Goal: Task Accomplishment & Management: Manage account settings

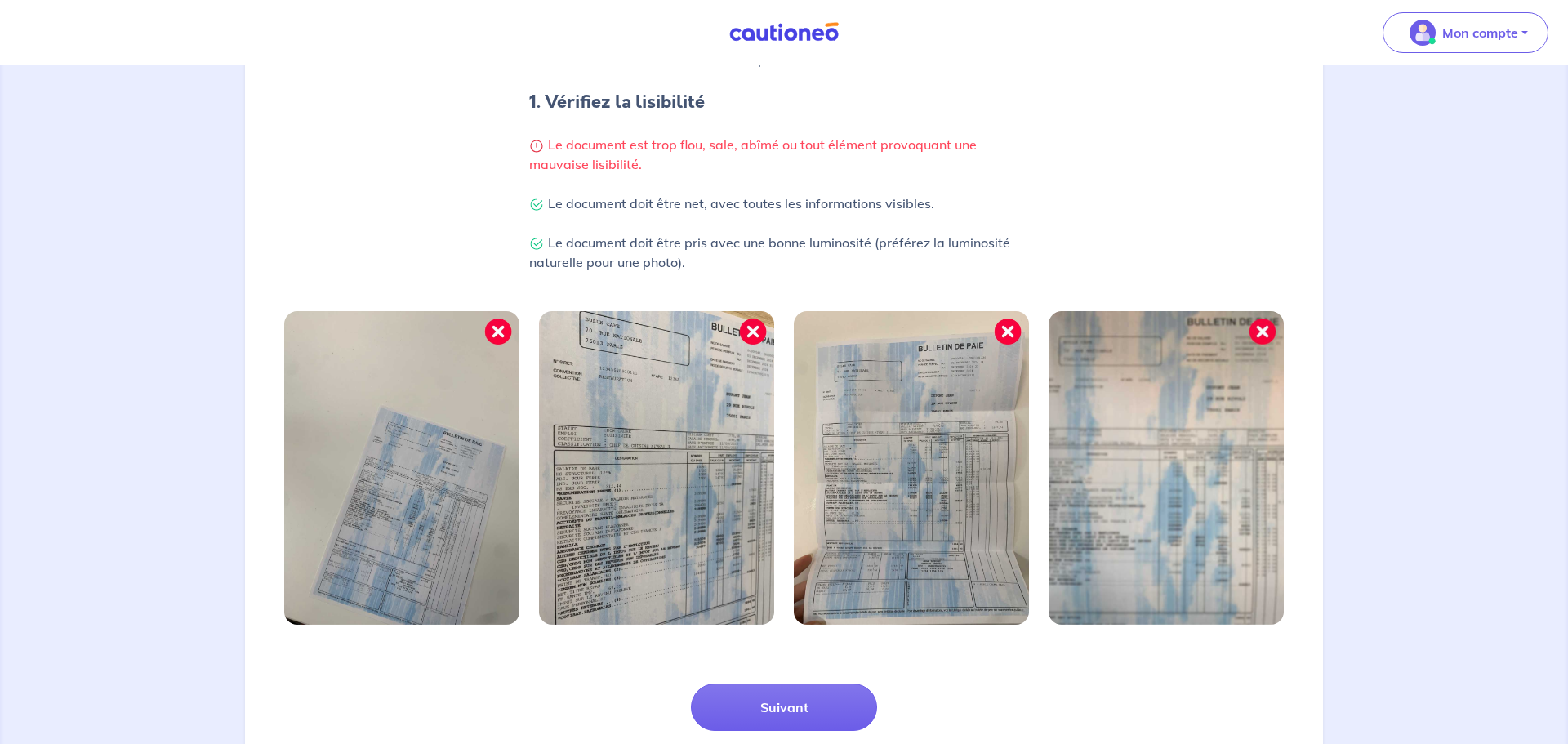
scroll to position [426, 0]
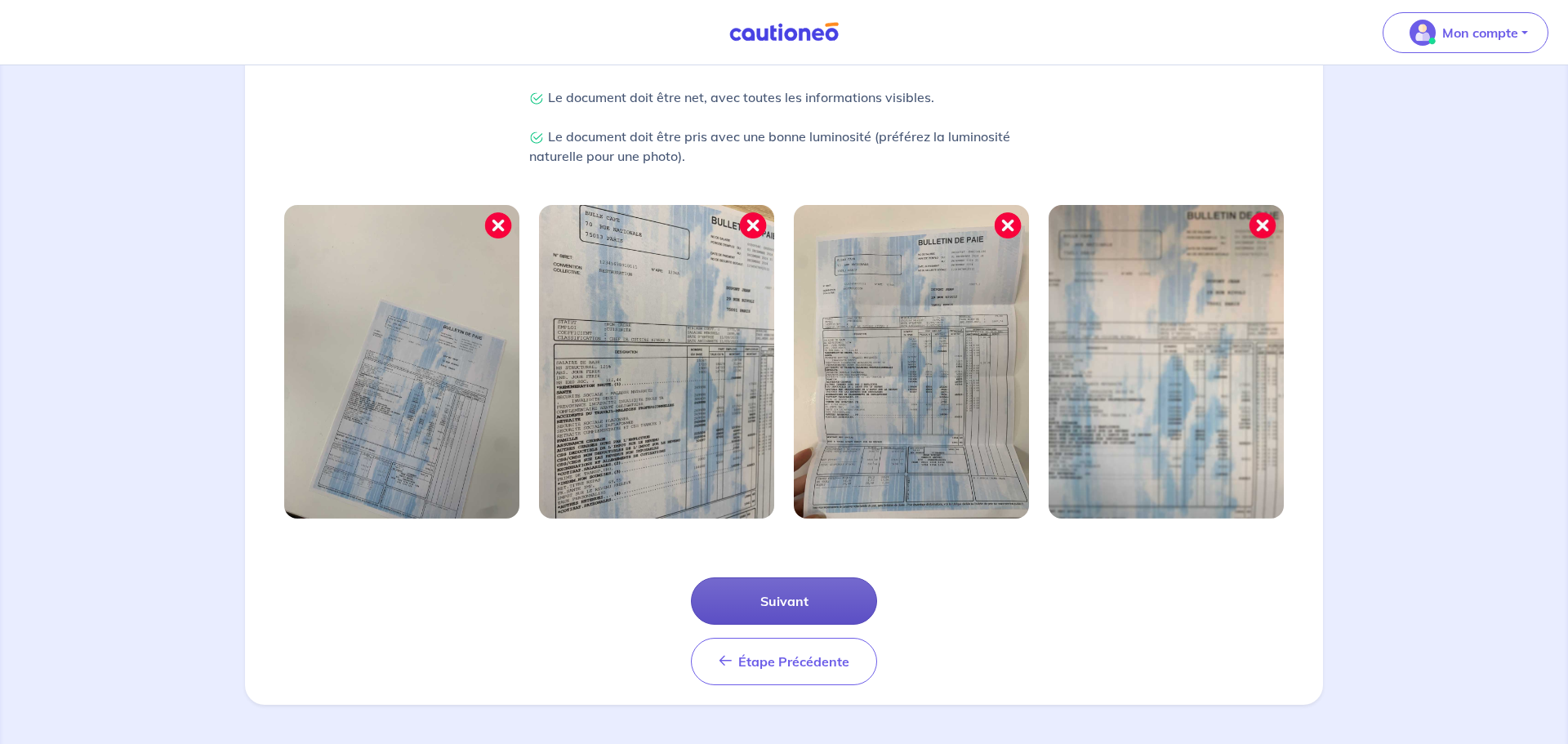
click at [827, 591] on button "Suivant" at bounding box center [784, 601] width 187 height 47
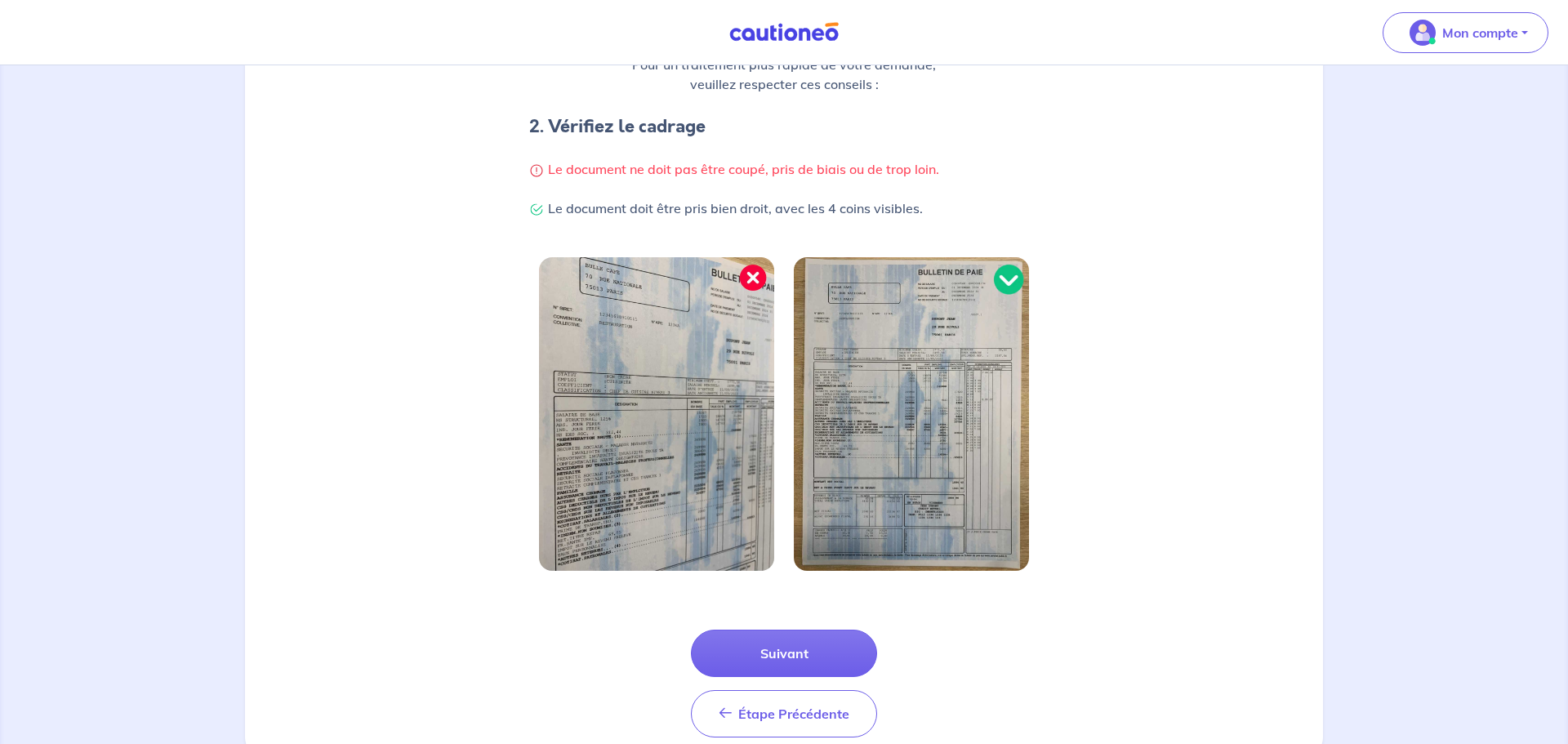
scroll to position [347, 0]
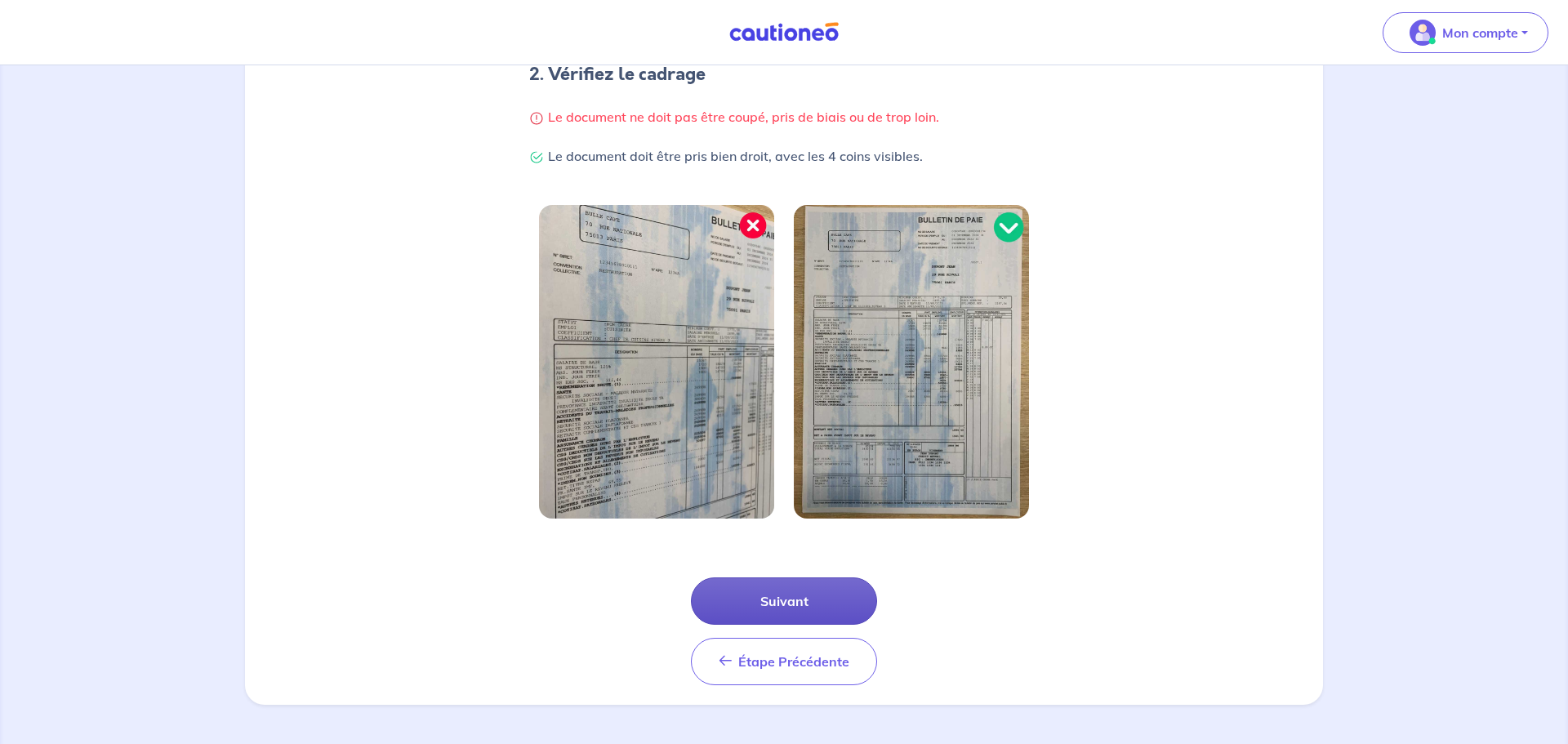
click at [834, 588] on button "Suivant" at bounding box center [784, 601] width 187 height 47
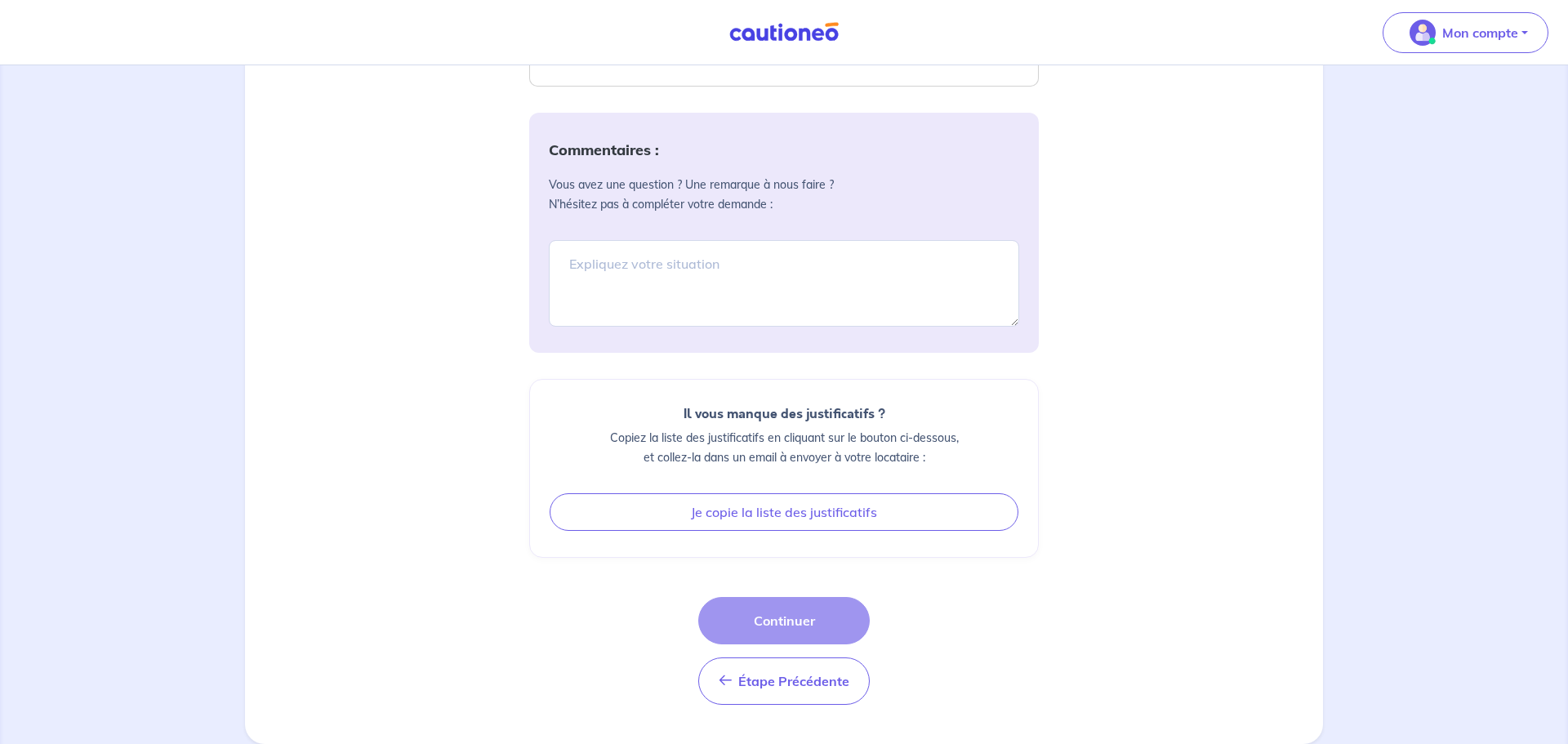
scroll to position [1588, 0]
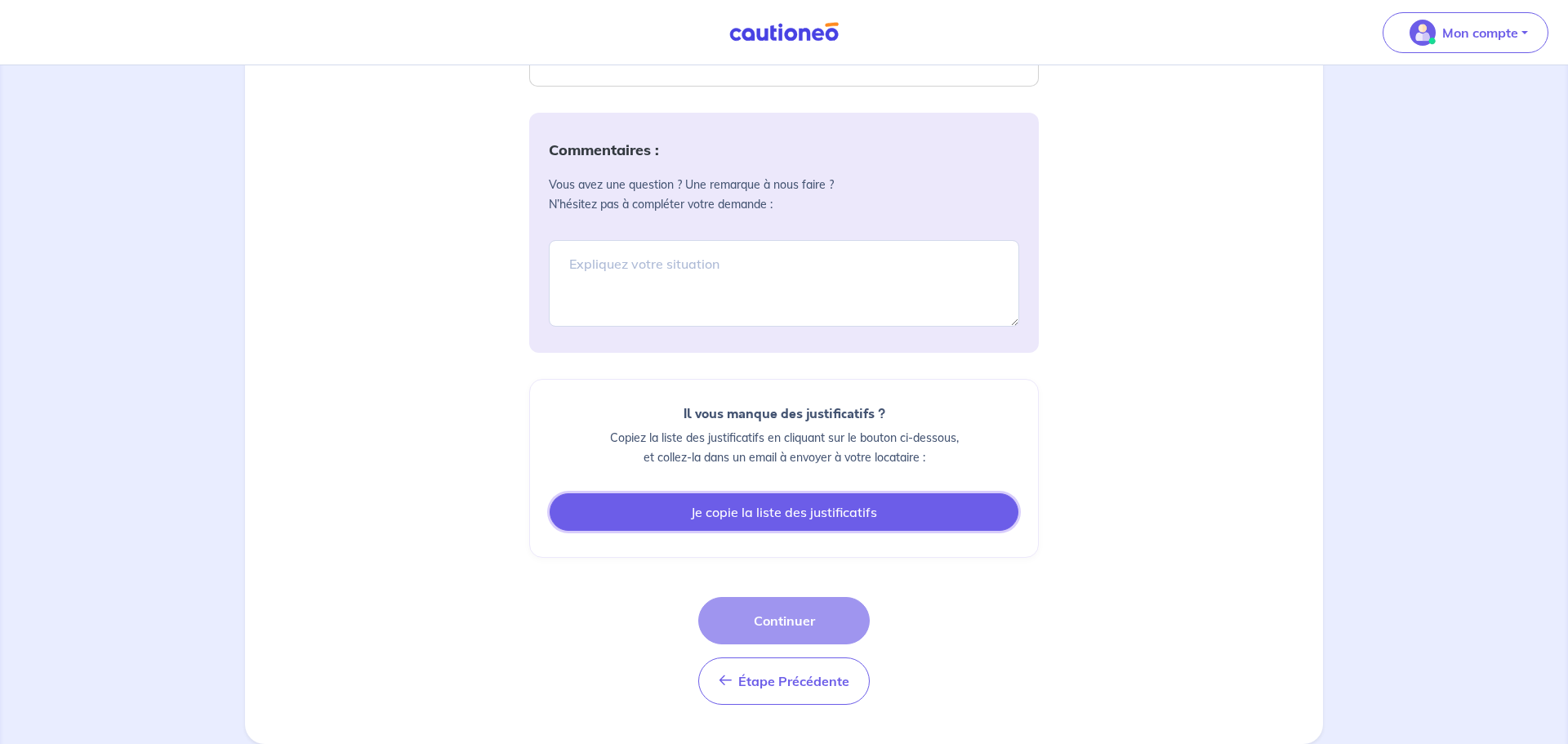
click at [977, 518] on button "Je copie la liste des justificatifs" at bounding box center [784, 512] width 469 height 38
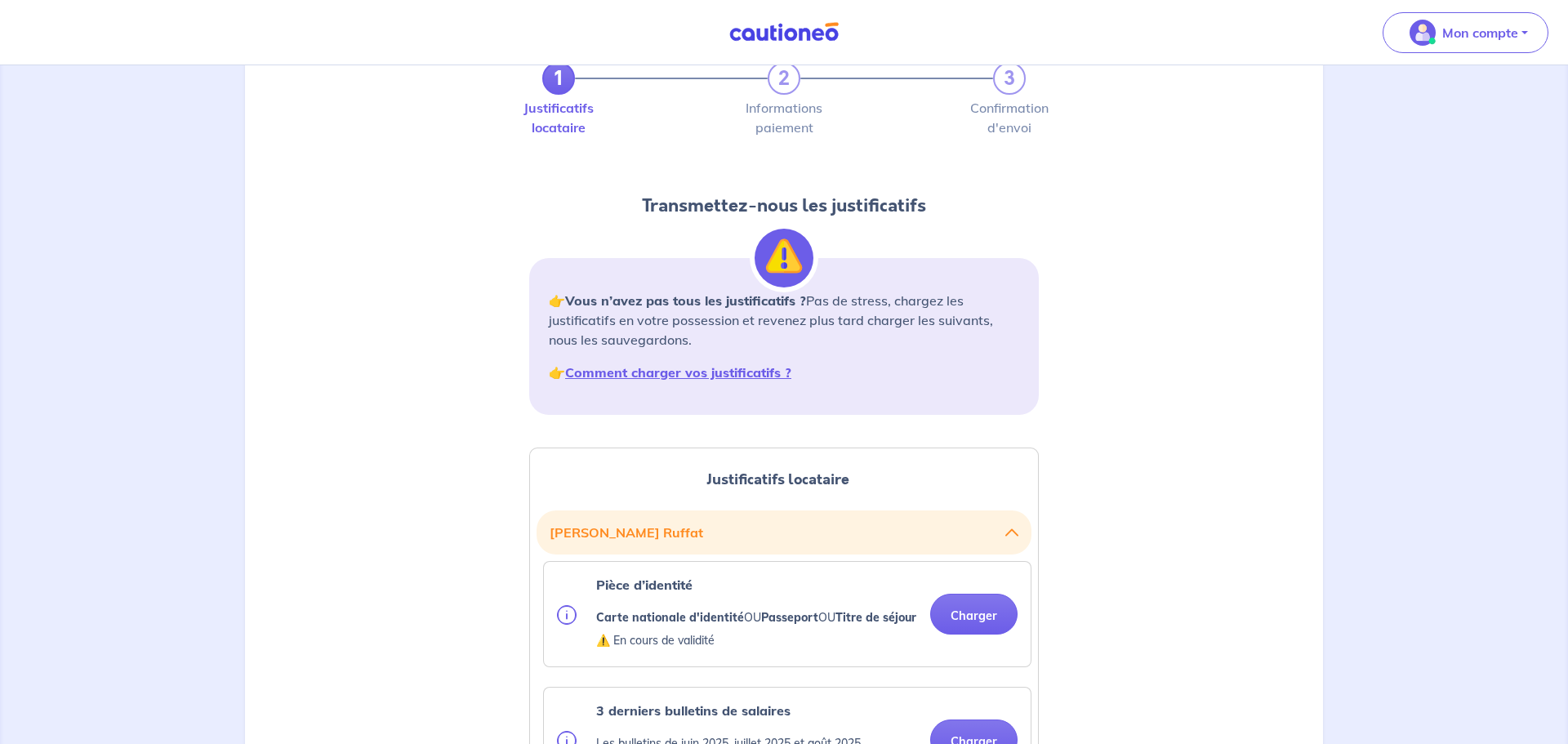
scroll to position [0, 0]
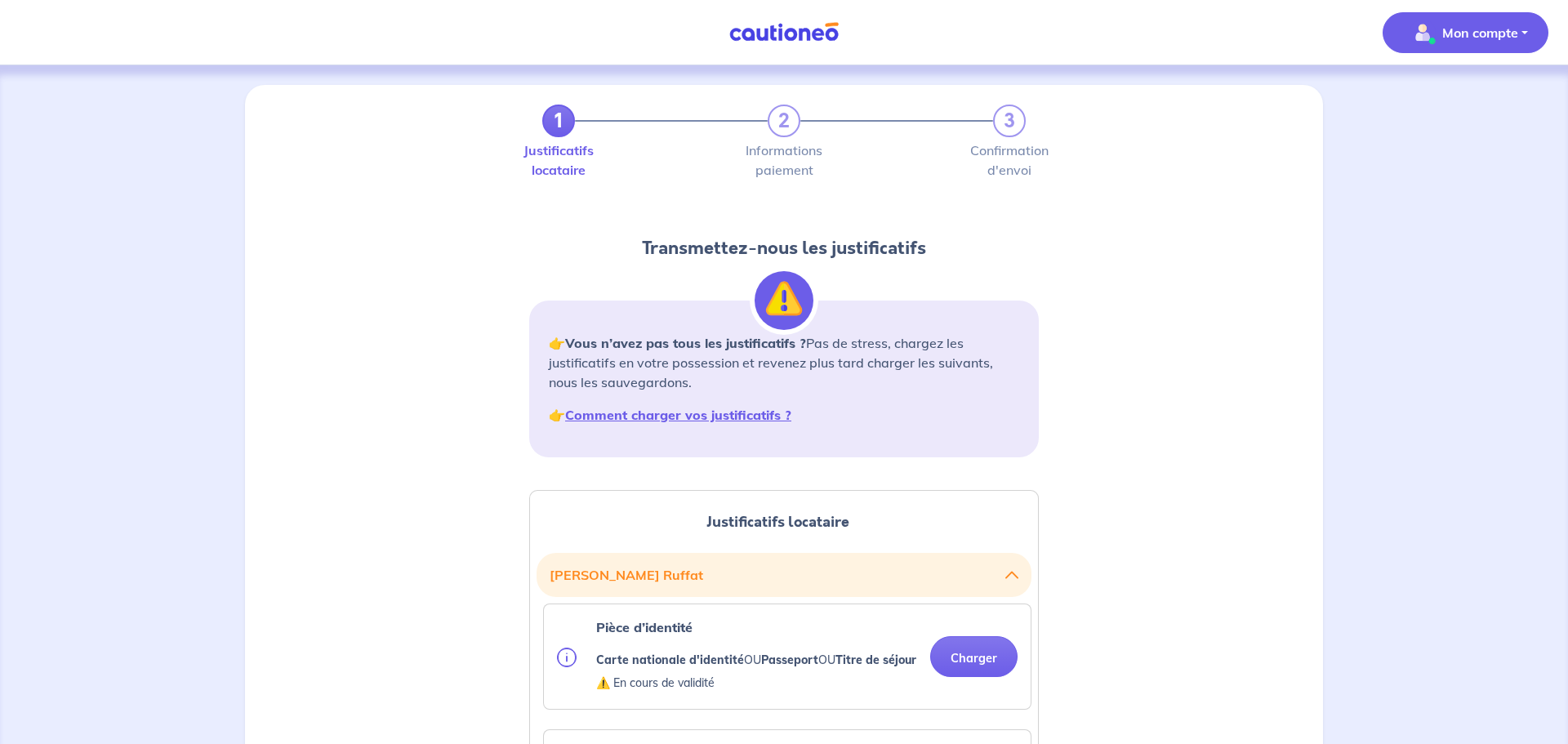
click at [1460, 25] on p "Mon compte" at bounding box center [1480, 32] width 76 height 19
click at [1466, 98] on link "Mes informations" at bounding box center [1450, 100] width 132 height 26
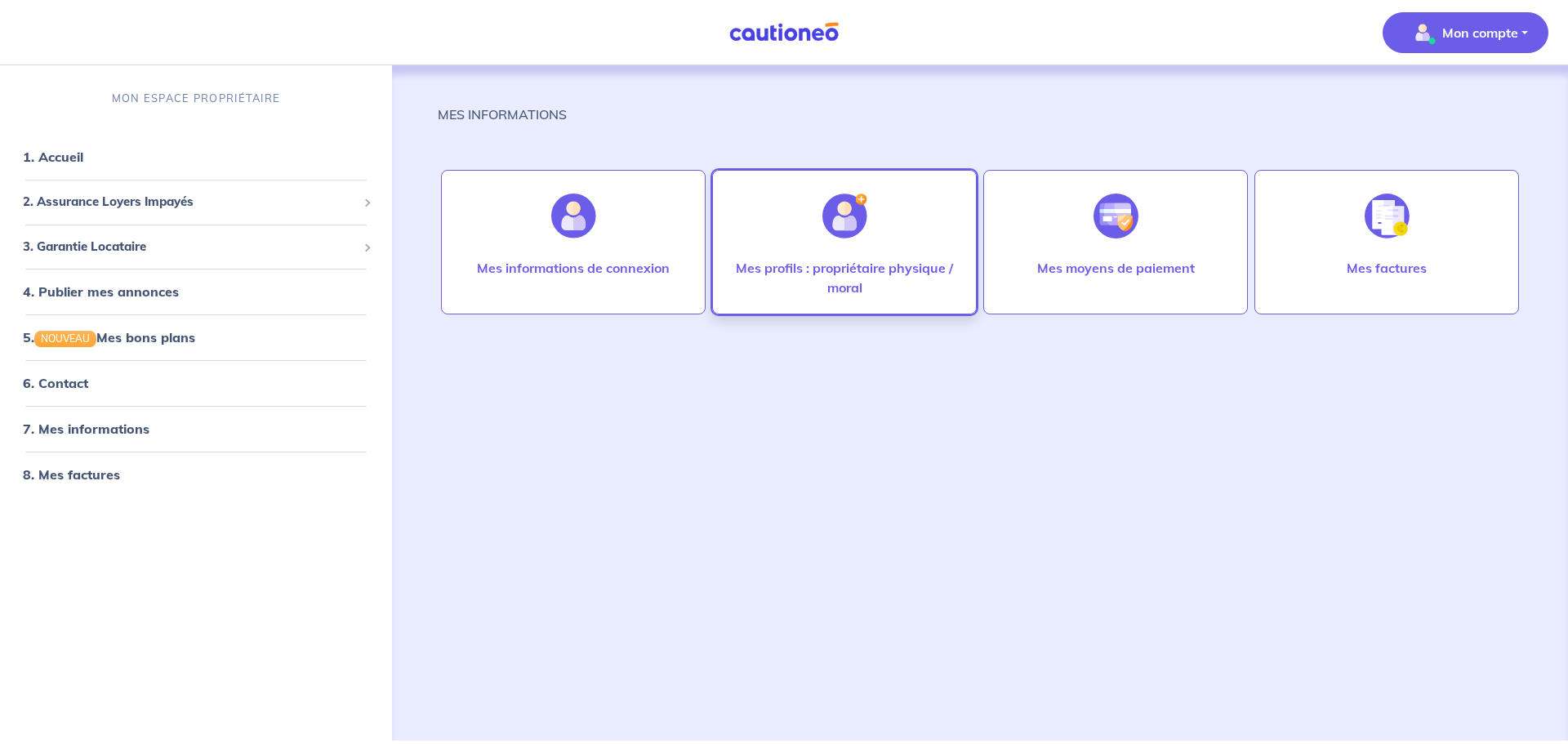
click at [923, 221] on div "Mes profils : propriétaire physique / moral" at bounding box center [844, 242] width 264 height 144
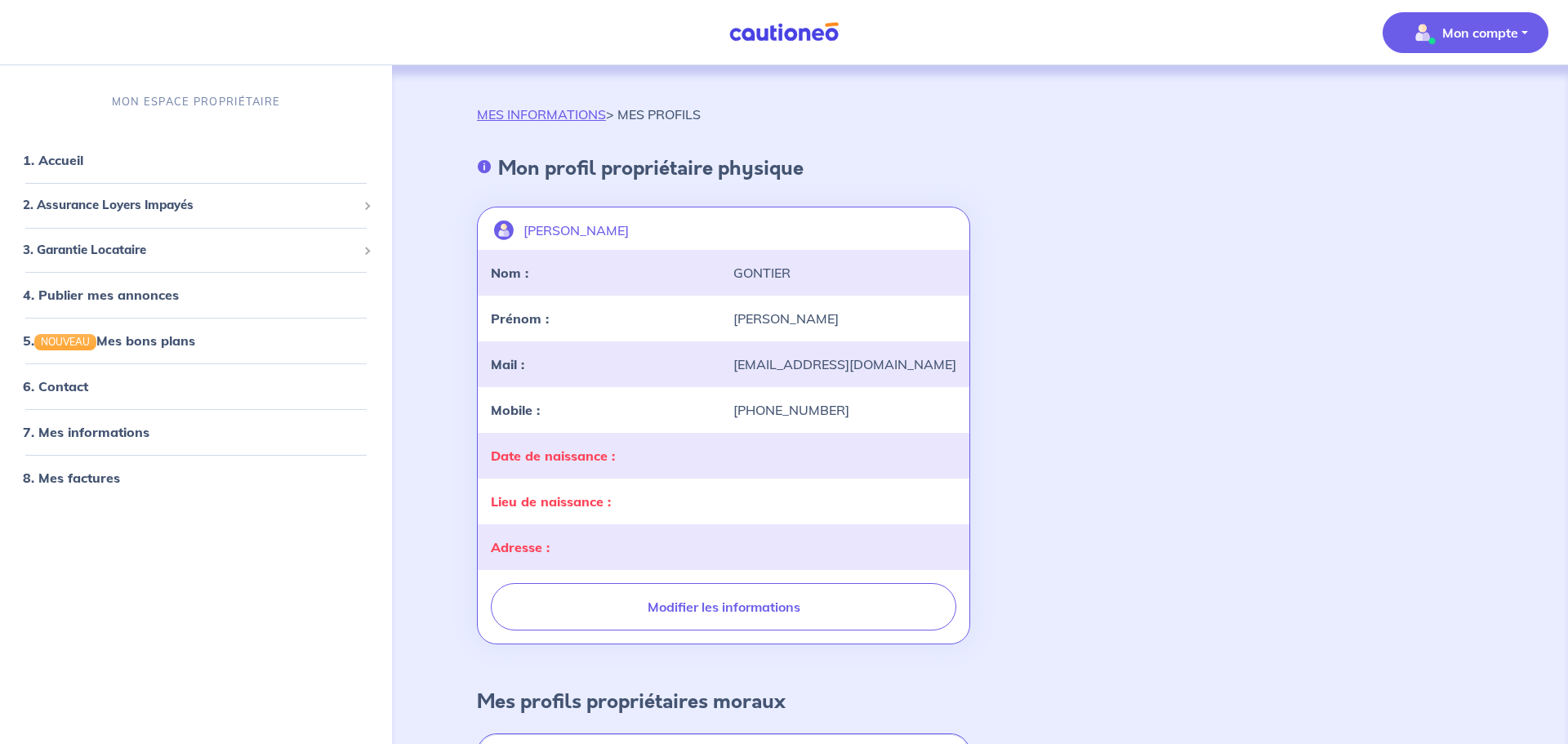
click at [822, 464] on div at bounding box center [844, 455] width 242 height 19
click at [607, 456] on strong "Date de naissance :" at bounding box center [552, 455] width 124 height 16
click at [659, 460] on div "Date de naissance :" at bounding box center [602, 455] width 242 height 19
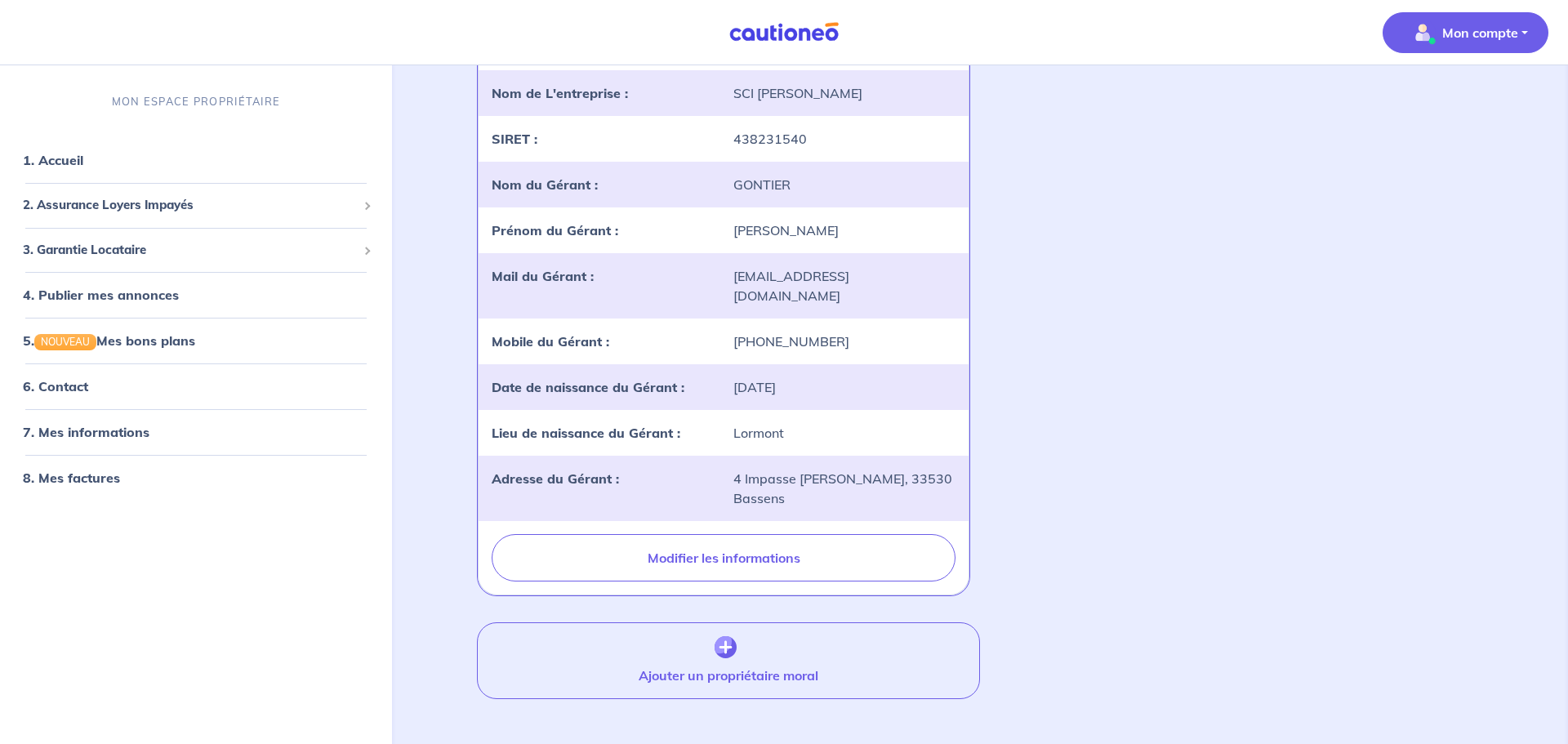
scroll to position [721, 0]
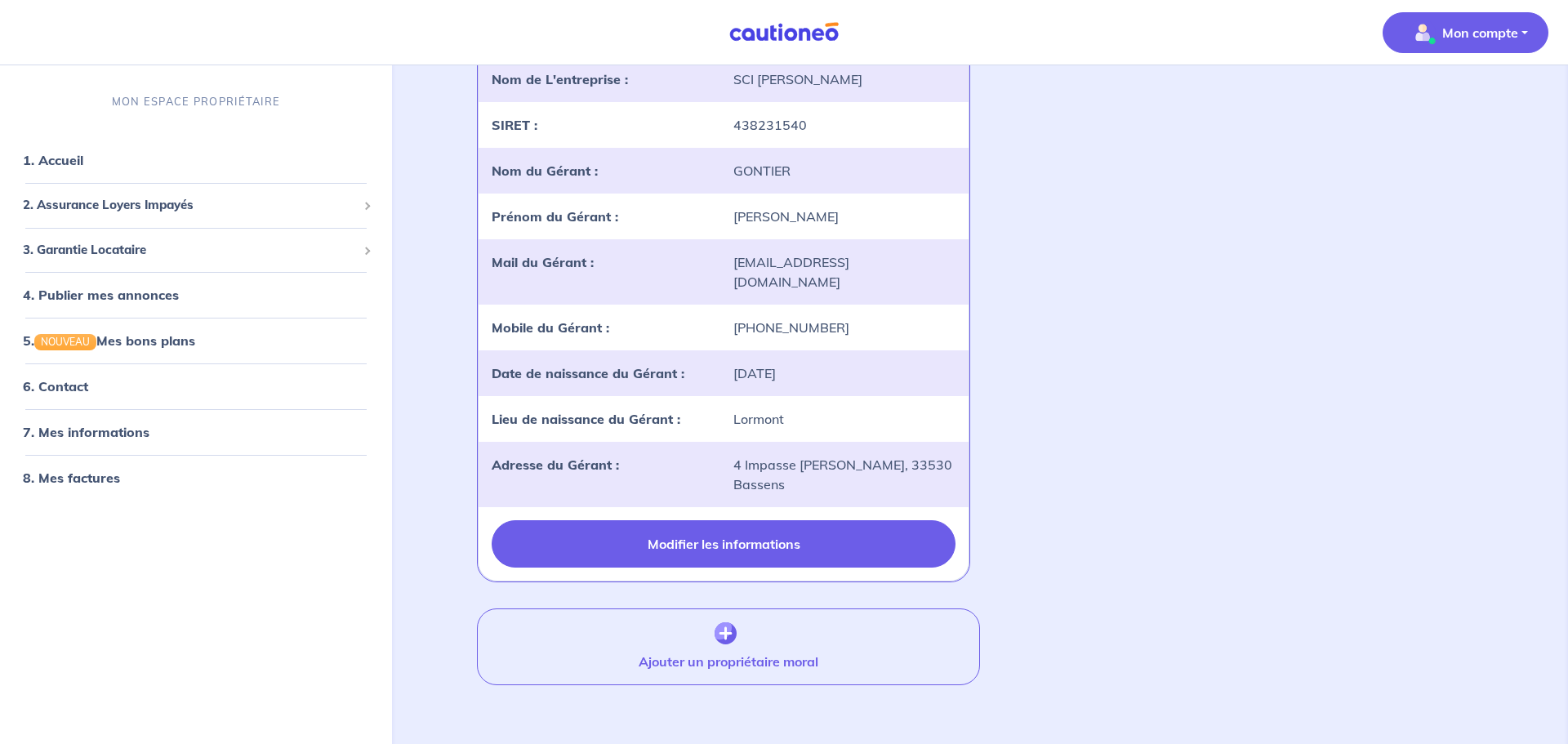
click at [822, 534] on button "Modifier les informations" at bounding box center [723, 544] width 464 height 47
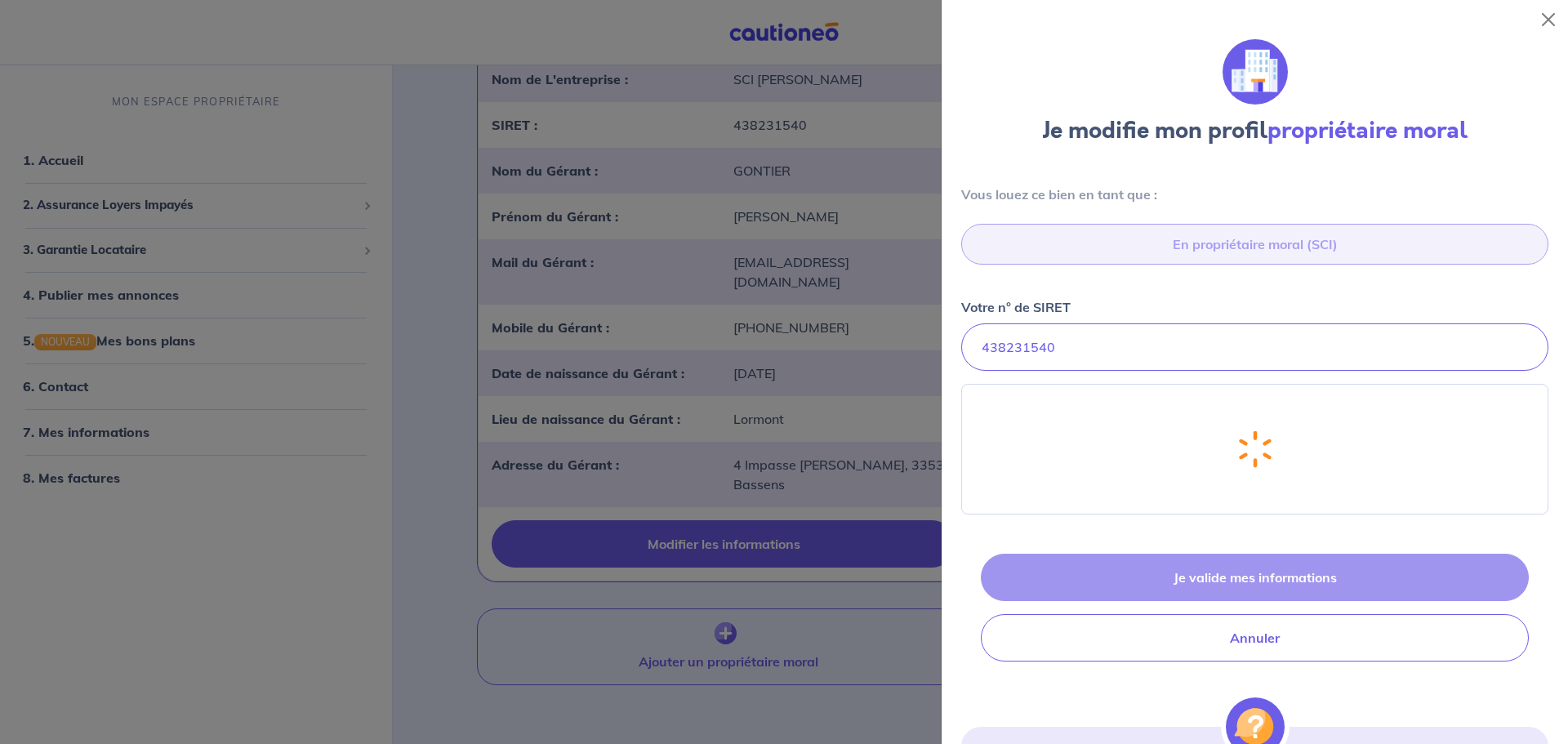
select select "FR"
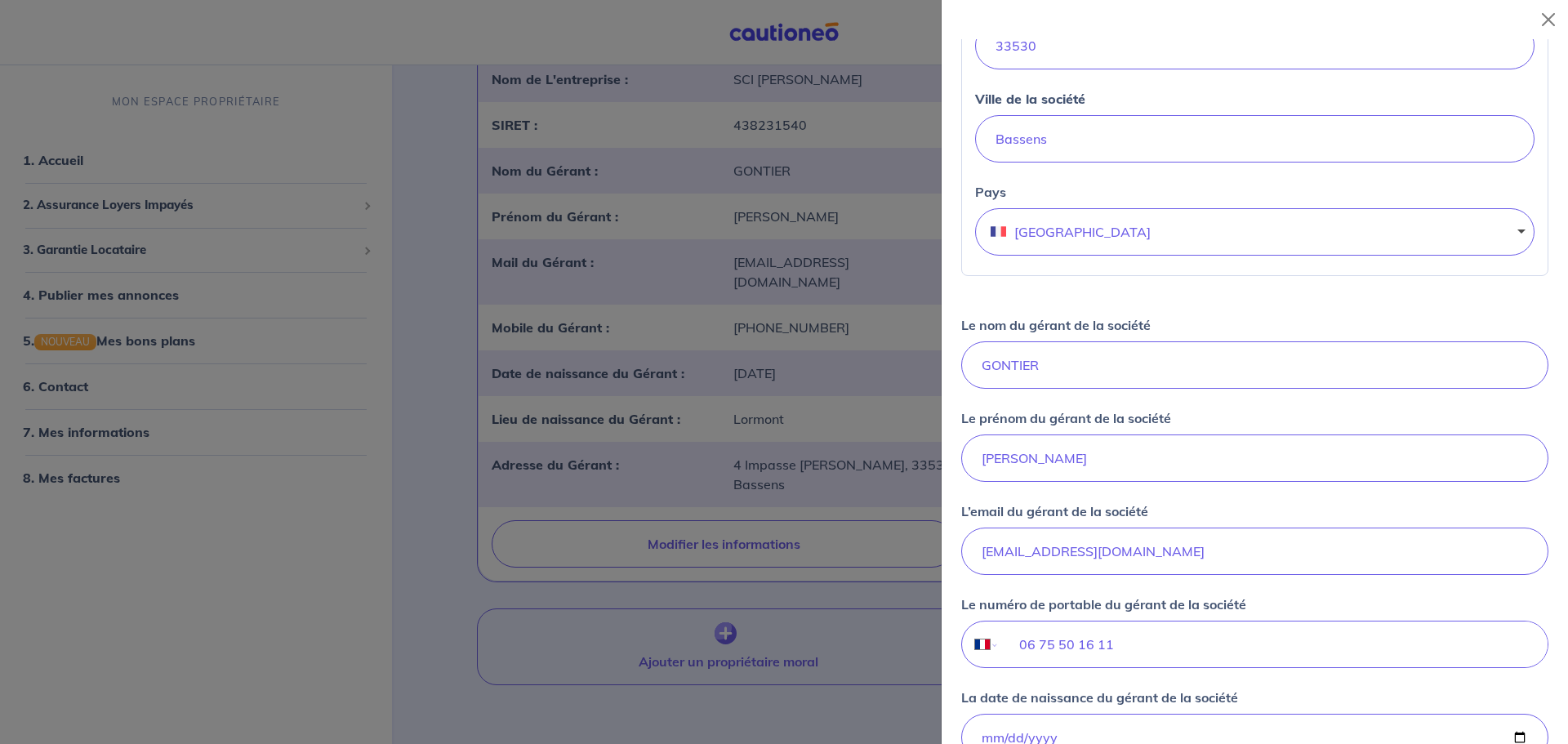
scroll to position [682, 0]
click at [1278, 550] on input "[EMAIL_ADDRESS][DOMAIN_NAME]" at bounding box center [1256, 551] width 588 height 47
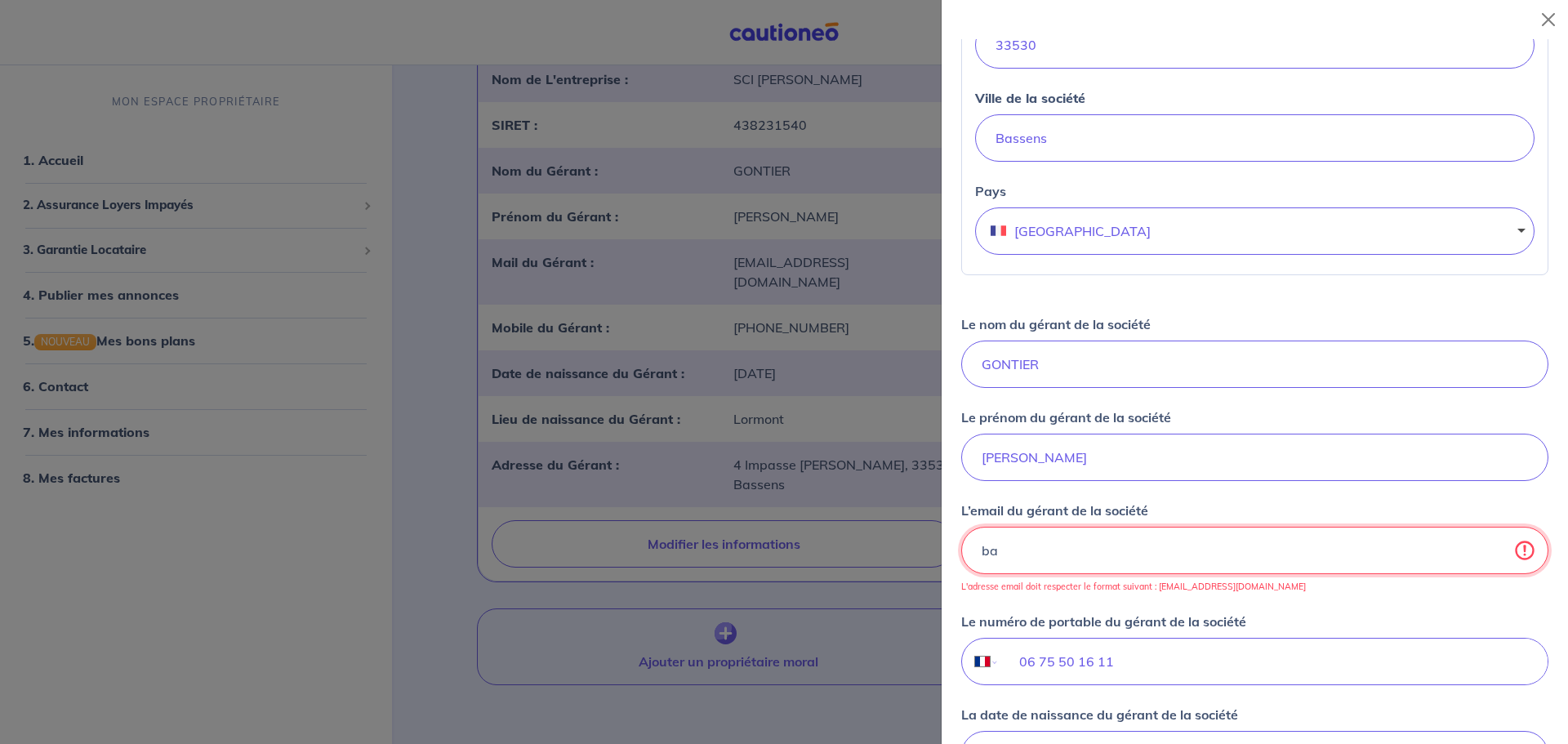
type input "b"
type input "[EMAIL_ADDRESS][PERSON_NAME][DOMAIN_NAME]"
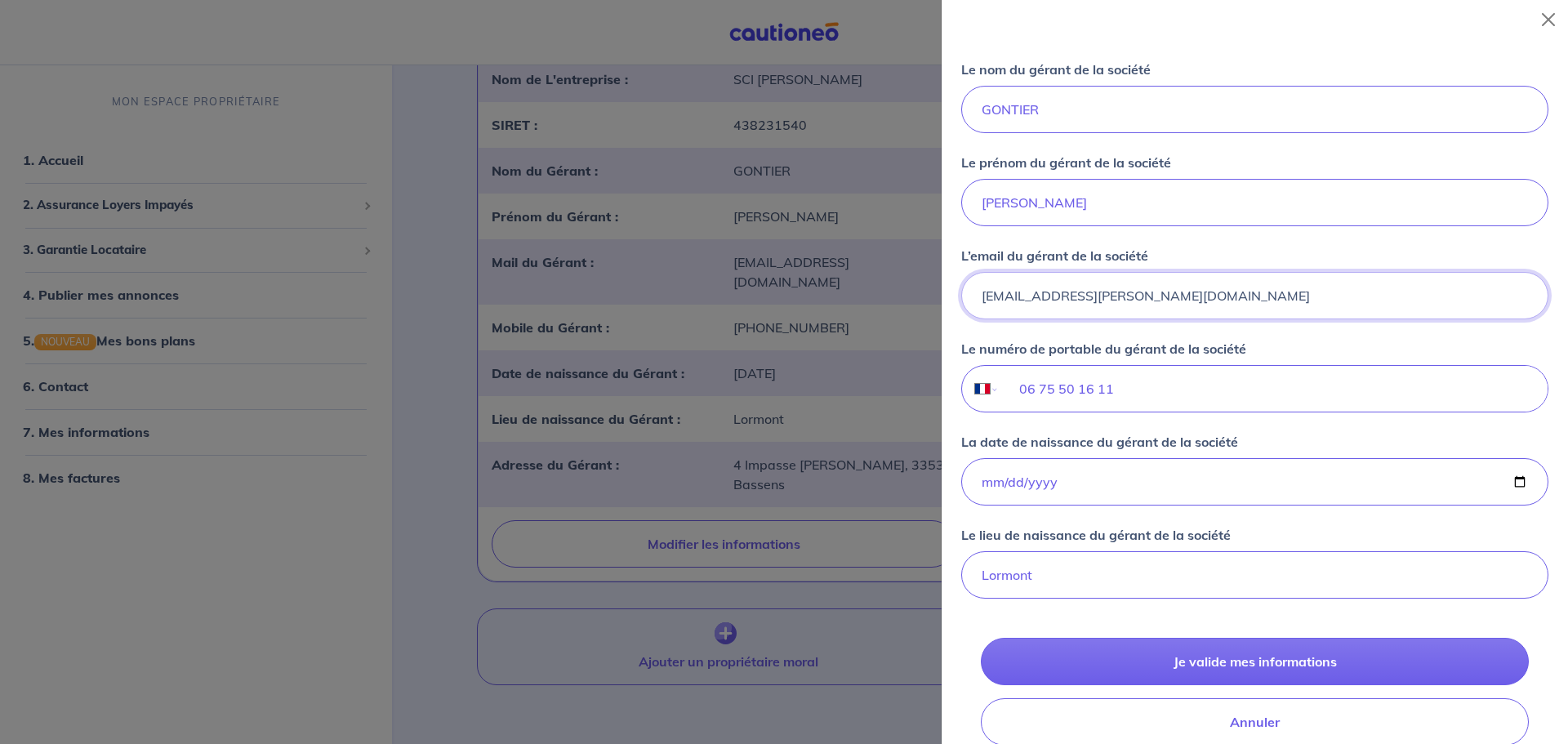
scroll to position [937, 0]
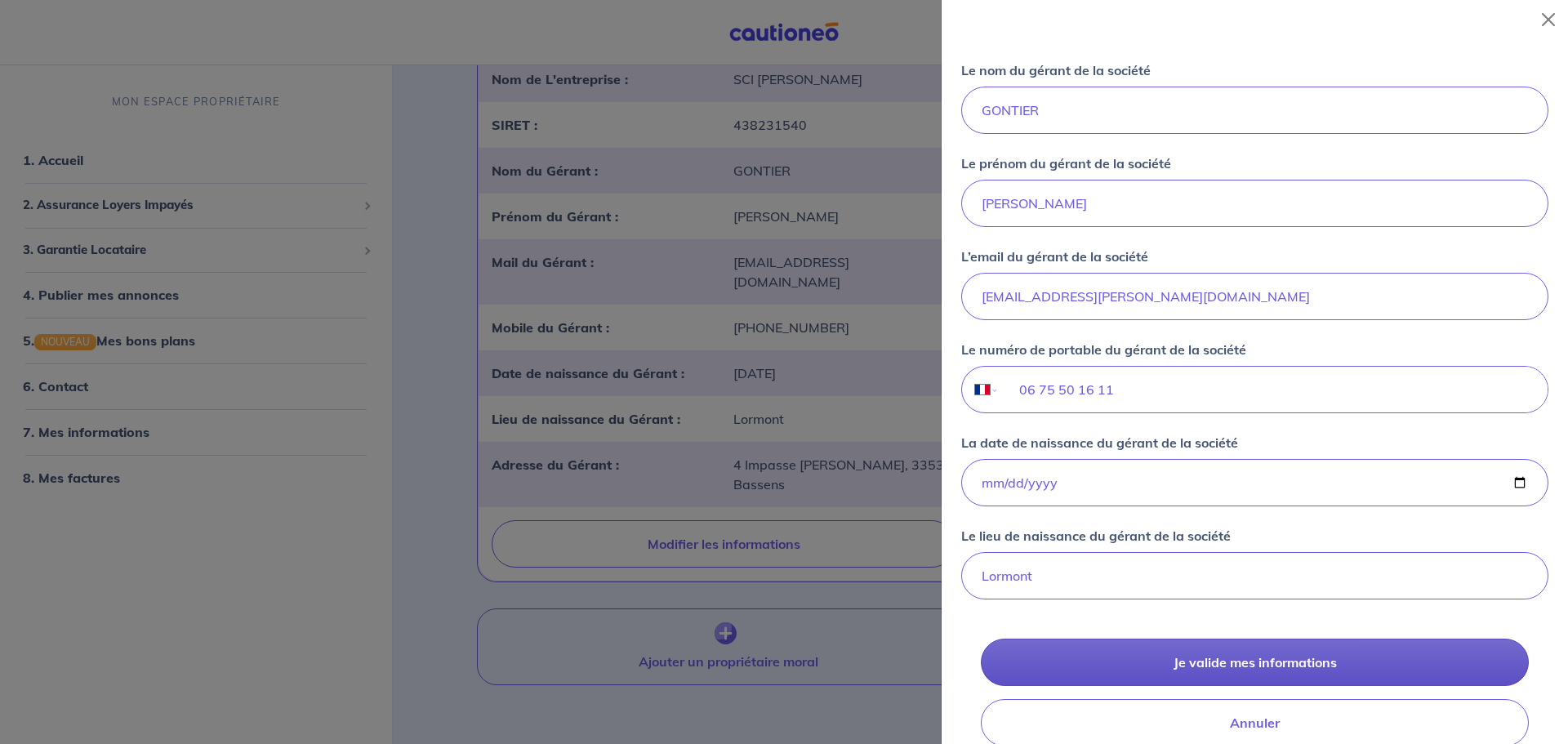
click at [1304, 669] on button "Je valide mes informations" at bounding box center [1255, 663] width 548 height 47
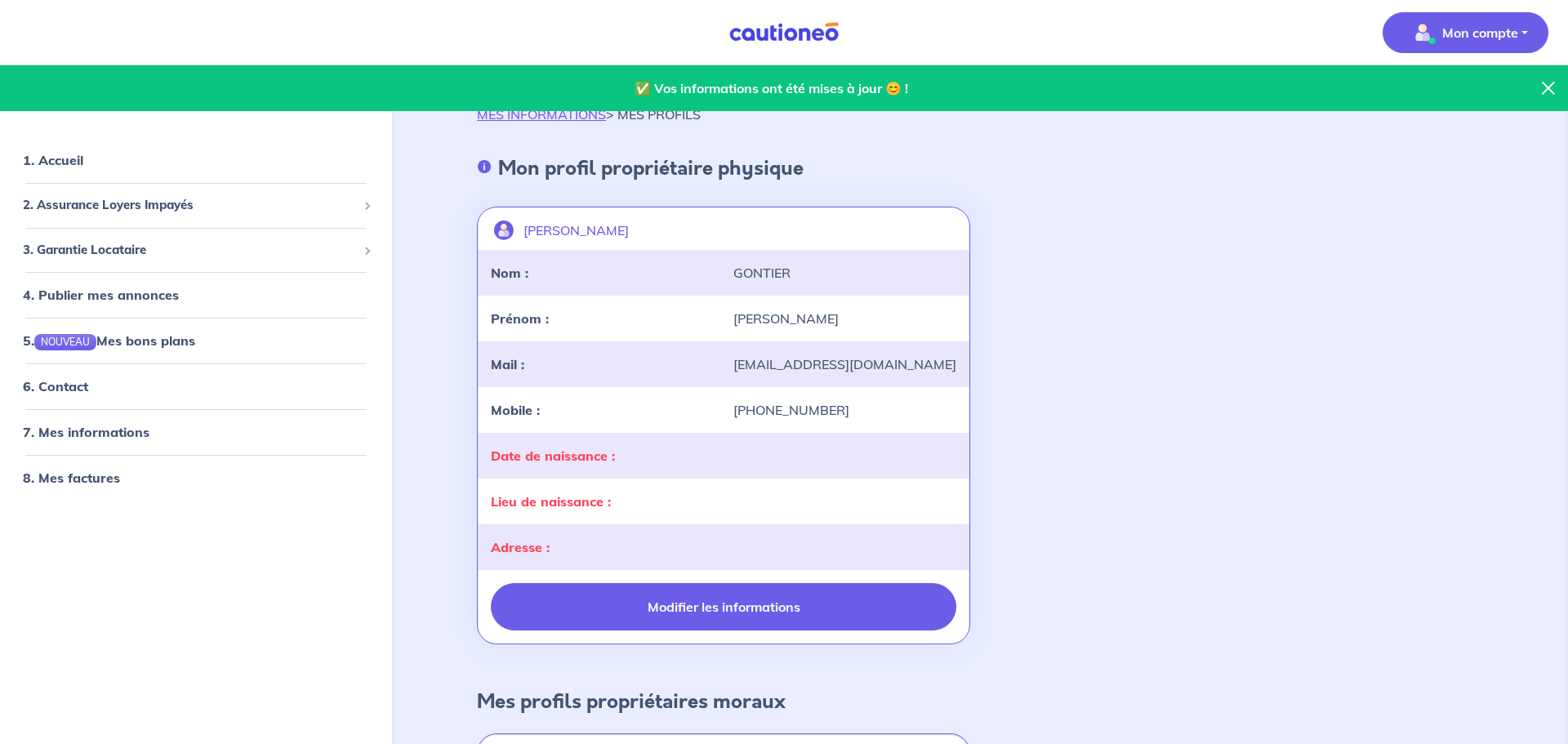
click at [847, 606] on button "Modifier les informations" at bounding box center [723, 607] width 465 height 47
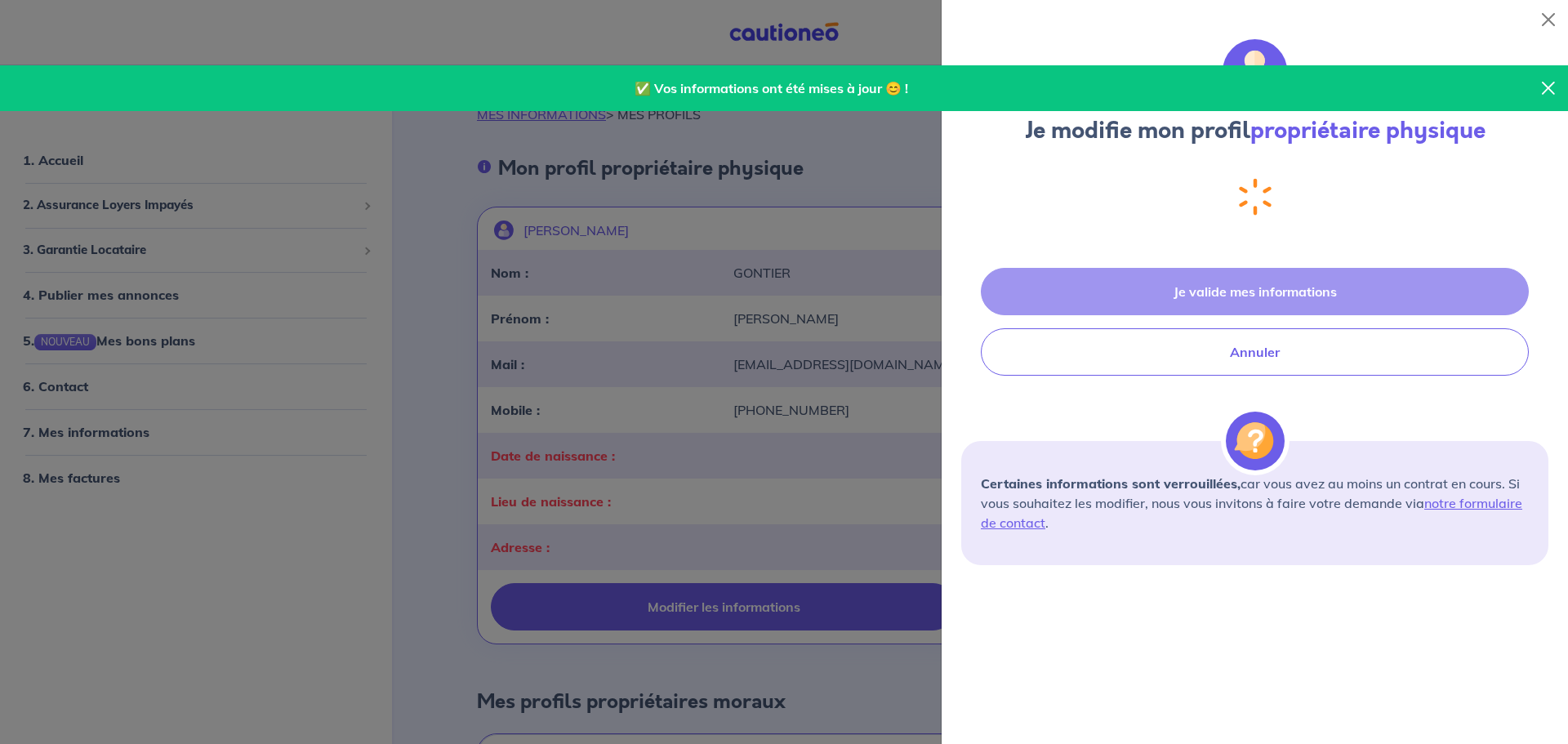
select select "FR"
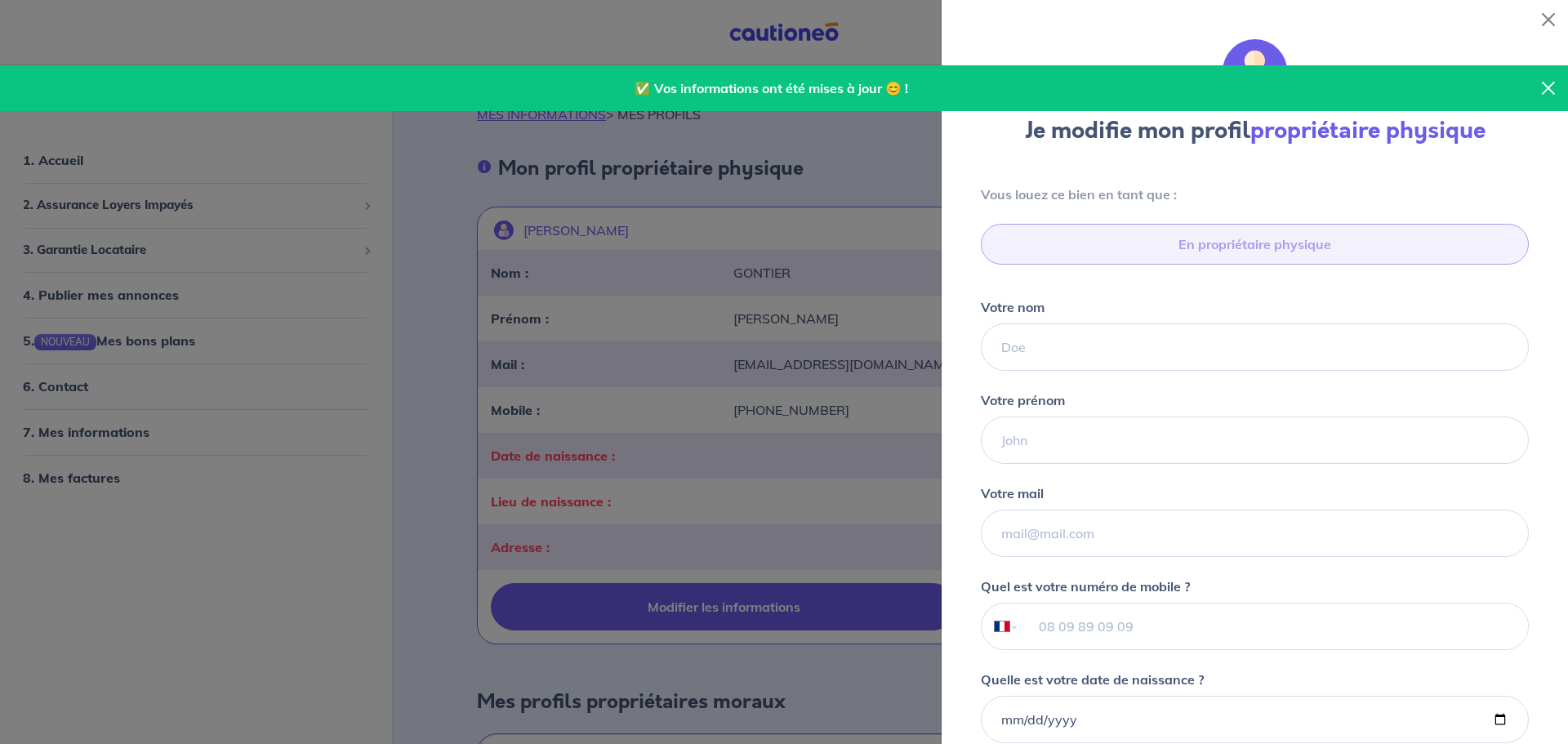
type input "06 75 50 16 11"
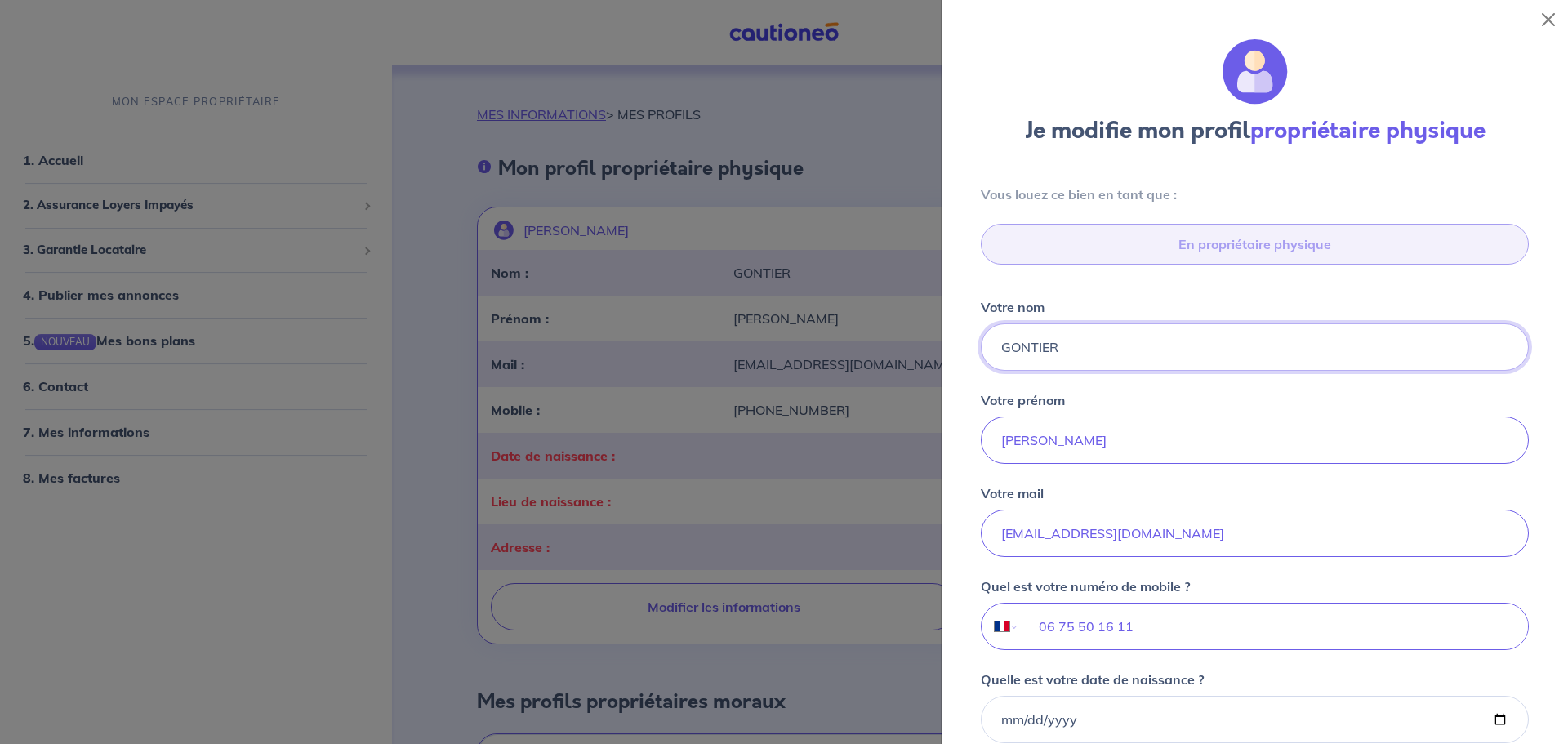
click at [1218, 352] on input "Votre nom" at bounding box center [1255, 347] width 548 height 47
type input "GONTIER CANICAS"
click at [1205, 435] on input "Votre prénom" at bounding box center [1255, 440] width 548 height 47
type input "CHRISTOPHE JEAN-FRANCOIS"
click at [1293, 539] on input "Votre mail" at bounding box center [1255, 534] width 548 height 47
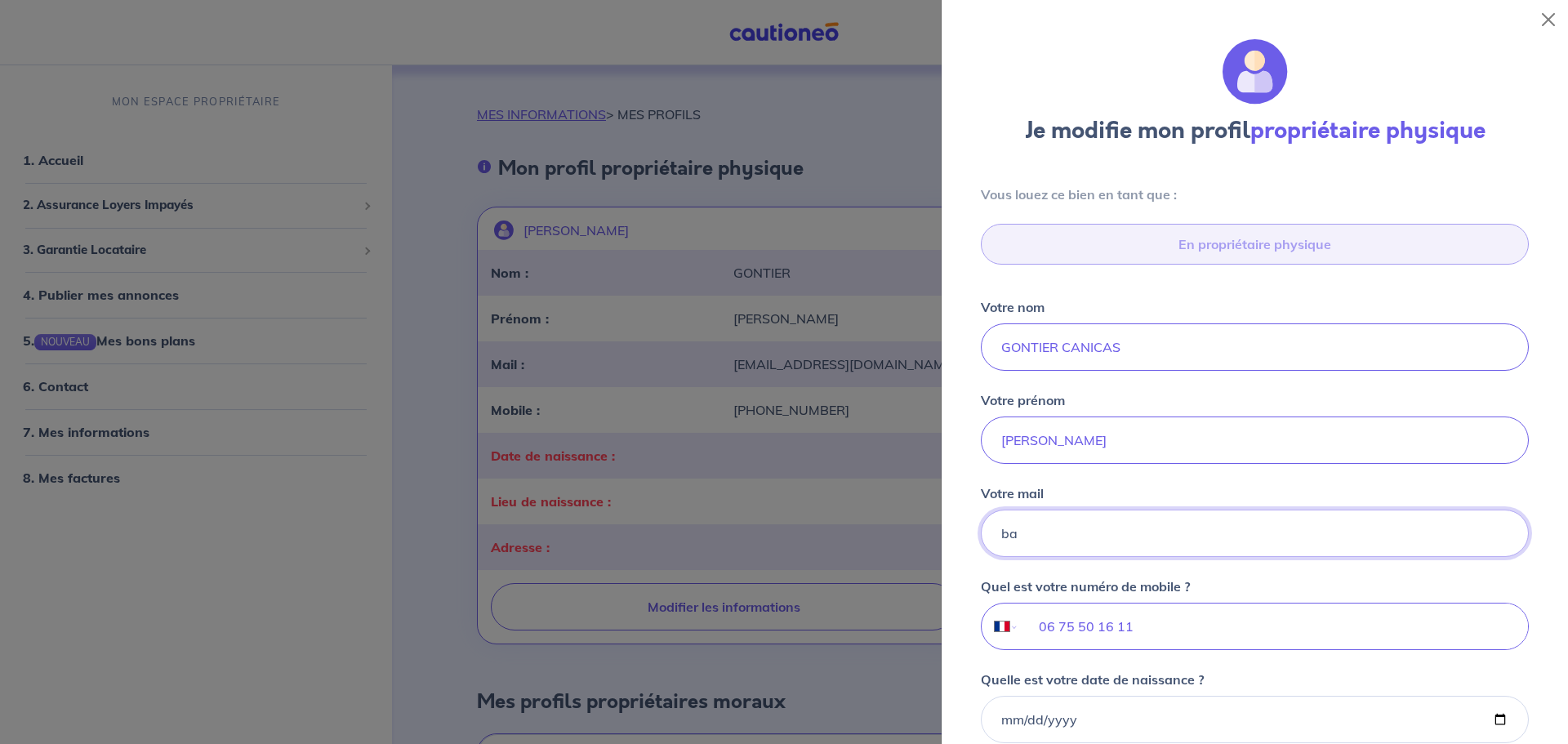
type input "b"
type input "[EMAIL_ADDRESS][PERSON_NAME][DOMAIN_NAME]"
type input "06 70 80 77 16"
type input "Impasse Manon Cormier33530 BASSENS"
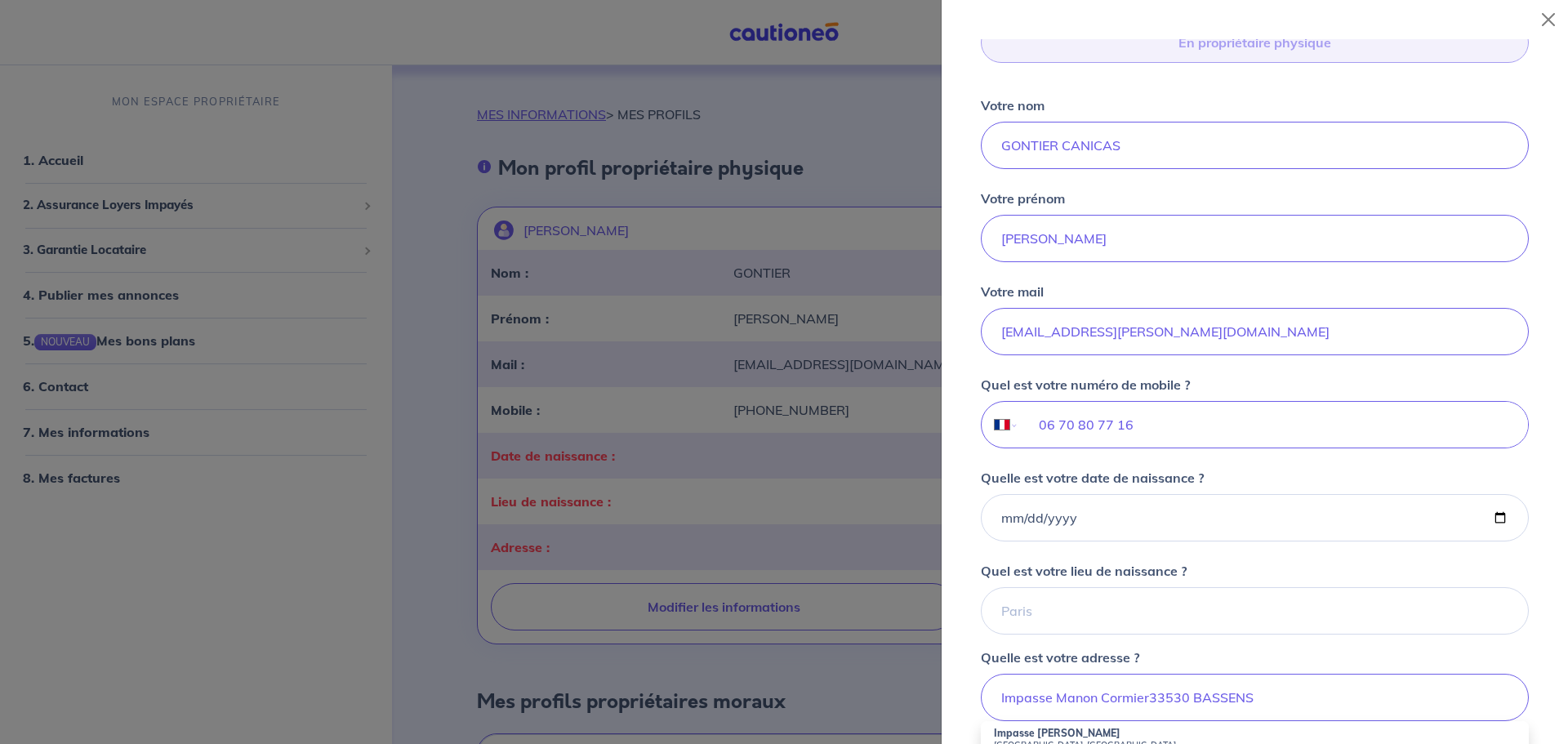
scroll to position [200, 0]
click at [1501, 519] on input "Quelle est votre date de naissance ?" at bounding box center [1255, 519] width 548 height 47
type input "[DATE]"
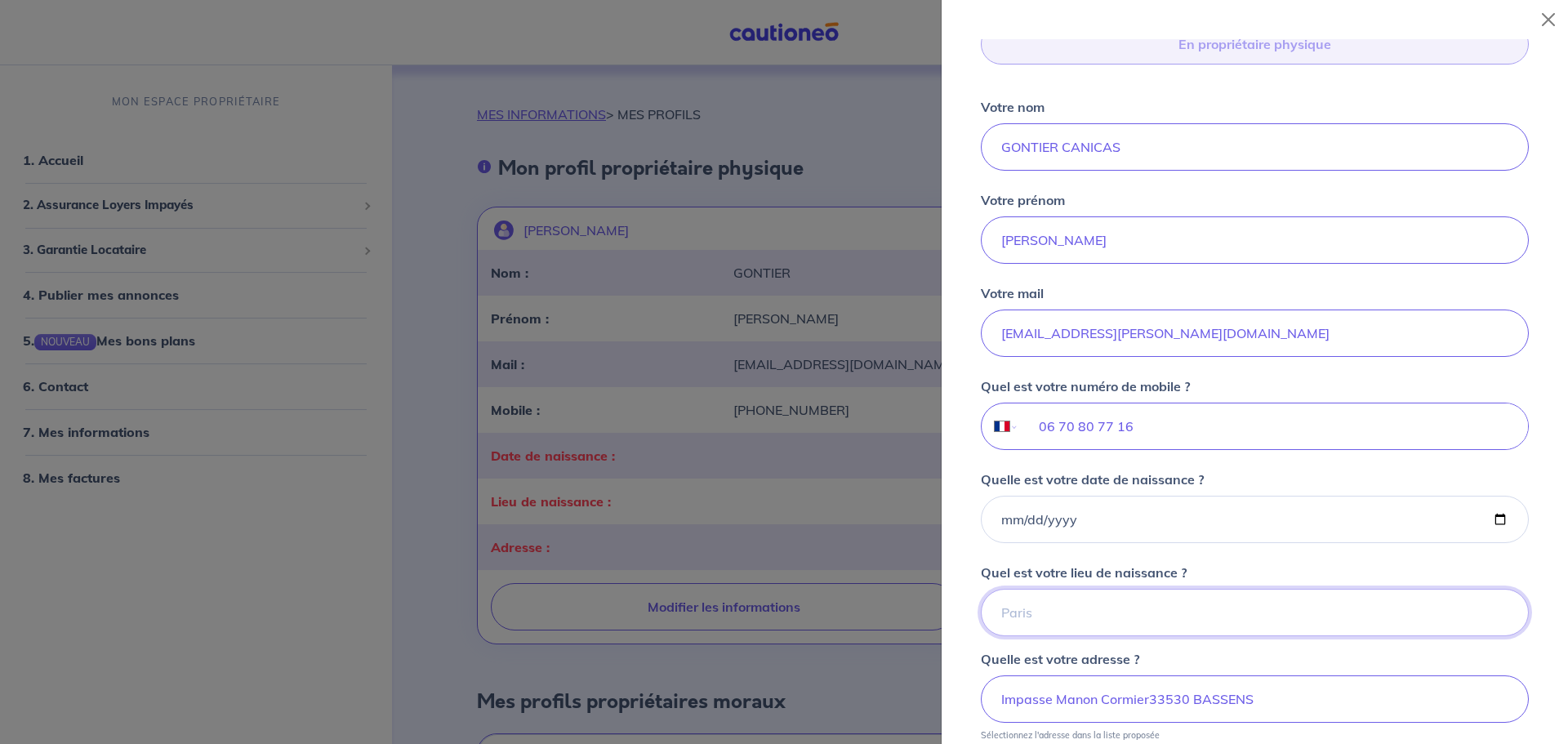
click at [1381, 625] on input "Quel est votre lieu de naissance ?" at bounding box center [1255, 612] width 548 height 47
type input "Lormont"
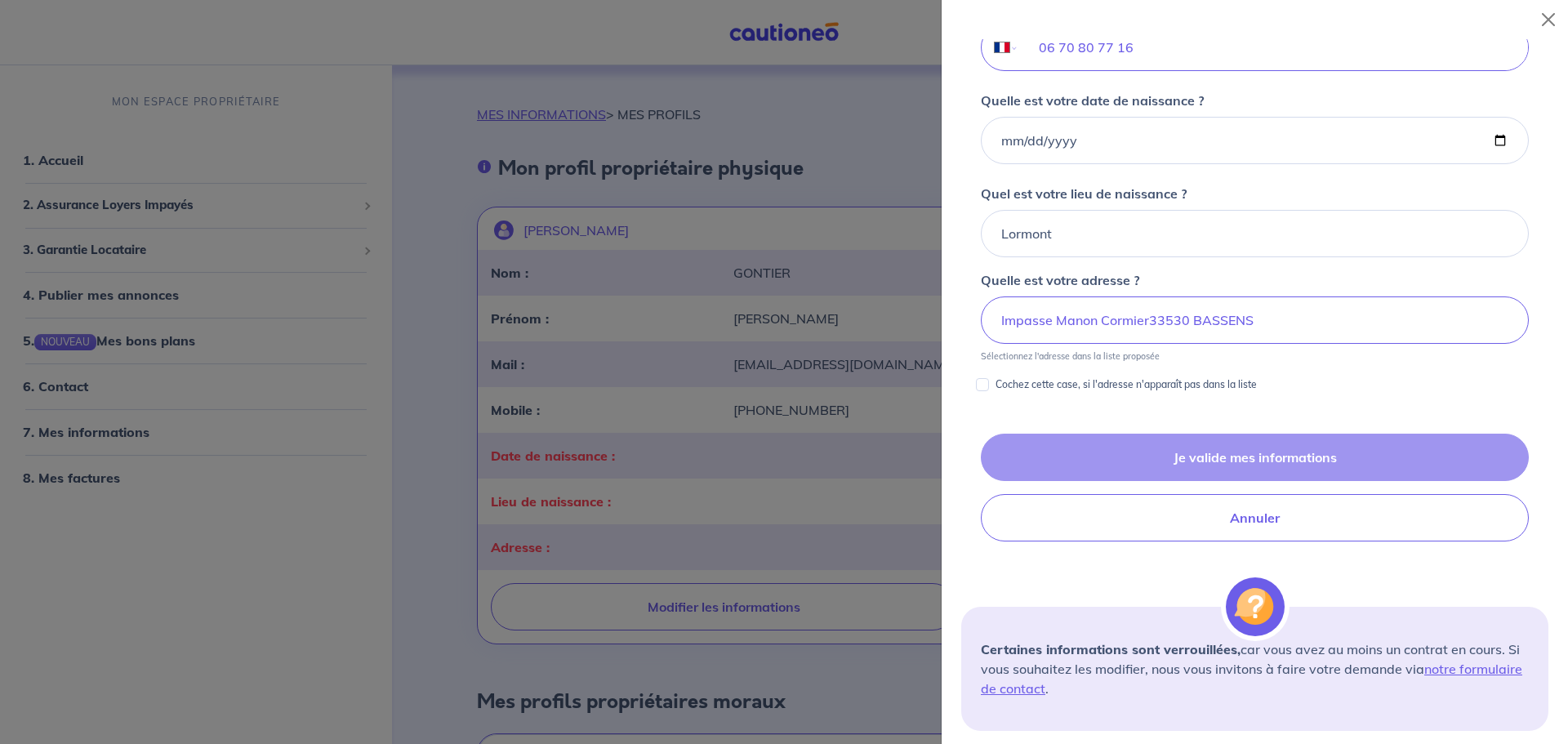
scroll to position [578, 0]
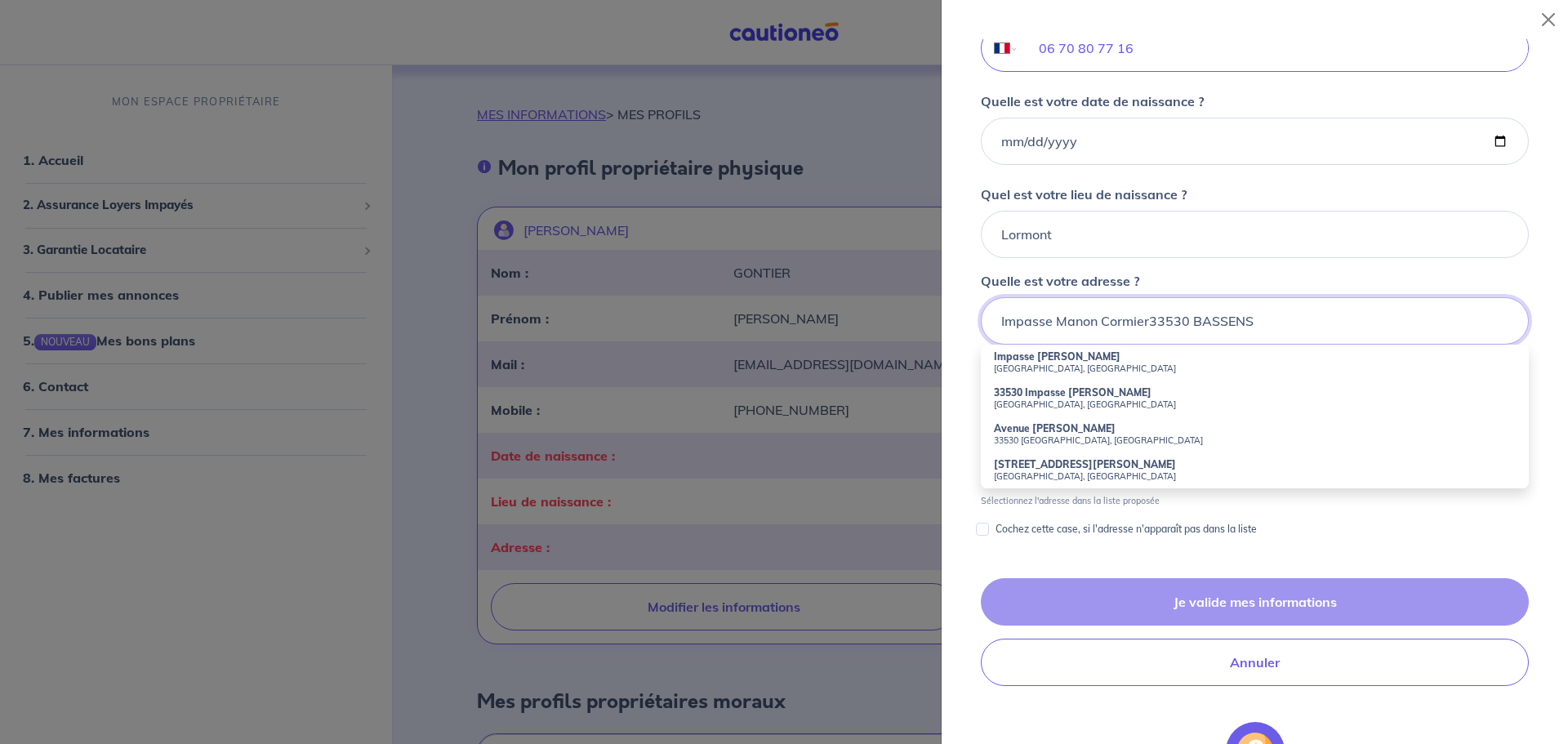
click at [993, 326] on input "Impasse Manon Cormier33530 BASSENS" at bounding box center [1255, 321] width 548 height 47
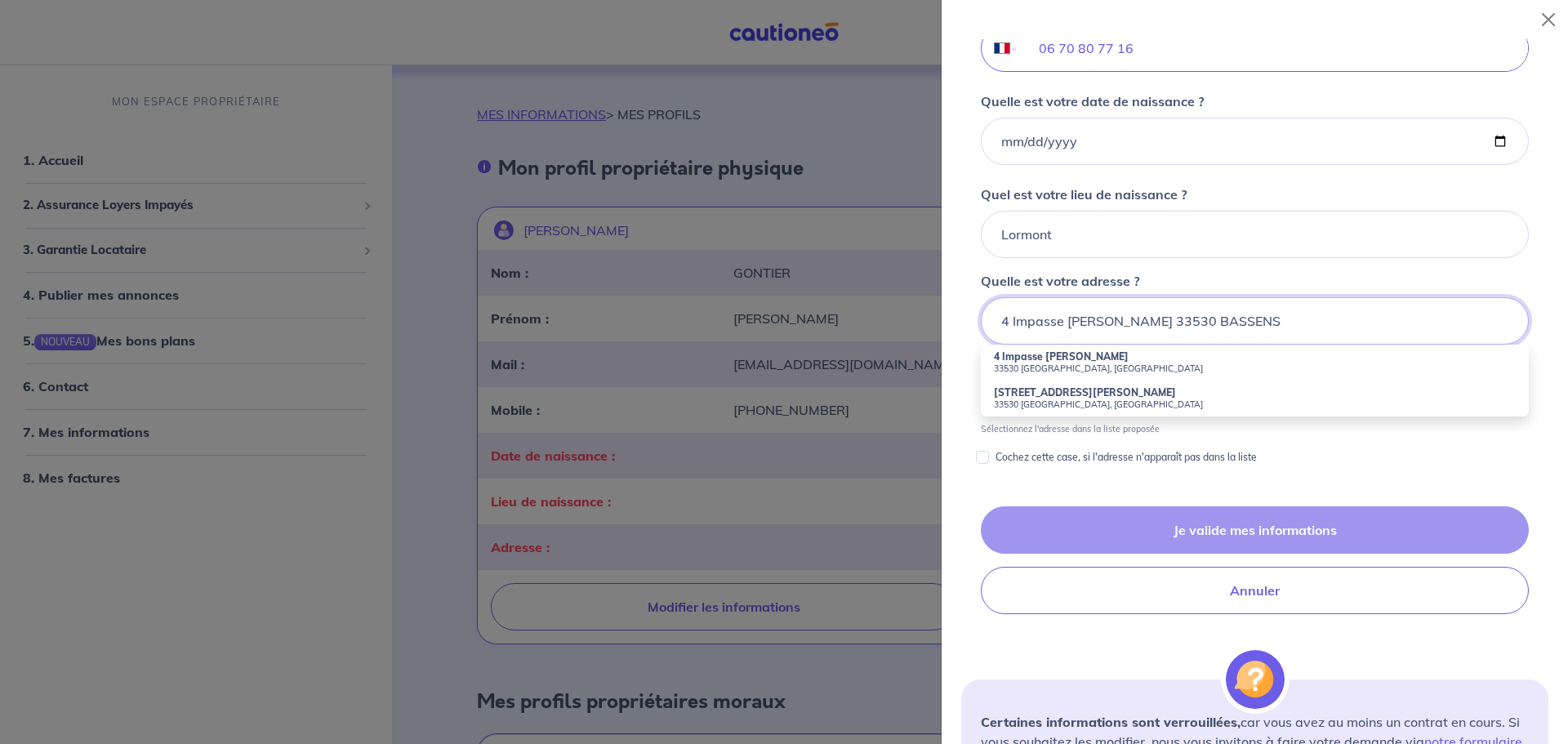
type input "4 Impasse Manon Cormier 33530 BASSENS"
click at [1403, 448] on div "Cochez cette case, si l'adresse n'apparaît pas dans la liste" at bounding box center [1255, 457] width 548 height 19
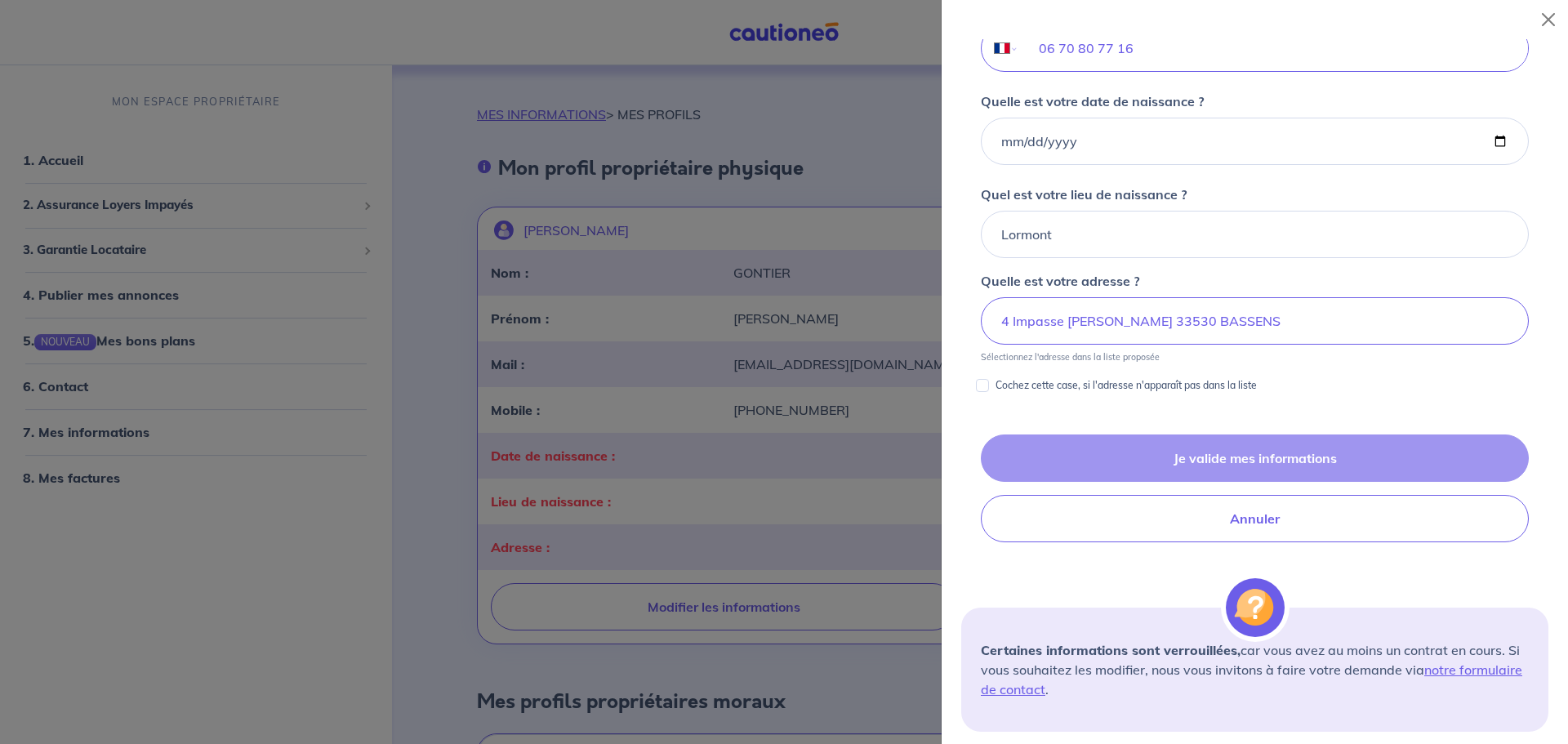
click at [1395, 462] on div "Je valide mes informations Annuler" at bounding box center [1256, 489] width 588 height 108
click at [1233, 467] on div "Je valide mes informations Annuler" at bounding box center [1256, 489] width 588 height 108
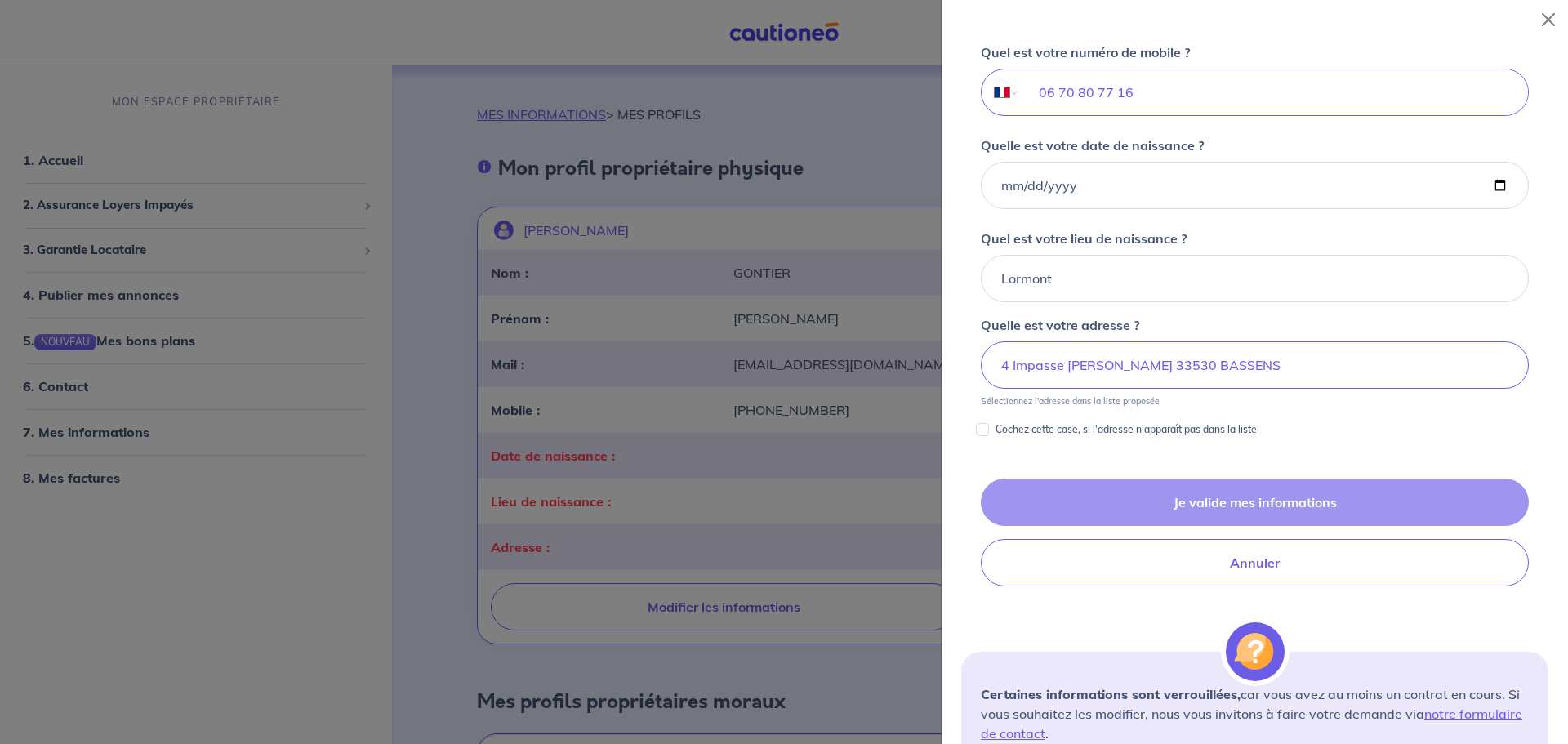
scroll to position [579, 0]
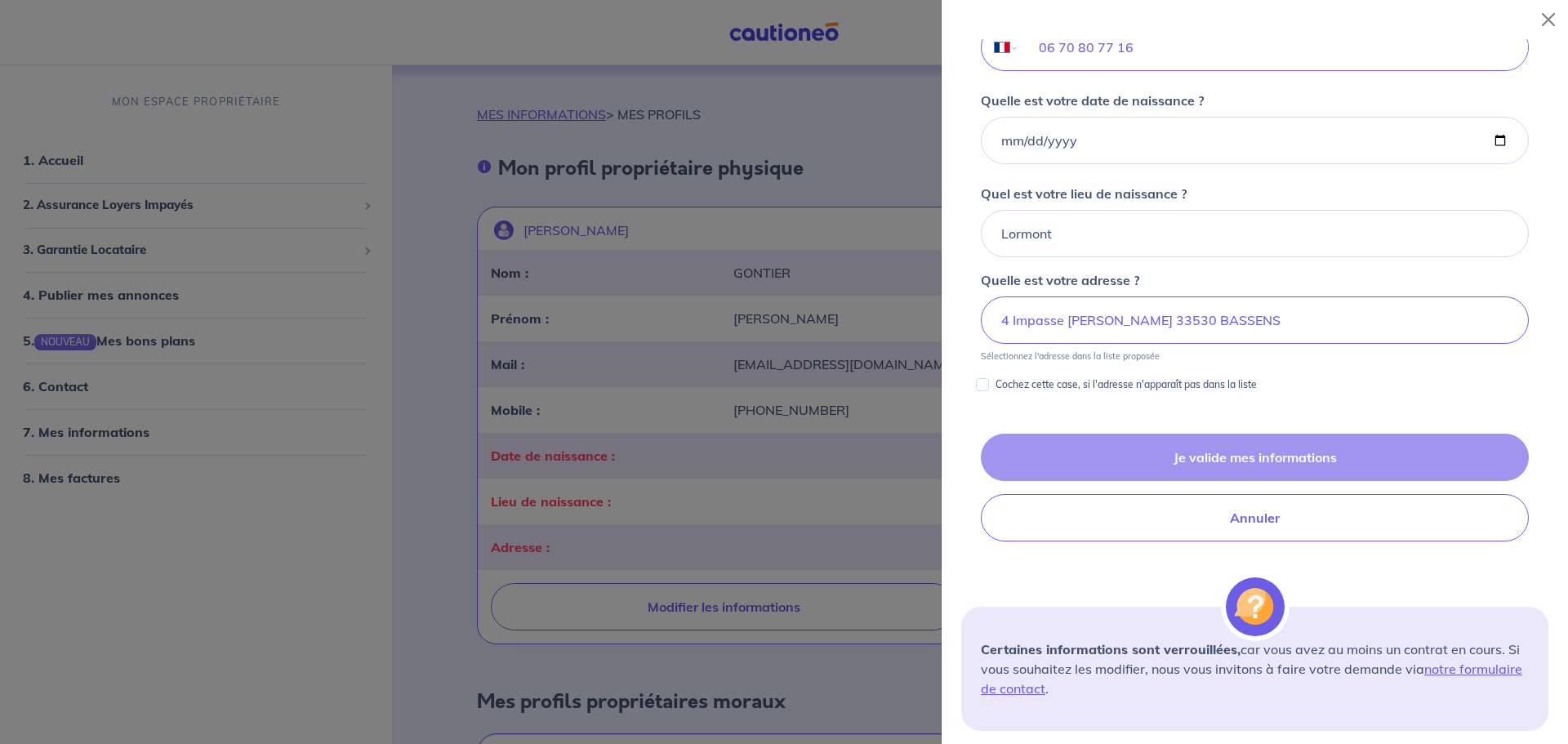
click at [1290, 458] on div "Je valide mes informations Annuler" at bounding box center [1256, 488] width 588 height 108
click at [1547, 14] on button "Close" at bounding box center [1549, 19] width 26 height 26
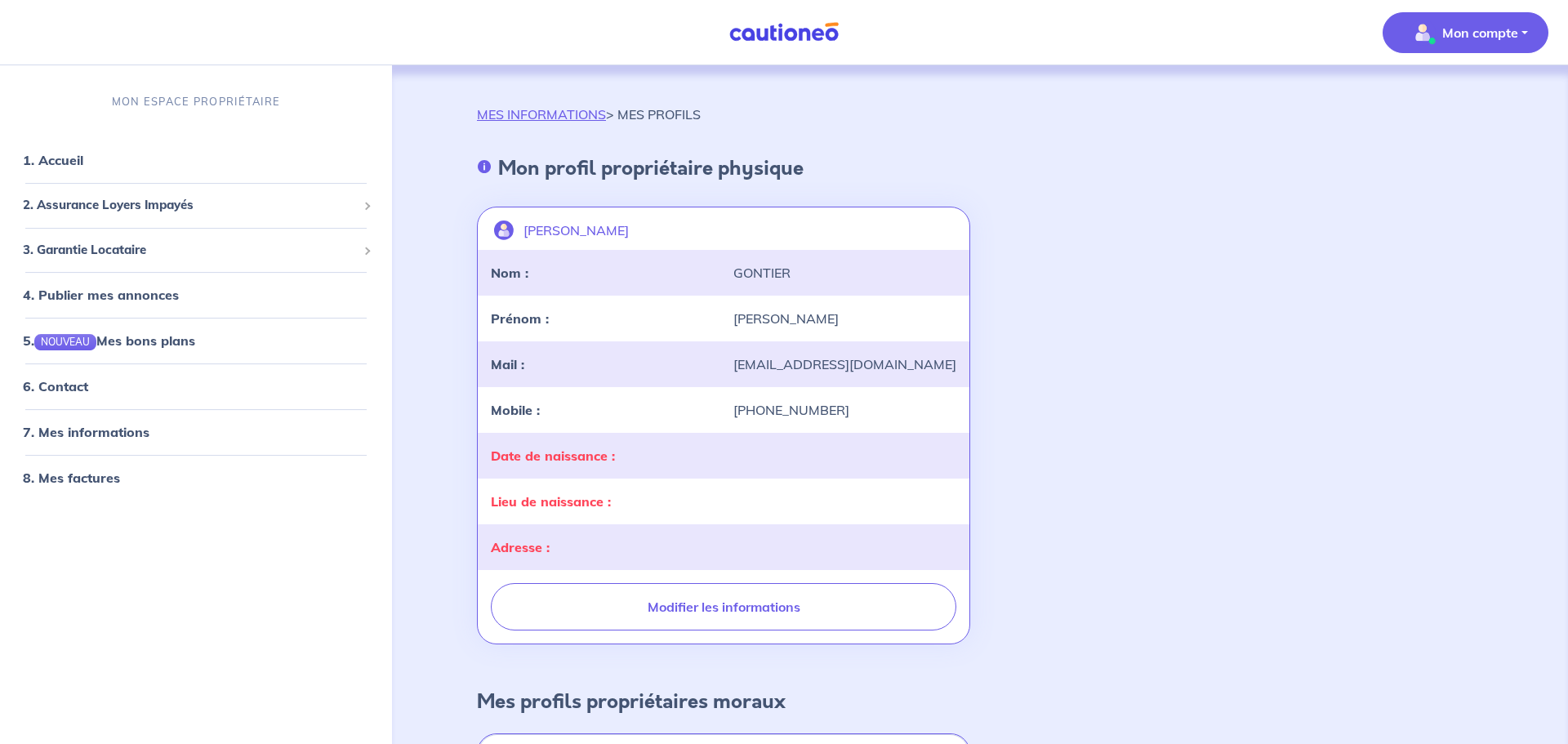
scroll to position [0, 0]
click at [1440, 38] on span "Mon compte" at bounding box center [1461, 32] width 115 height 26
click at [1445, 99] on link "Mes informations" at bounding box center [1450, 100] width 132 height 26
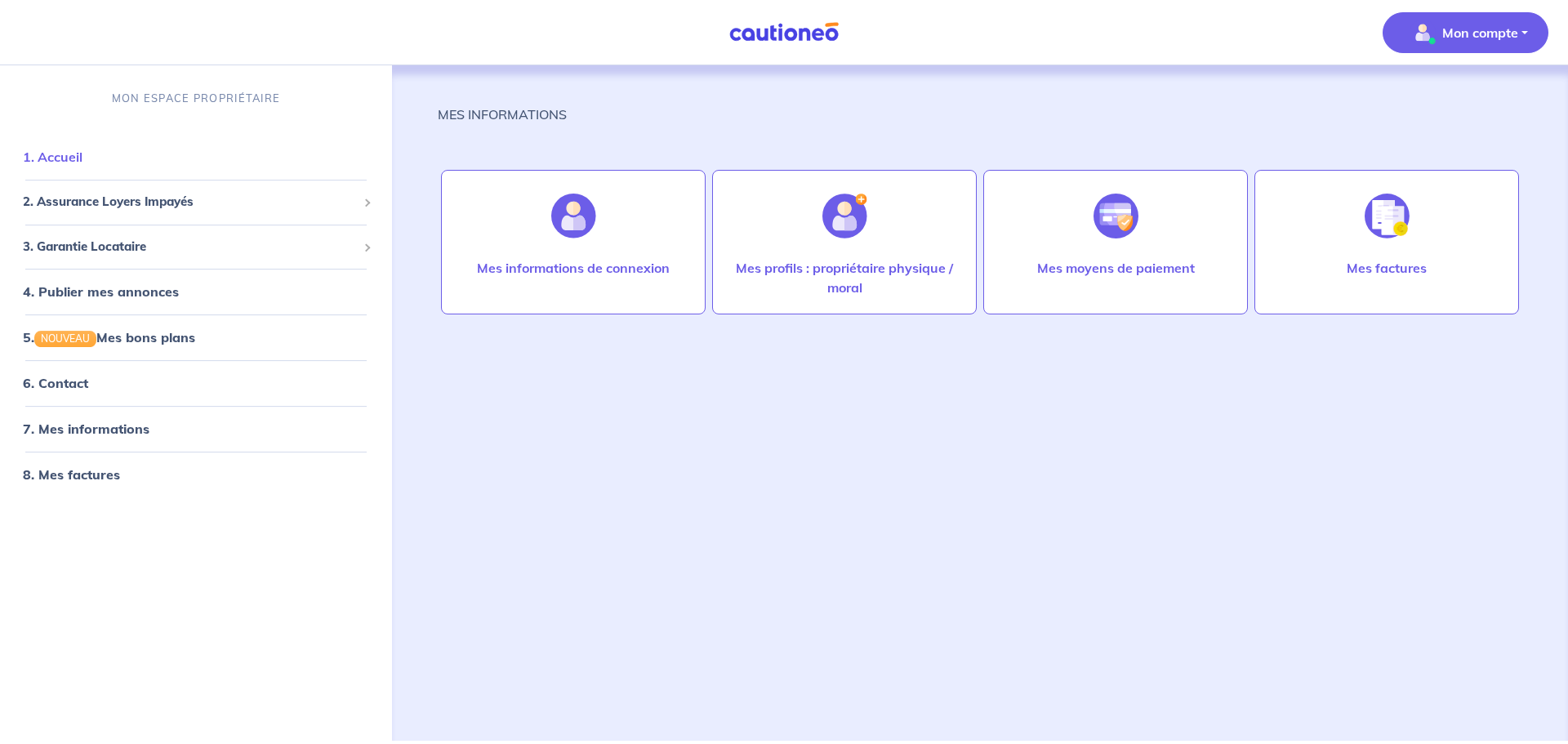
click at [83, 161] on link "1. Accueil" at bounding box center [52, 156] width 60 height 16
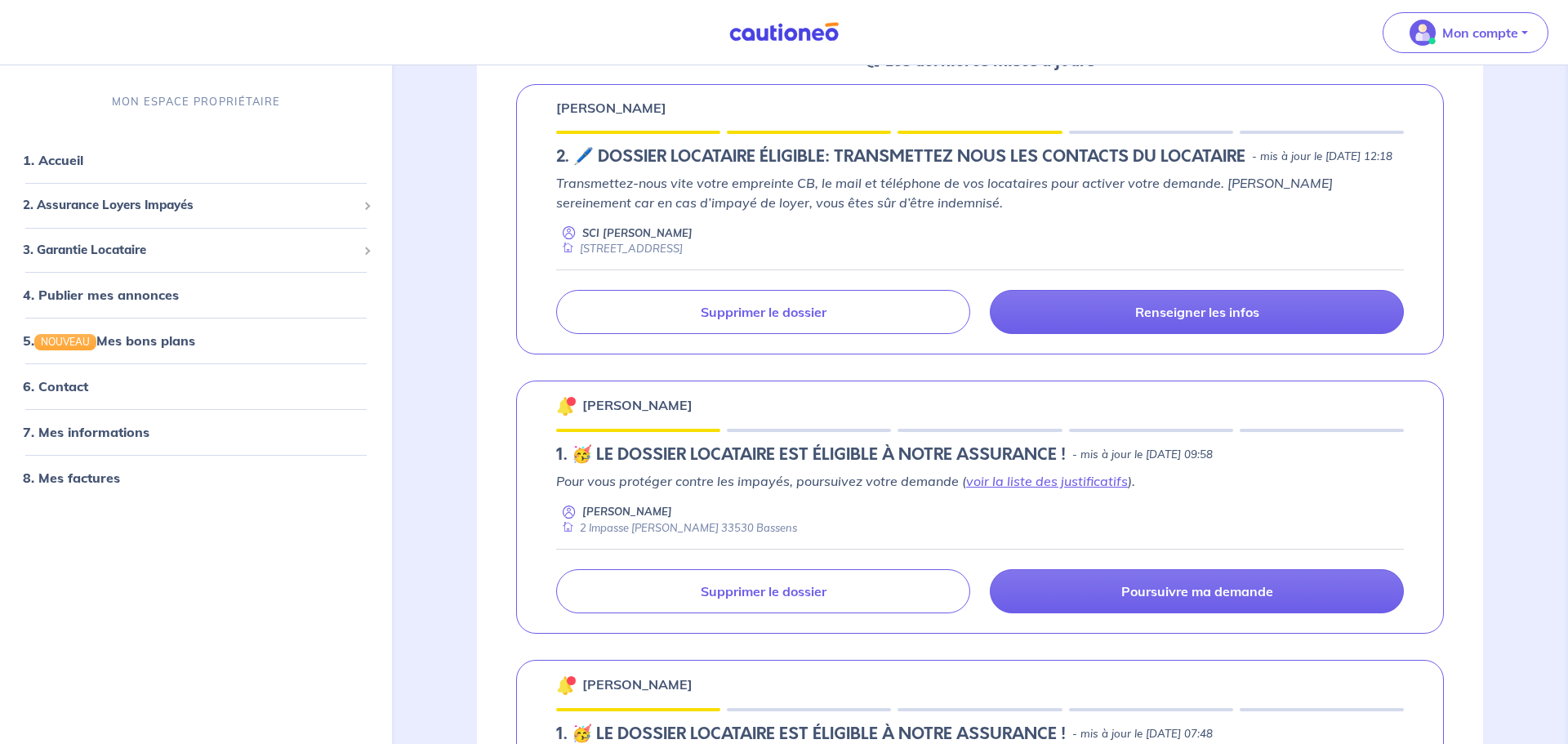
scroll to position [296, 0]
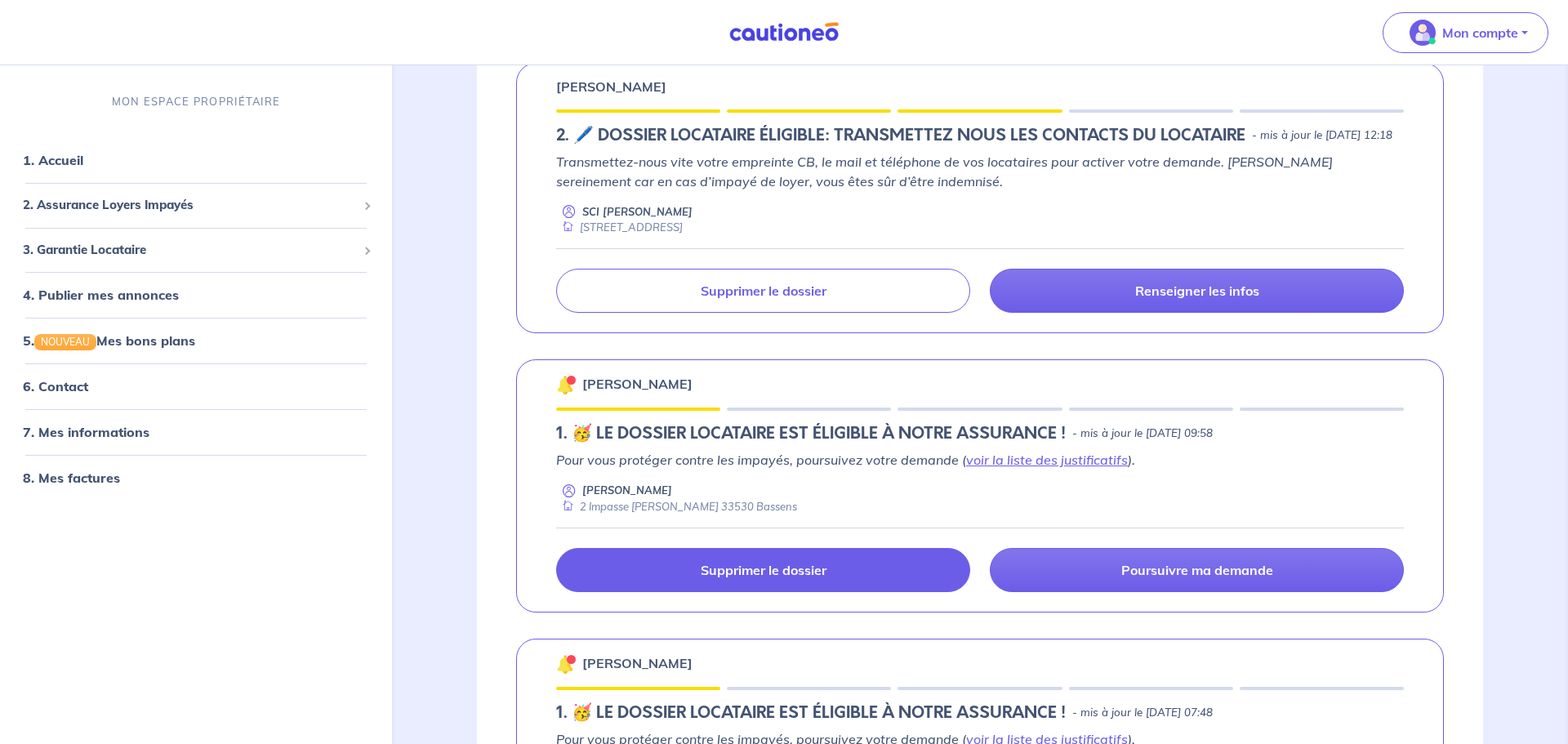
click at [823, 579] on link "Supprimer le dossier" at bounding box center [763, 570] width 414 height 44
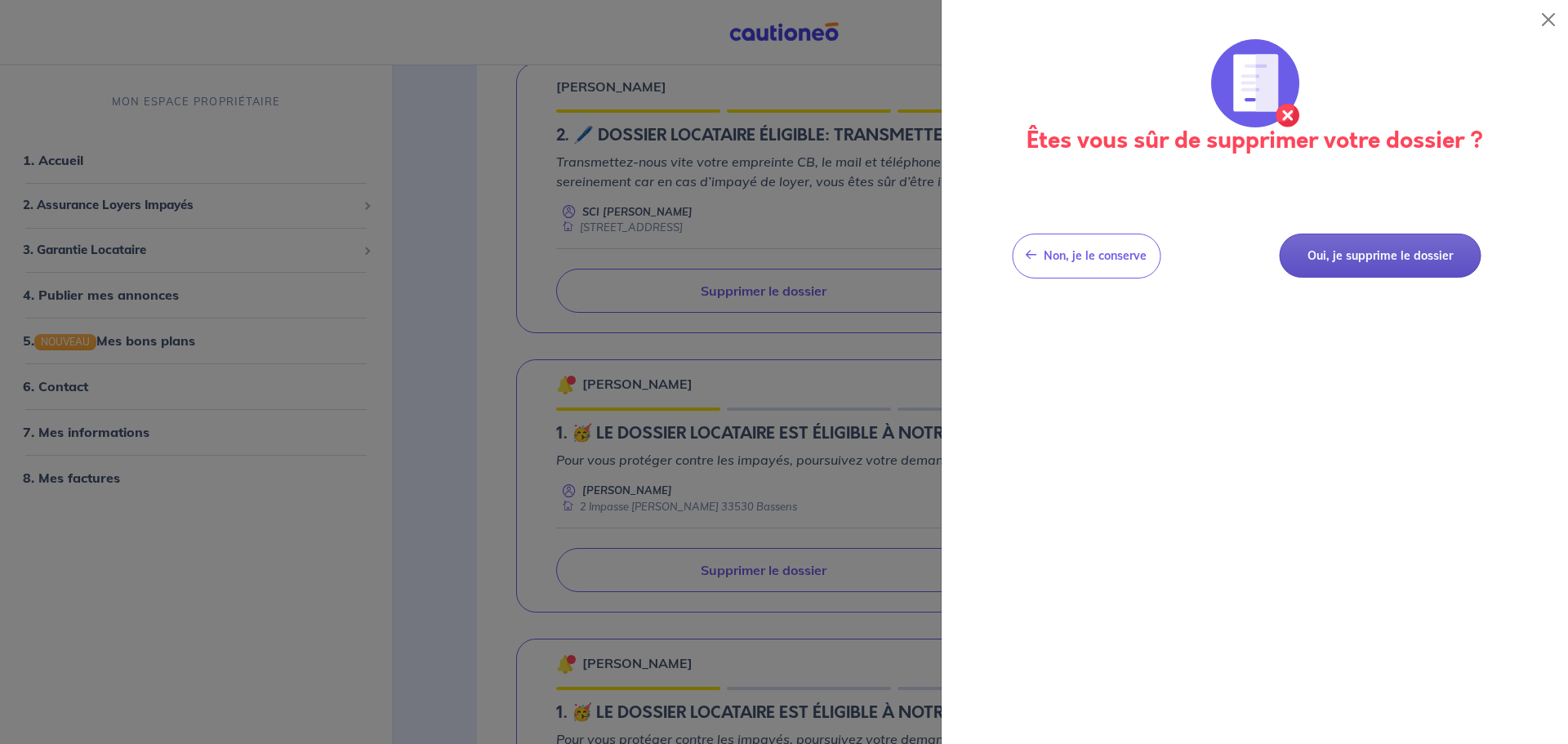
click at [1351, 247] on button "Oui, je supprime le dossier" at bounding box center [1380, 256] width 202 height 45
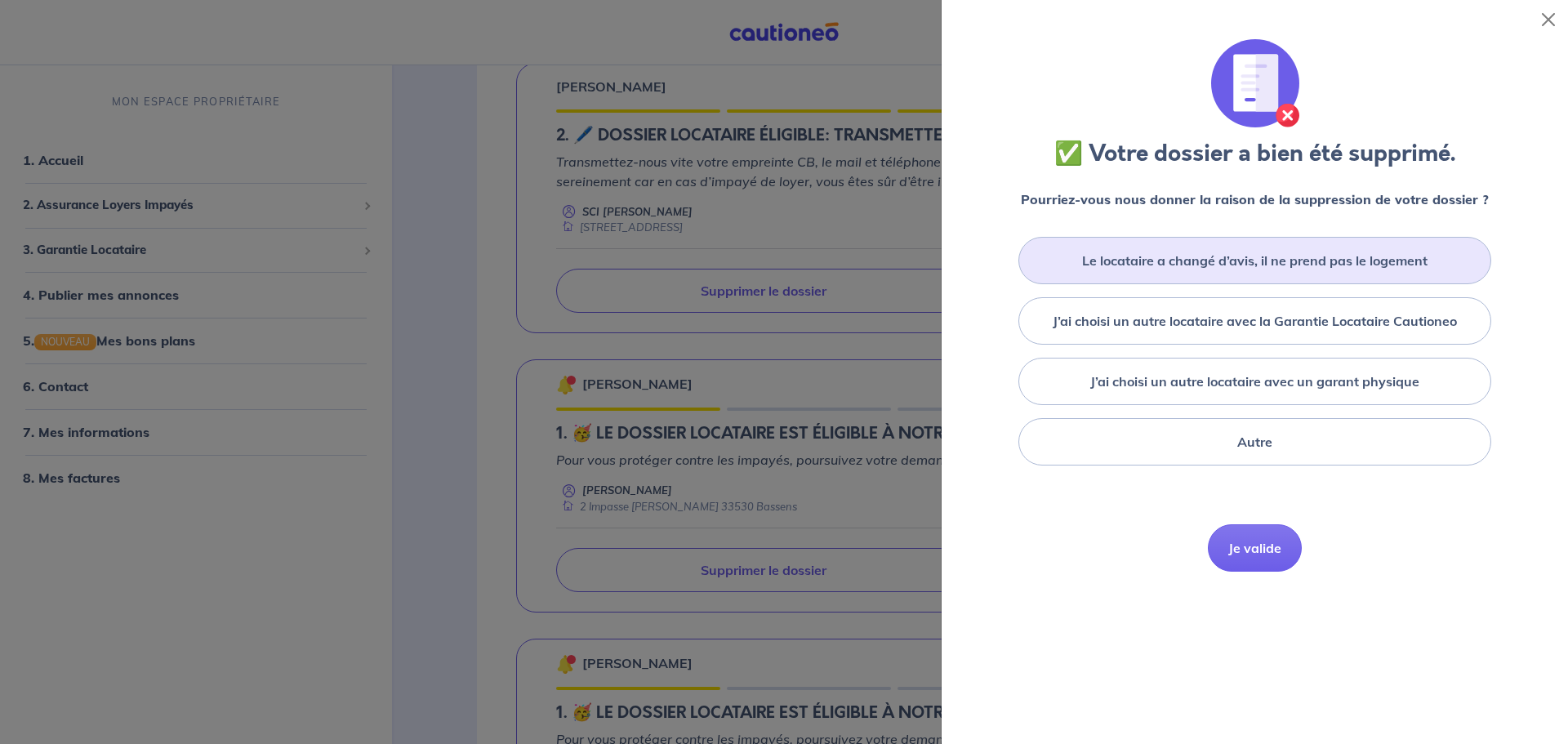
click at [1245, 263] on label "Le locataire a changé d’avis, il ne prend pas le logement" at bounding box center [1255, 260] width 345 height 19
click at [0, 0] on input "Le locataire a changé d’avis, il ne prend pas le logement" at bounding box center [0, 0] width 0 height 0
click at [1283, 573] on button "Je valide" at bounding box center [1255, 573] width 94 height 47
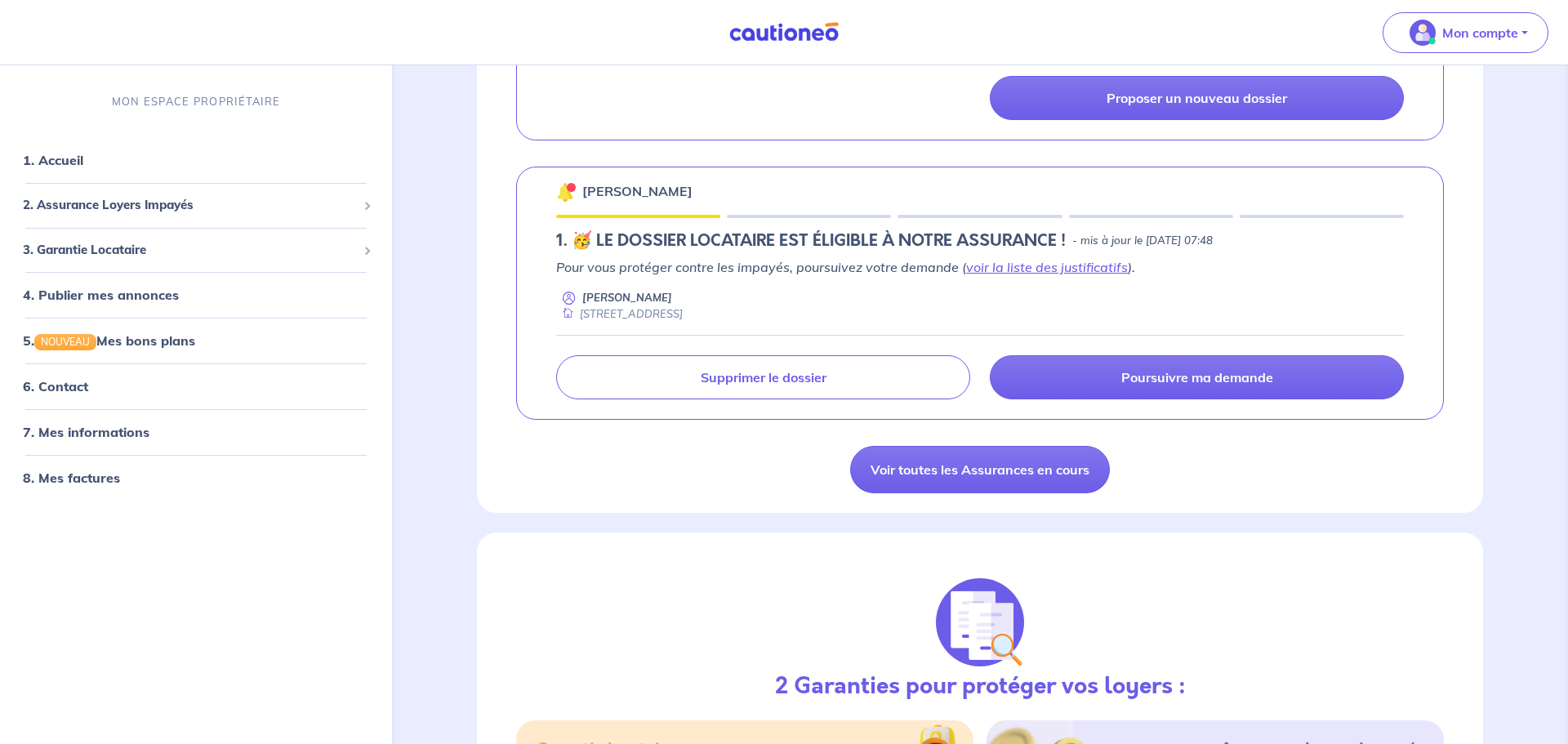
scroll to position [802, 0]
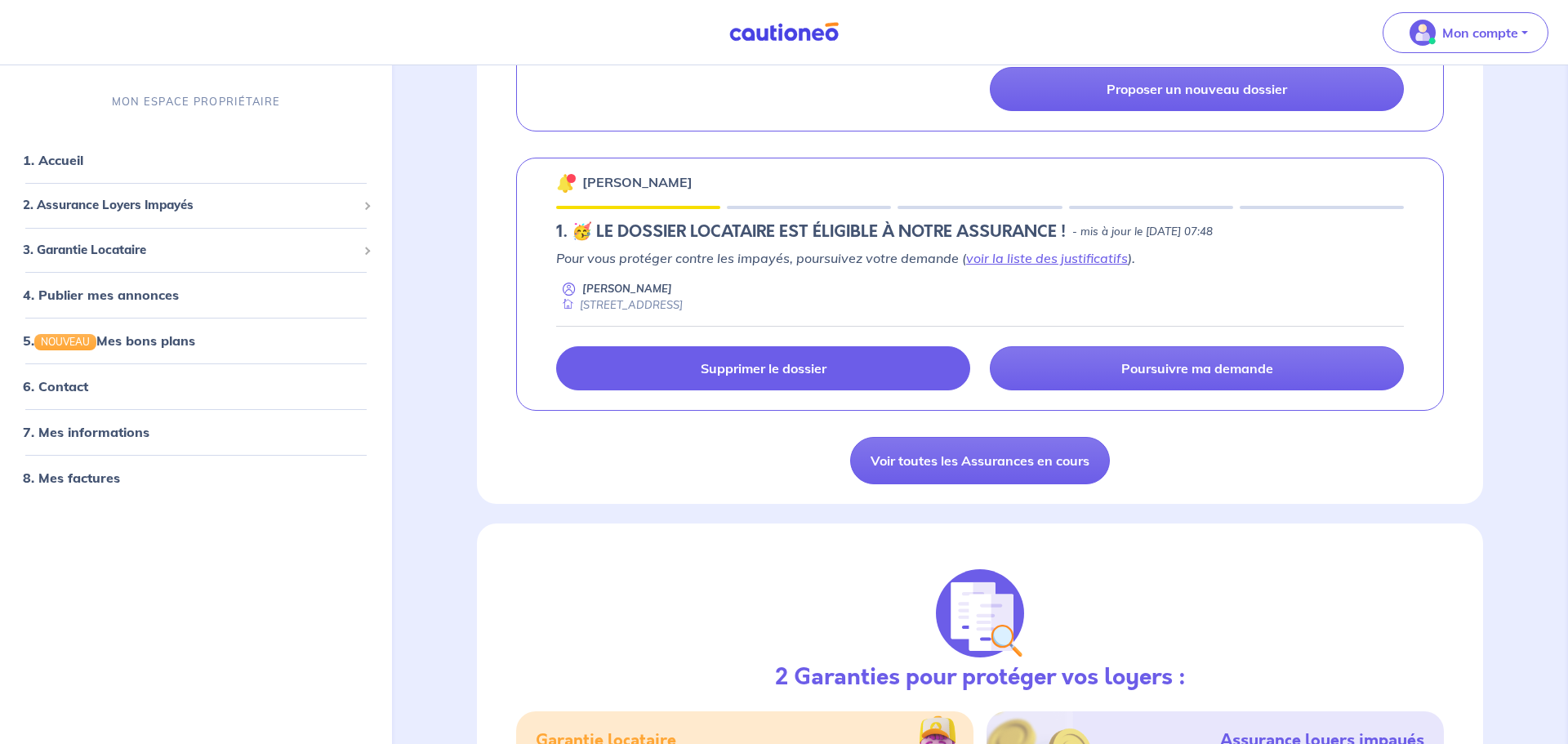
click at [907, 390] on link "Supprimer le dossier" at bounding box center [763, 368] width 414 height 44
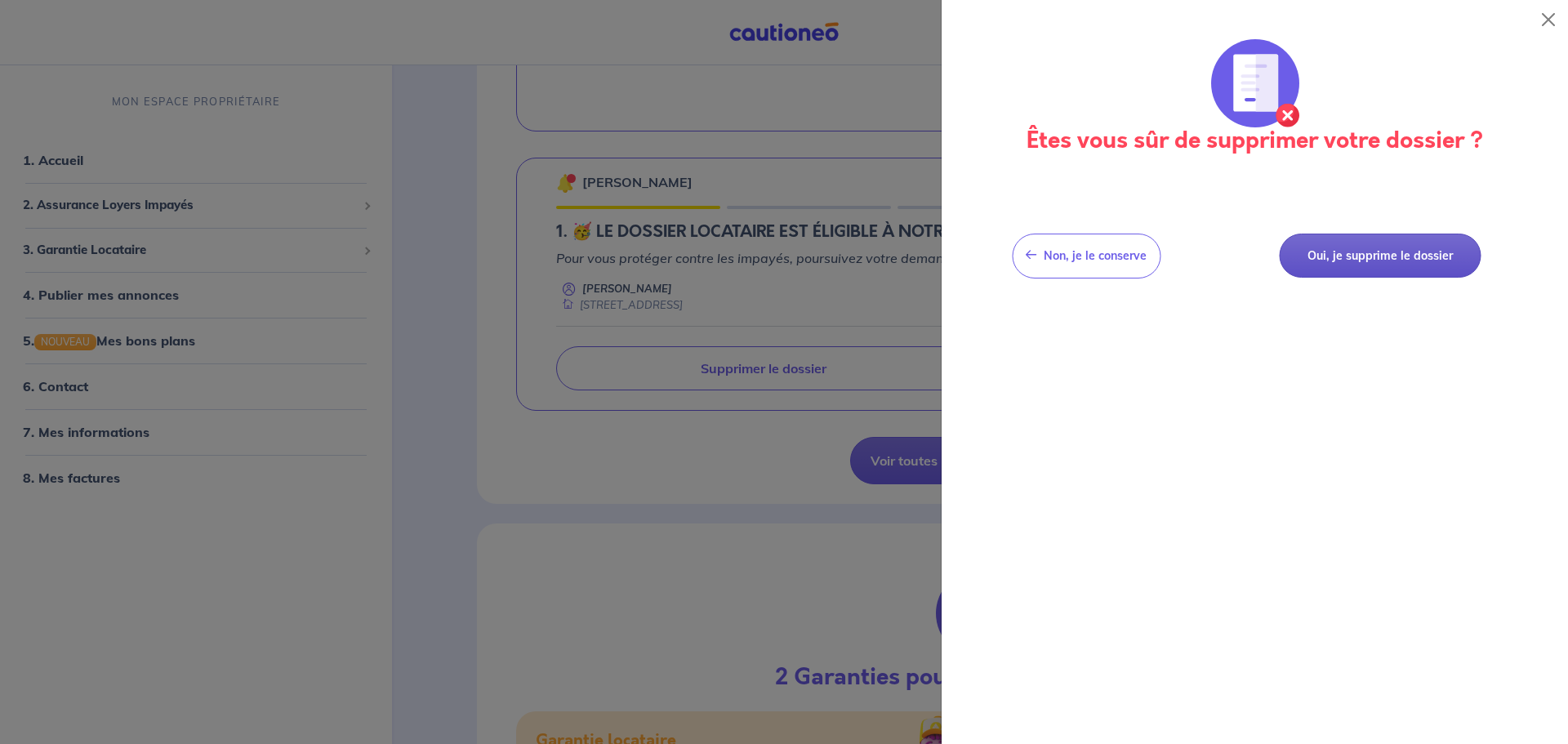
click at [1369, 265] on button "Oui, je supprime le dossier" at bounding box center [1380, 256] width 202 height 45
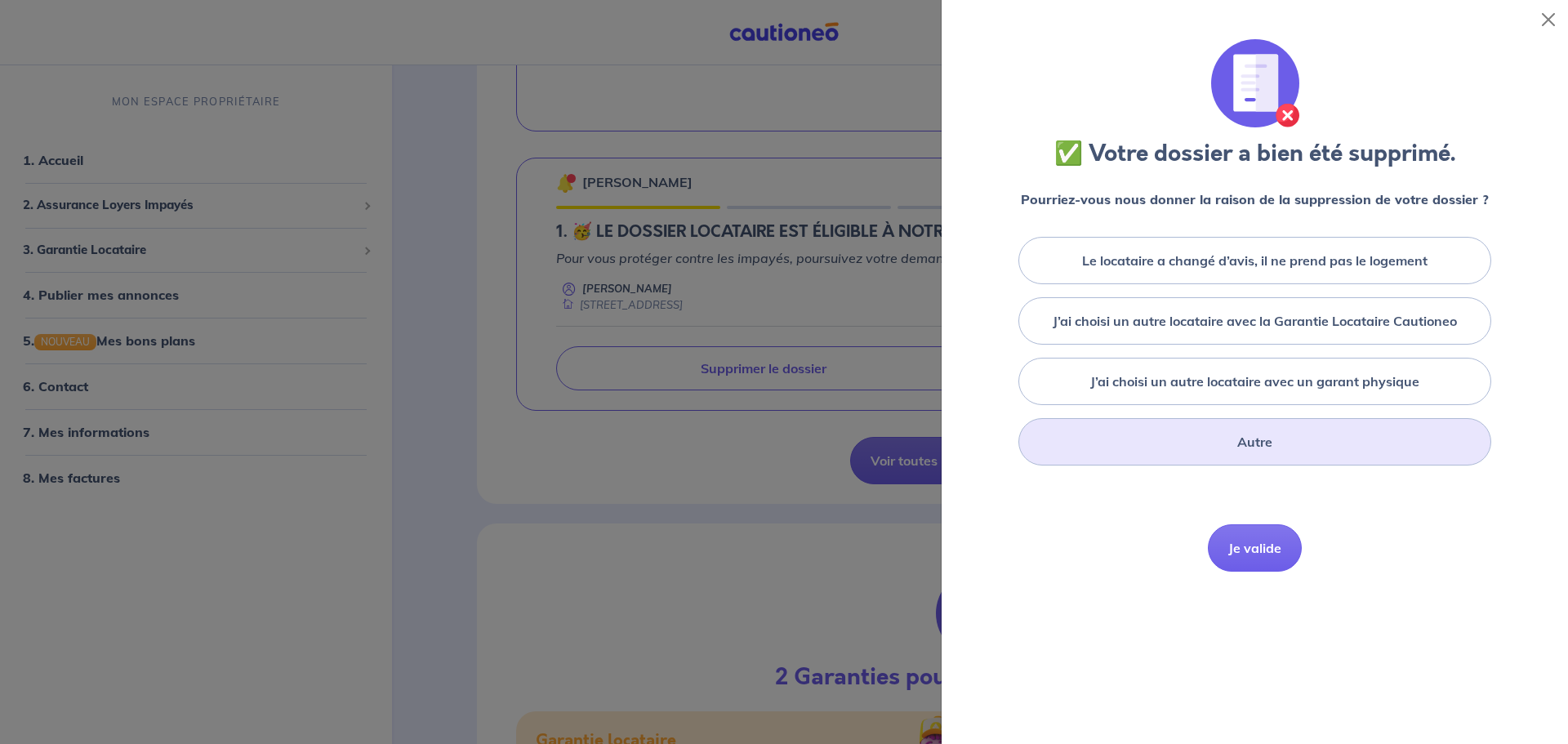
click at [1359, 453] on div "Autre" at bounding box center [1255, 442] width 473 height 47
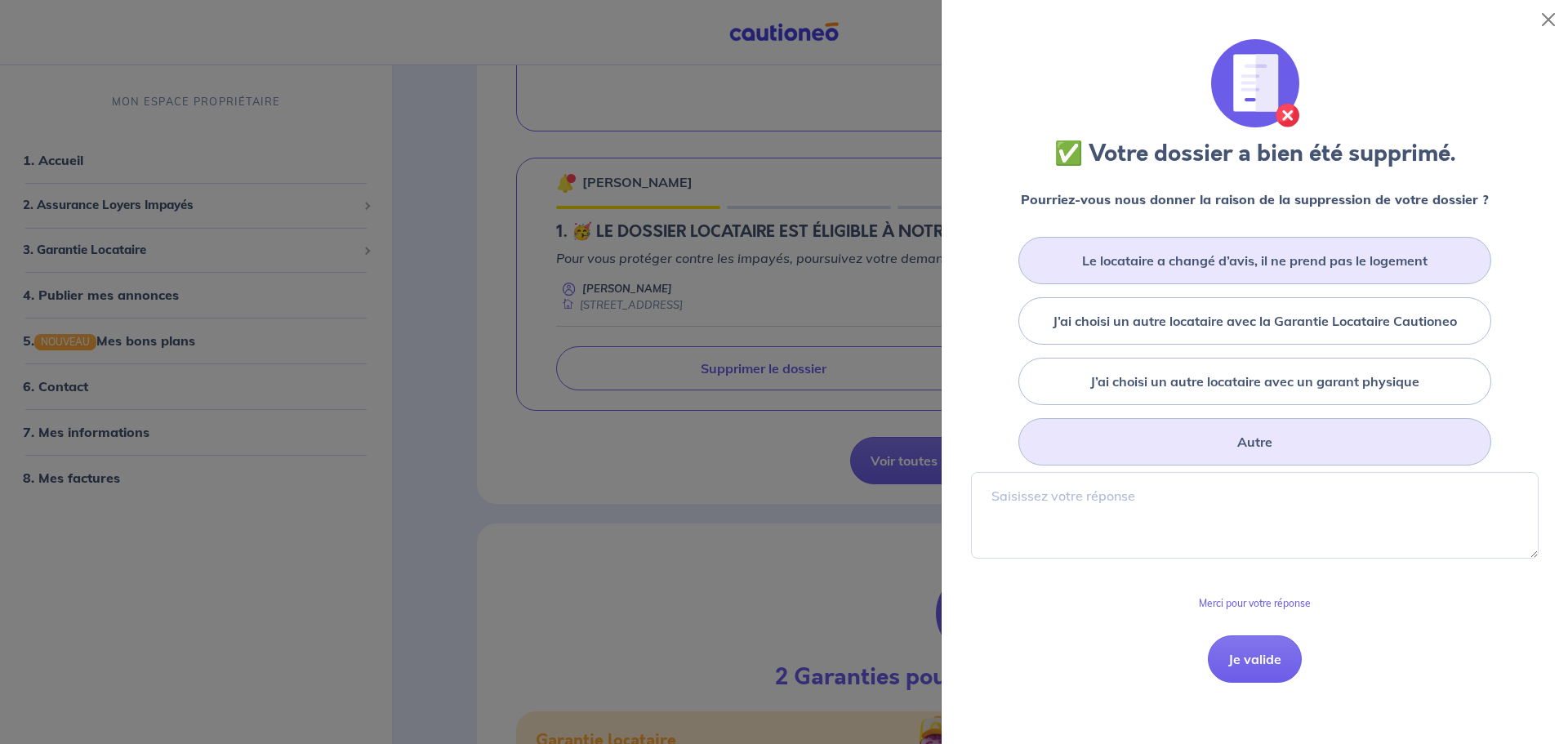
click at [1309, 262] on label "Le locataire a changé d’avis, il ne prend pas le logement" at bounding box center [1255, 260] width 345 height 19
click at [0, 0] on input "Le locataire a changé d’avis, il ne prend pas le logement" at bounding box center [0, 0] width 0 height 0
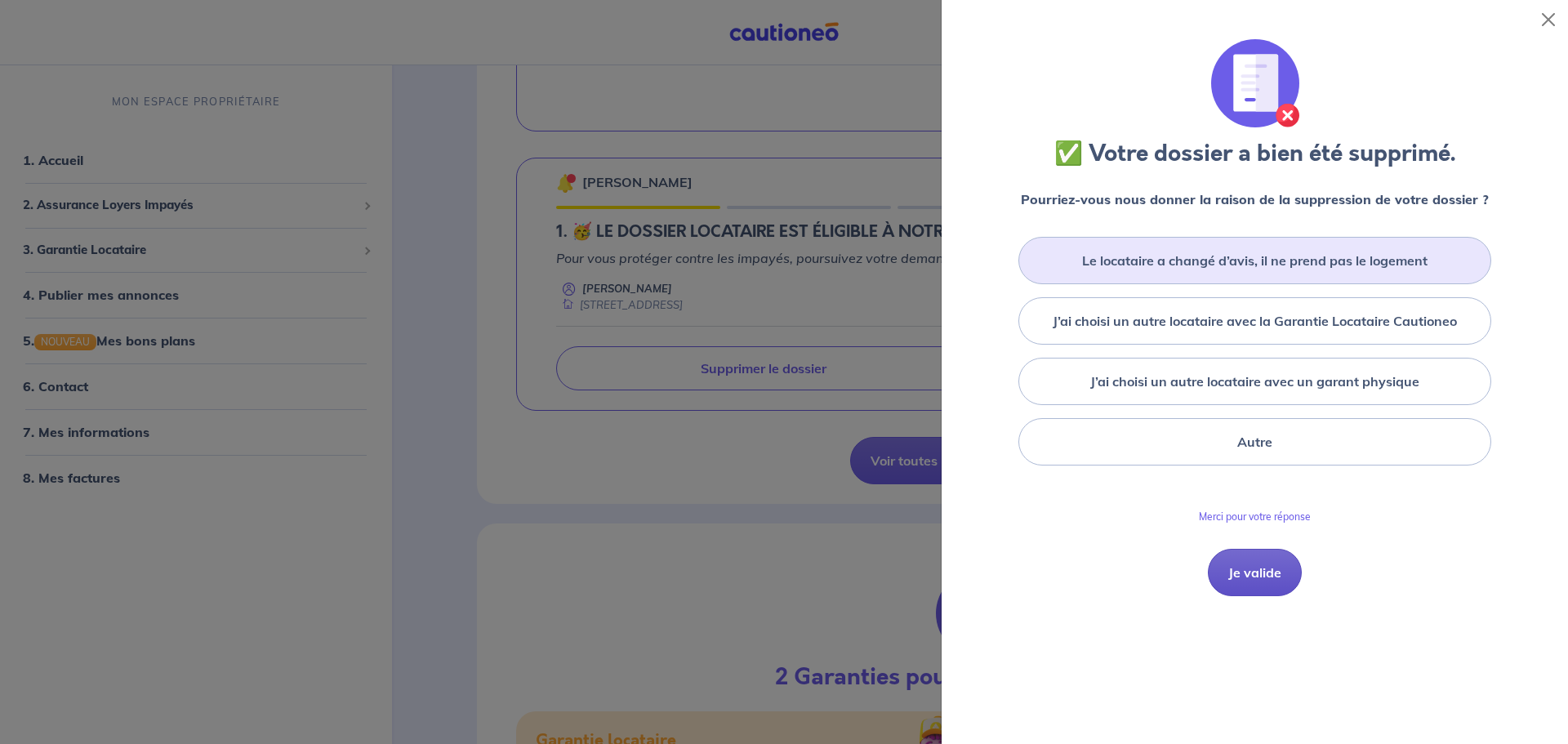
click at [1281, 562] on button "Je valide" at bounding box center [1255, 573] width 94 height 47
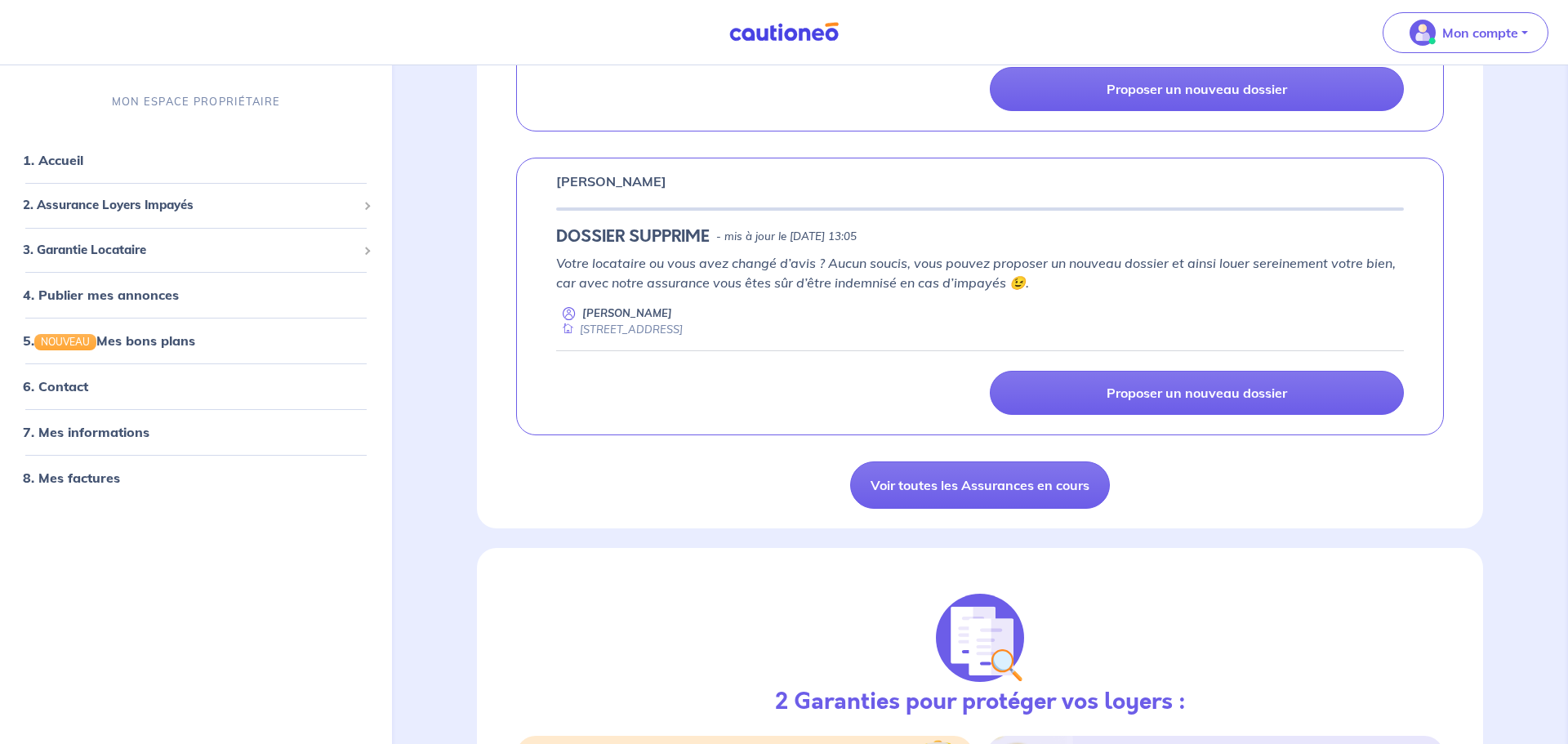
click at [1470, 436] on div "RENOVIMO GONTIER DOSSIER SUPPRIME - mis à jour le 9 octobre 2025 à 13:05 Votre …" at bounding box center [980, 296] width 1006 height 278
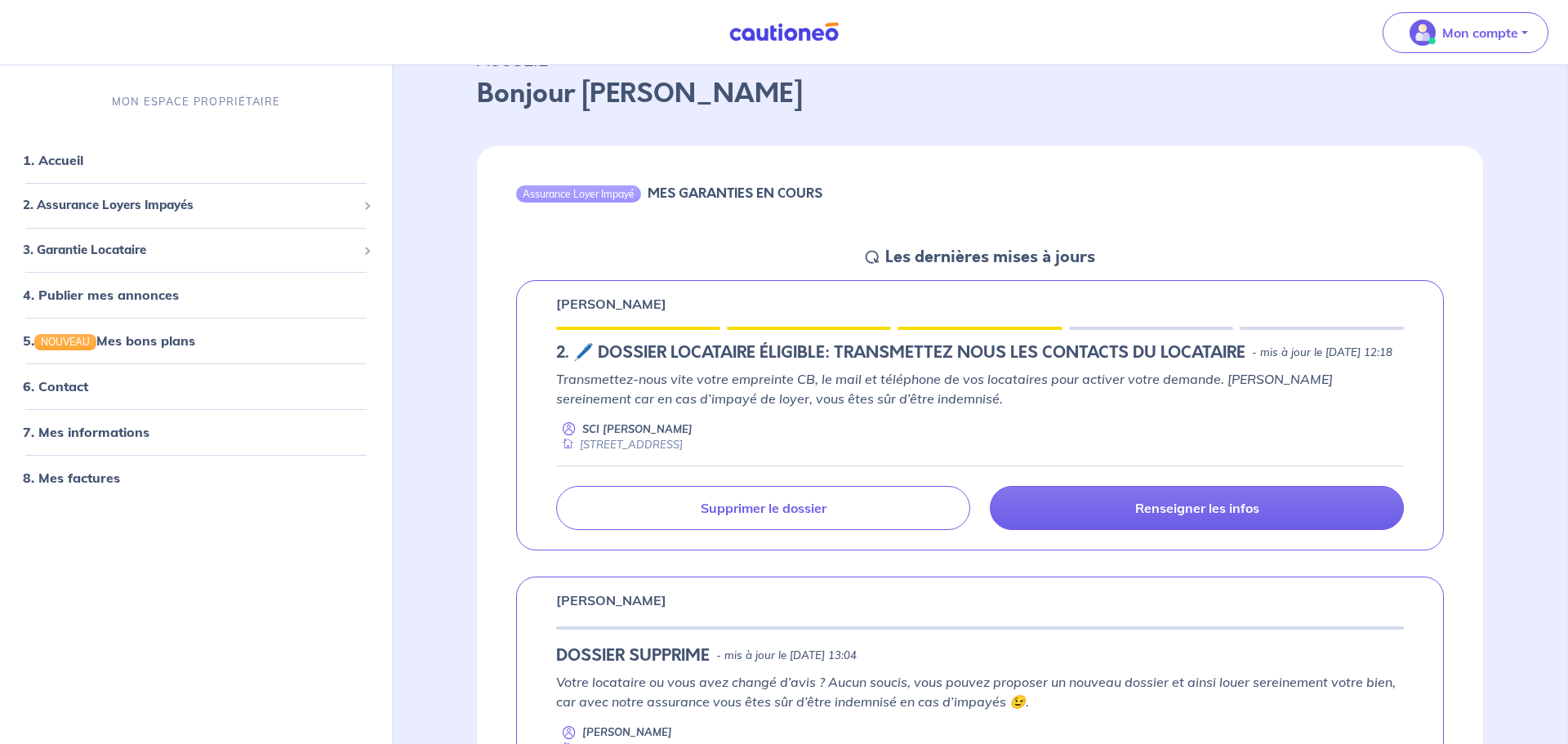
scroll to position [79, 0]
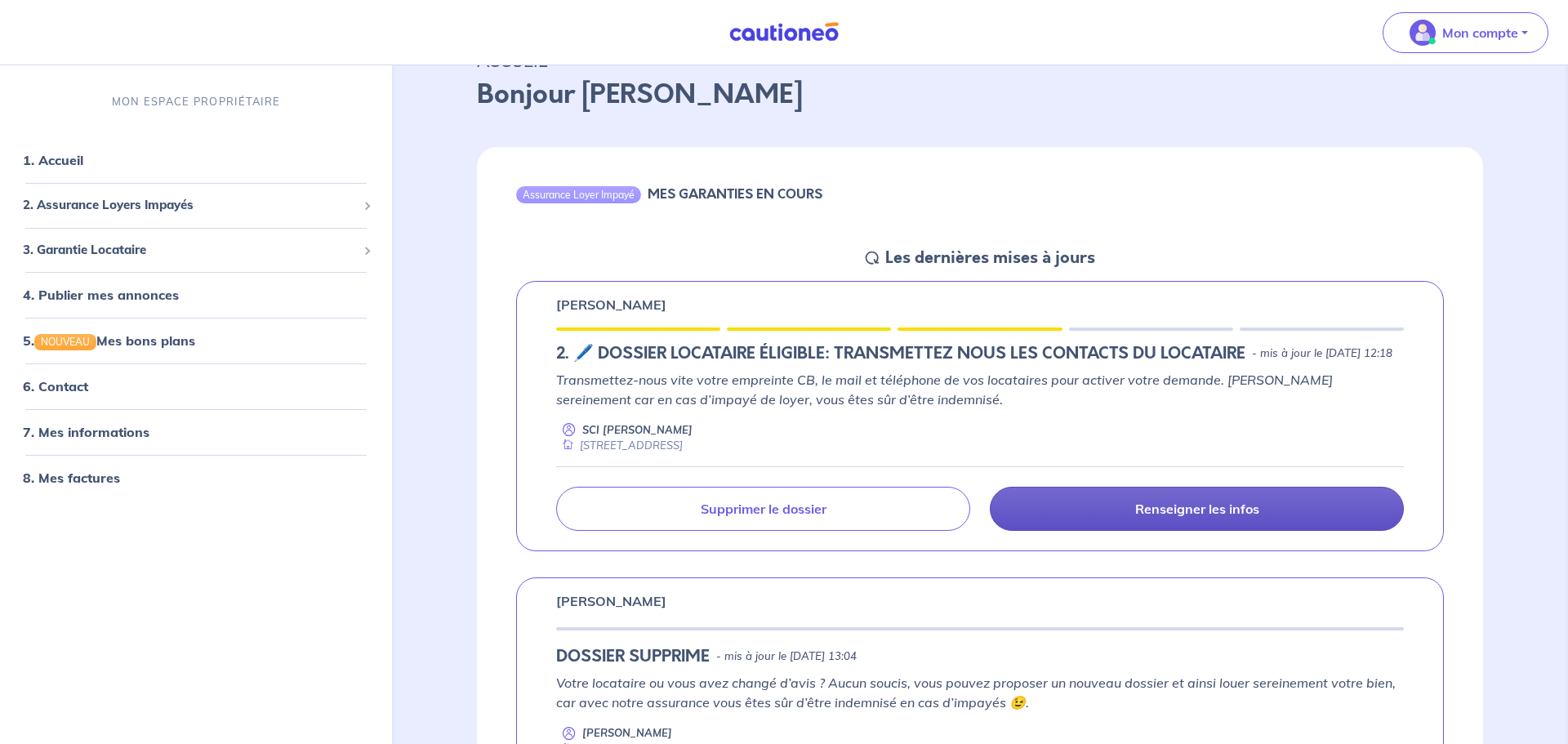
click at [1204, 517] on p "Renseigner les infos" at bounding box center [1197, 508] width 124 height 16
select select "FR"
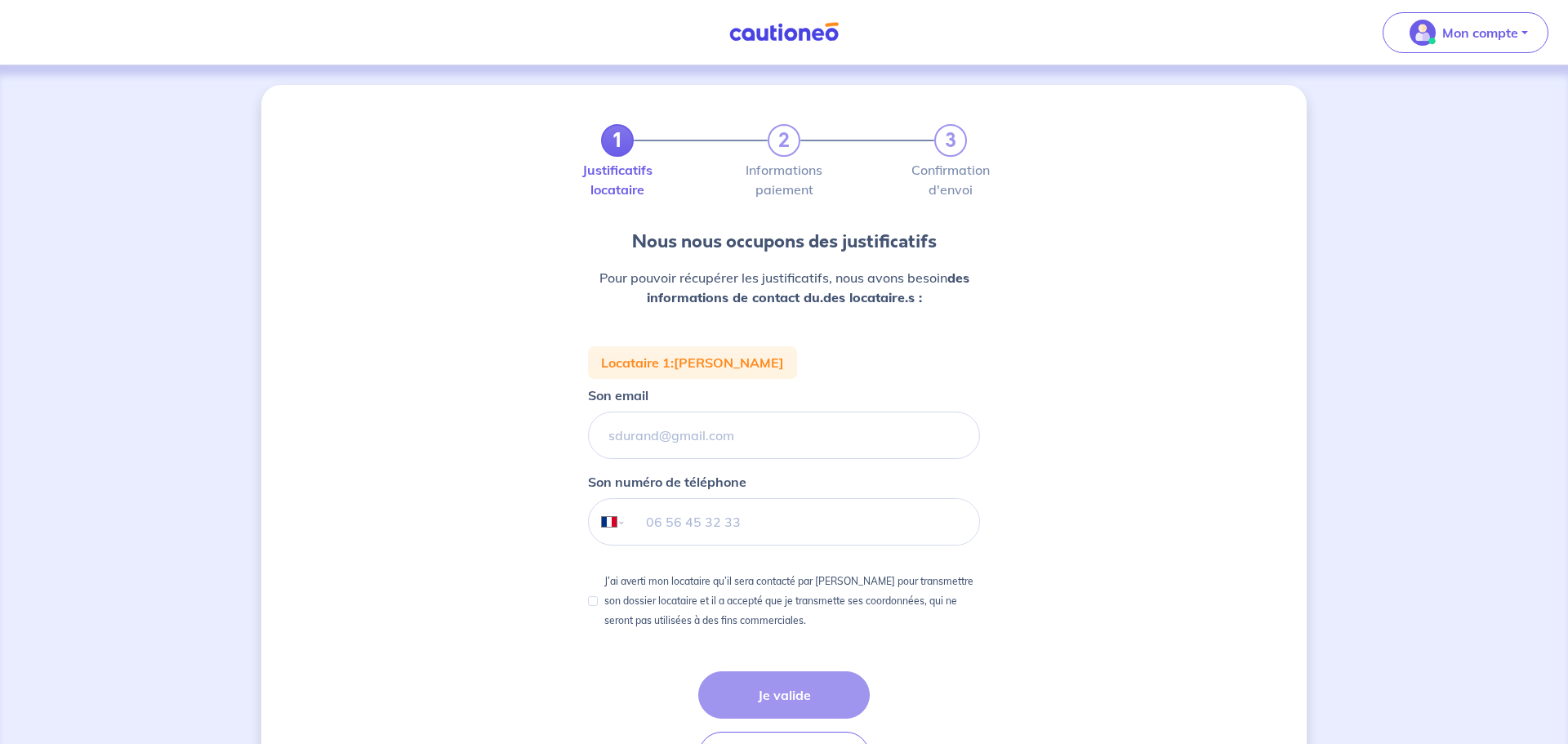
scroll to position [113, 0]
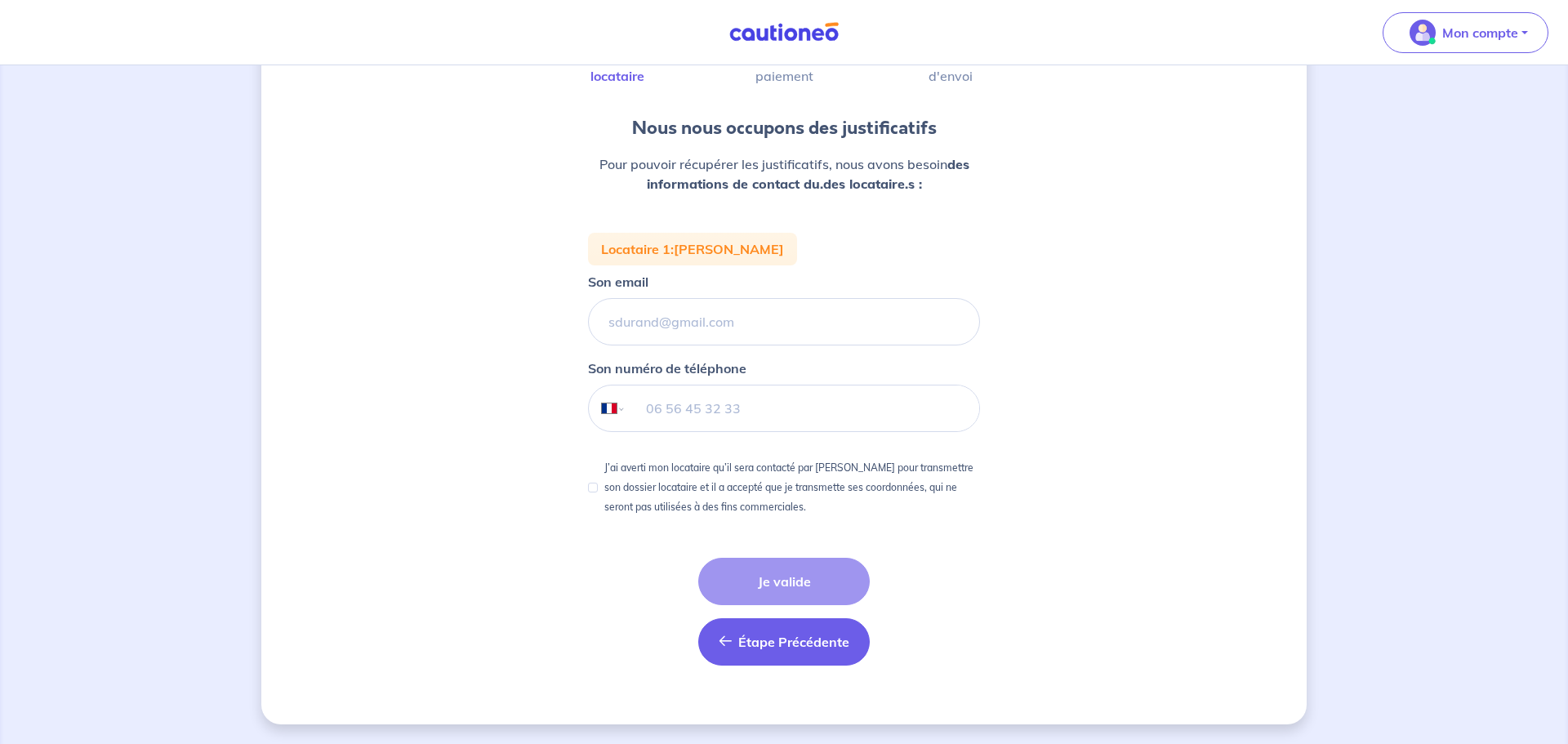
click at [824, 644] on span "Étape Précédente" at bounding box center [795, 642] width 111 height 16
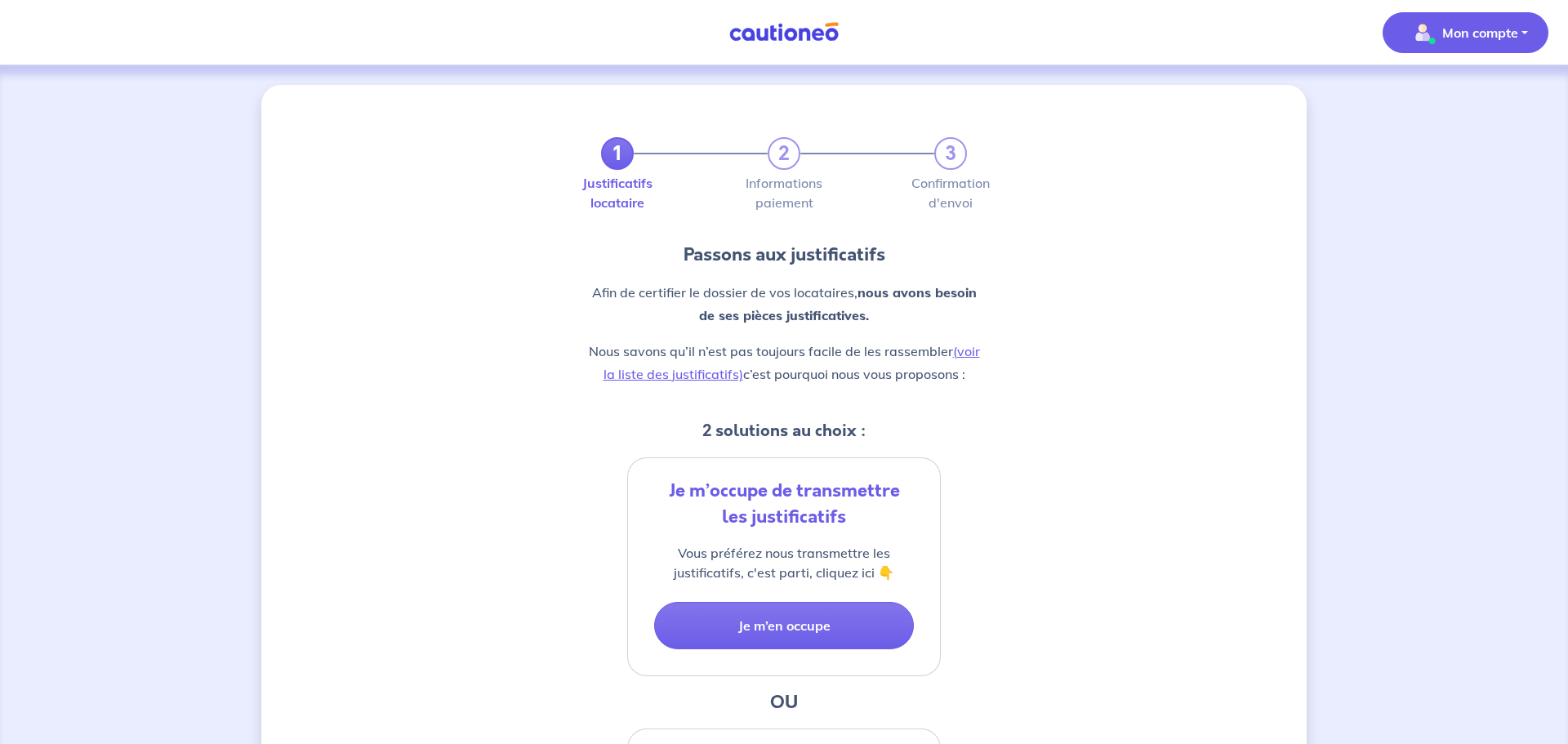
click at [1506, 33] on p "Mon compte" at bounding box center [1480, 32] width 76 height 19
click at [1471, 103] on link "Mes informations" at bounding box center [1450, 100] width 132 height 26
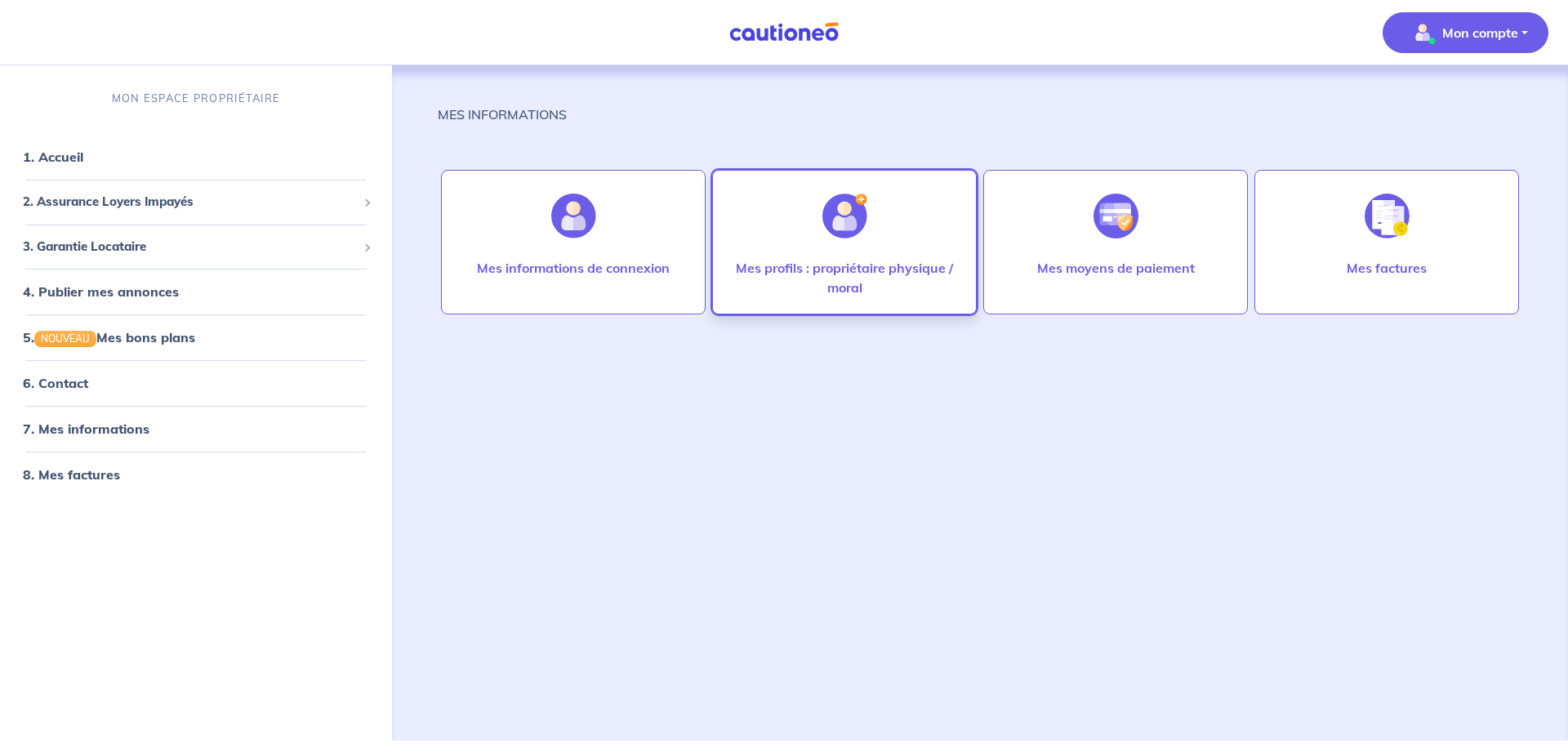
click at [832, 269] on p "Mes profils : propriétaire physique / moral" at bounding box center [844, 278] width 231 height 39
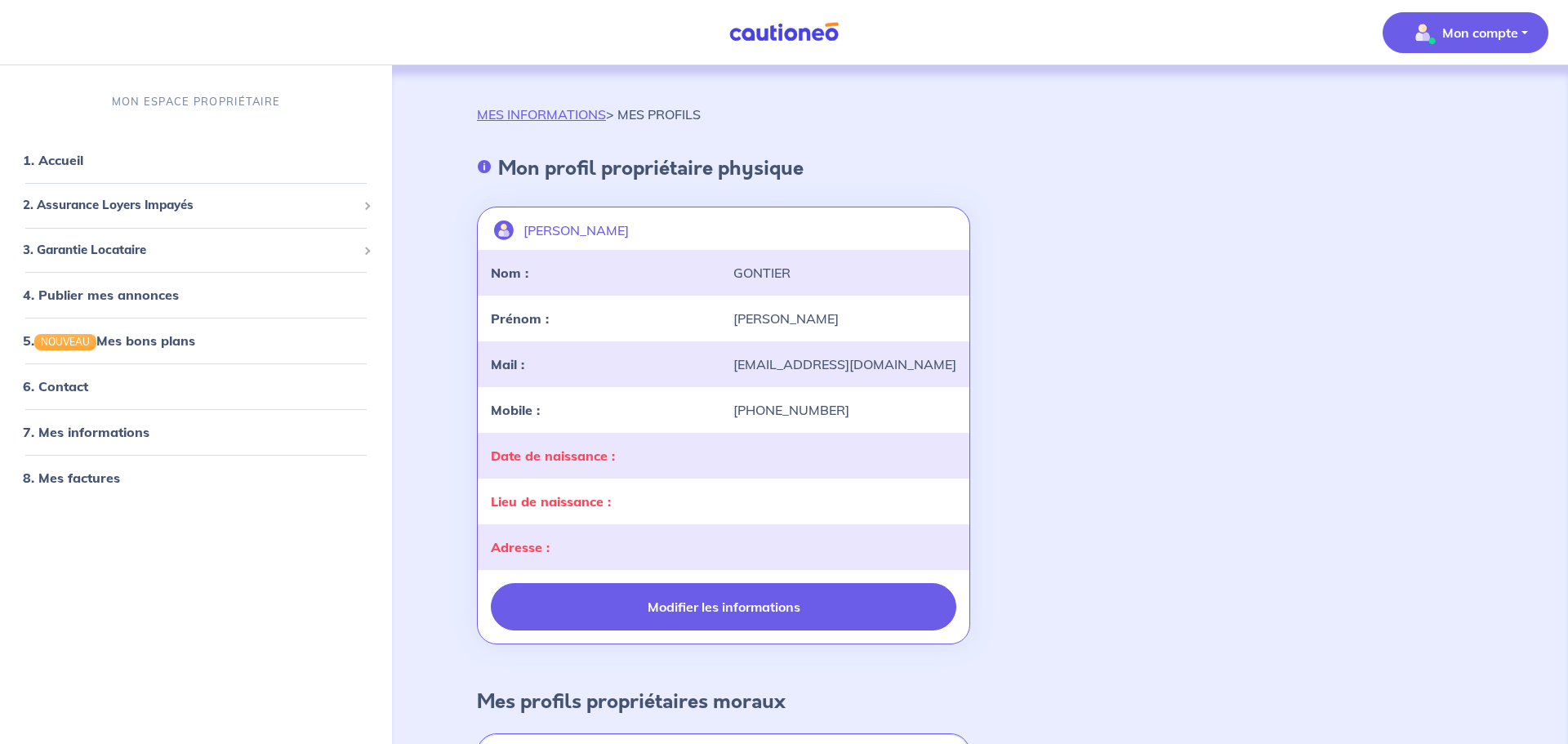
click at [822, 607] on button "Modifier les informations" at bounding box center [723, 607] width 465 height 47
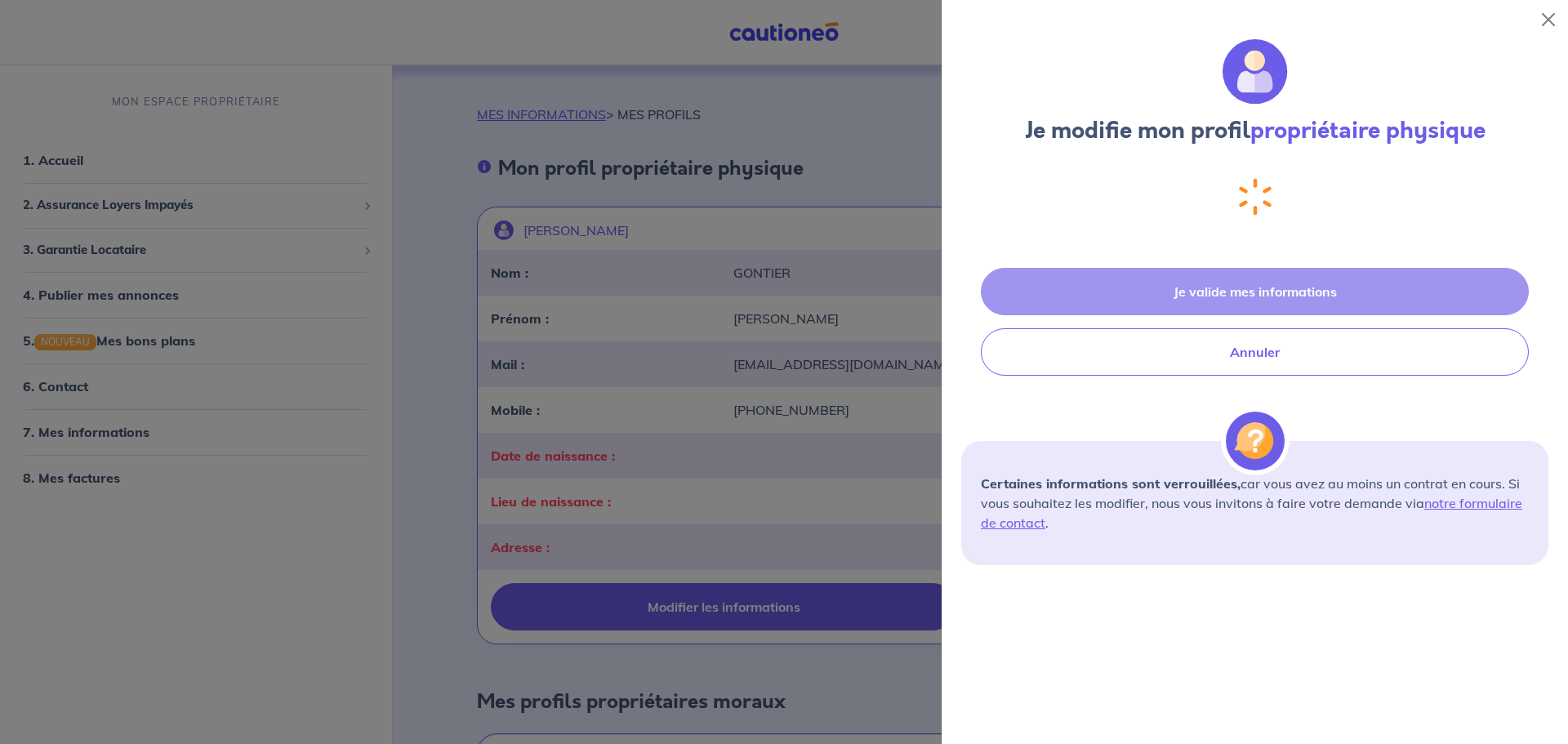
select select "FR"
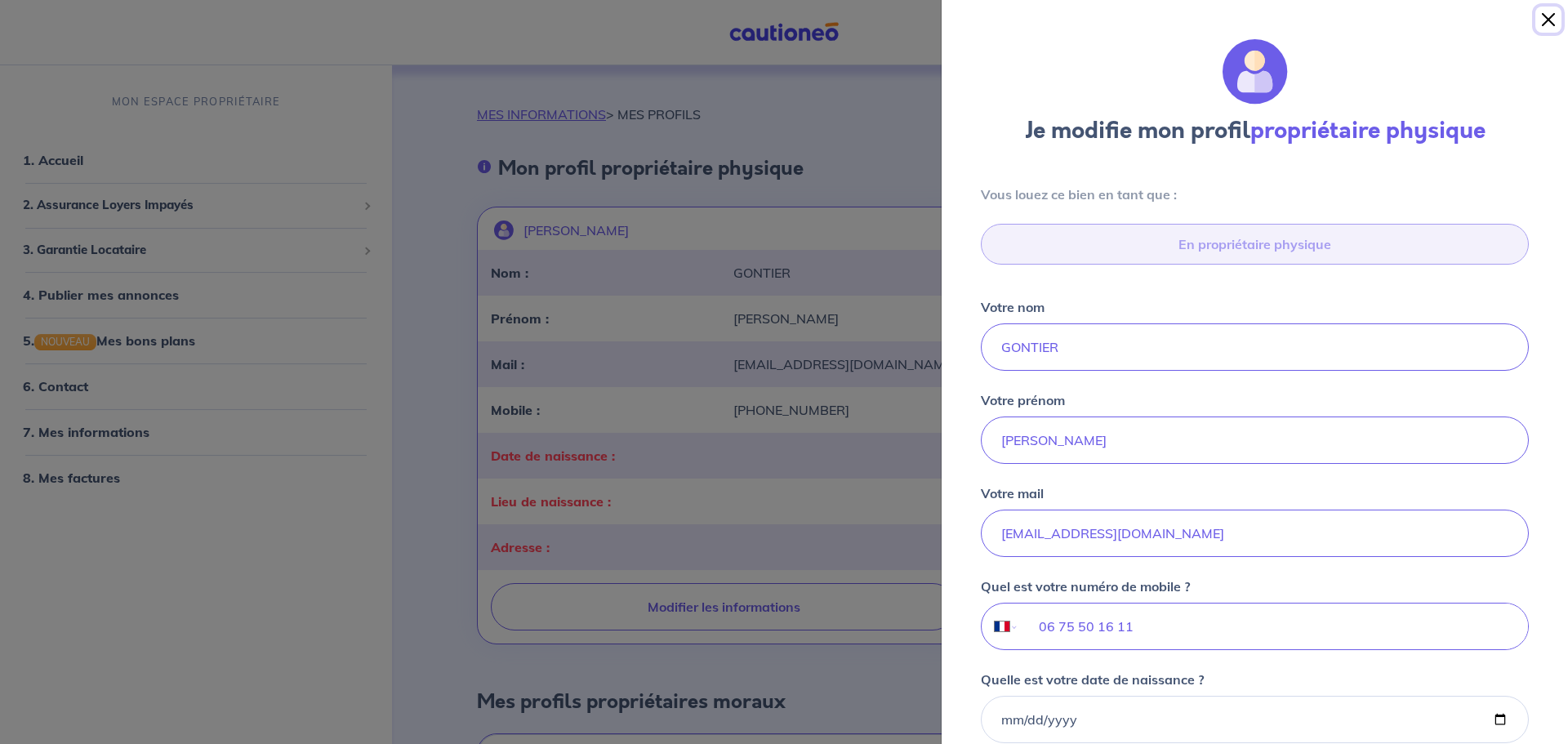
click at [1545, 13] on button "Close" at bounding box center [1549, 19] width 26 height 26
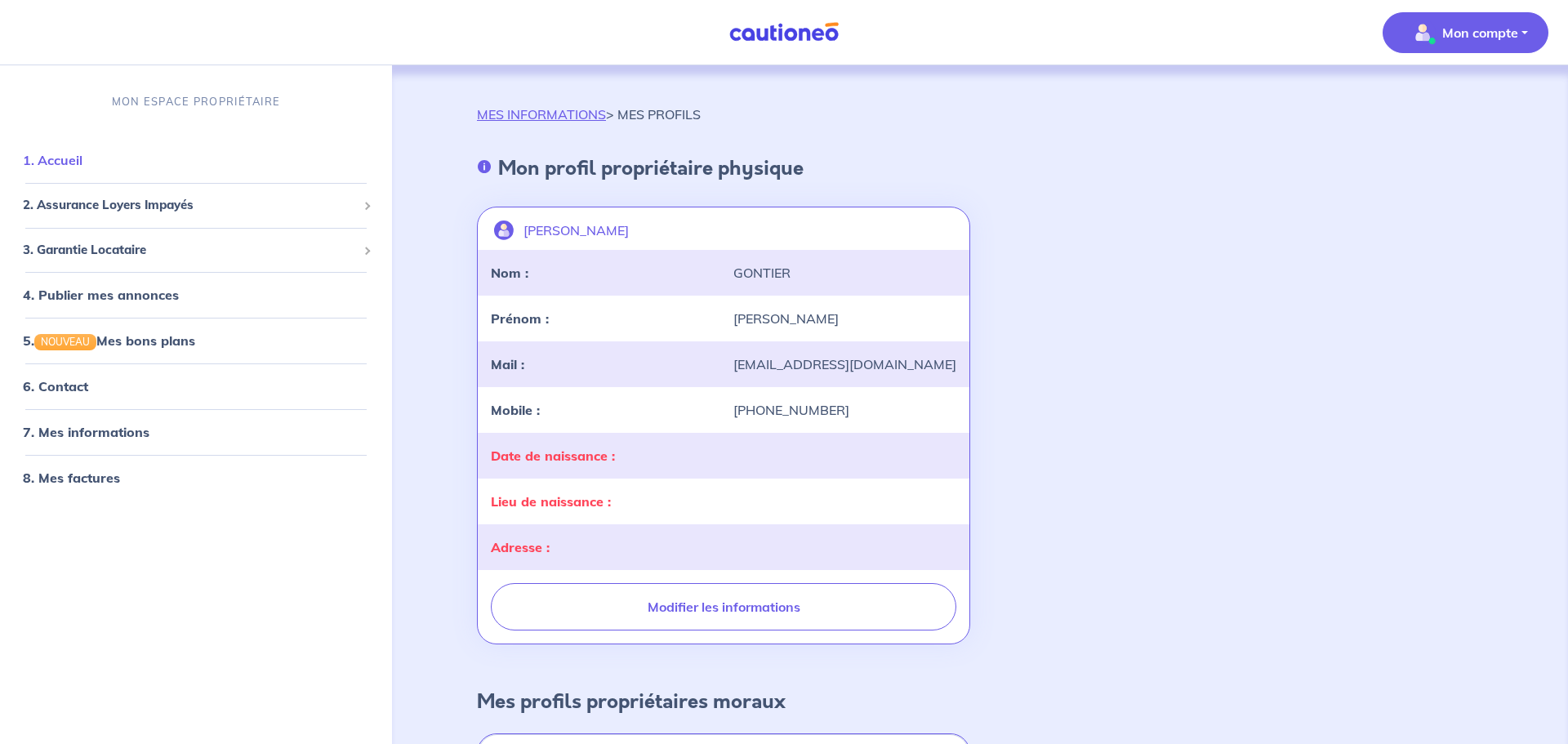
click at [83, 166] on link "1. Accueil" at bounding box center [52, 160] width 60 height 16
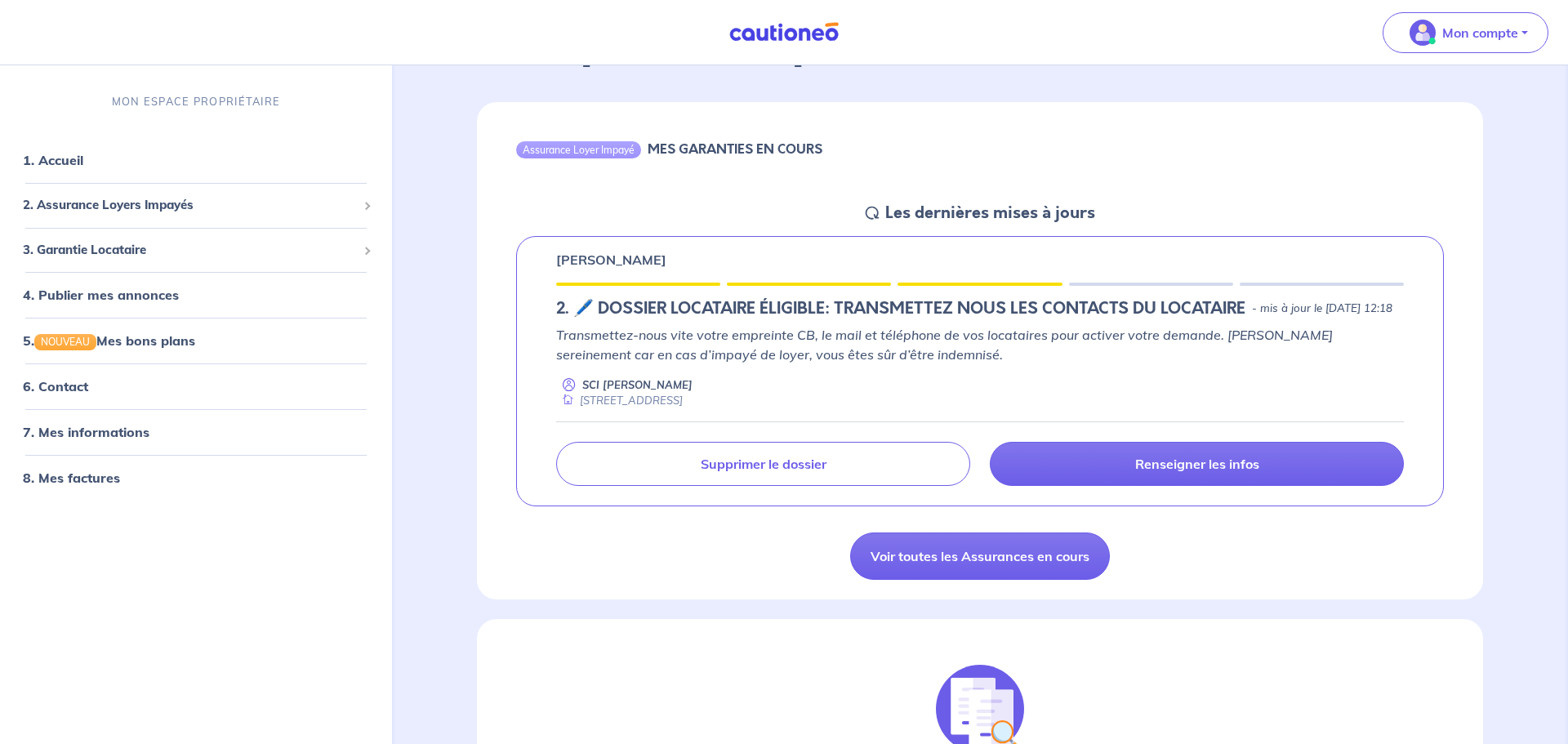
scroll to position [125, 0]
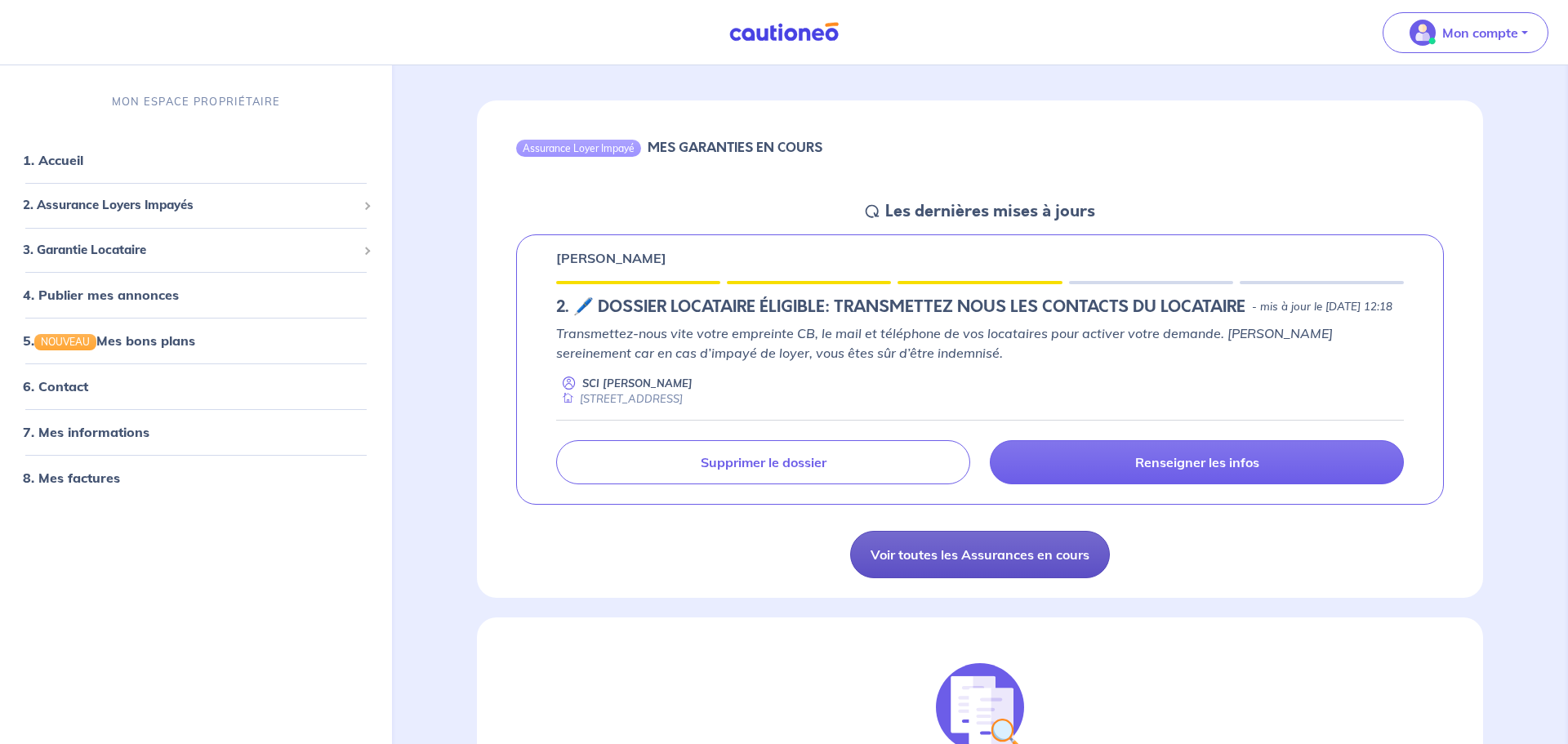
click at [929, 578] on link "Voir toutes les Assurances en cours" at bounding box center [980, 555] width 260 height 47
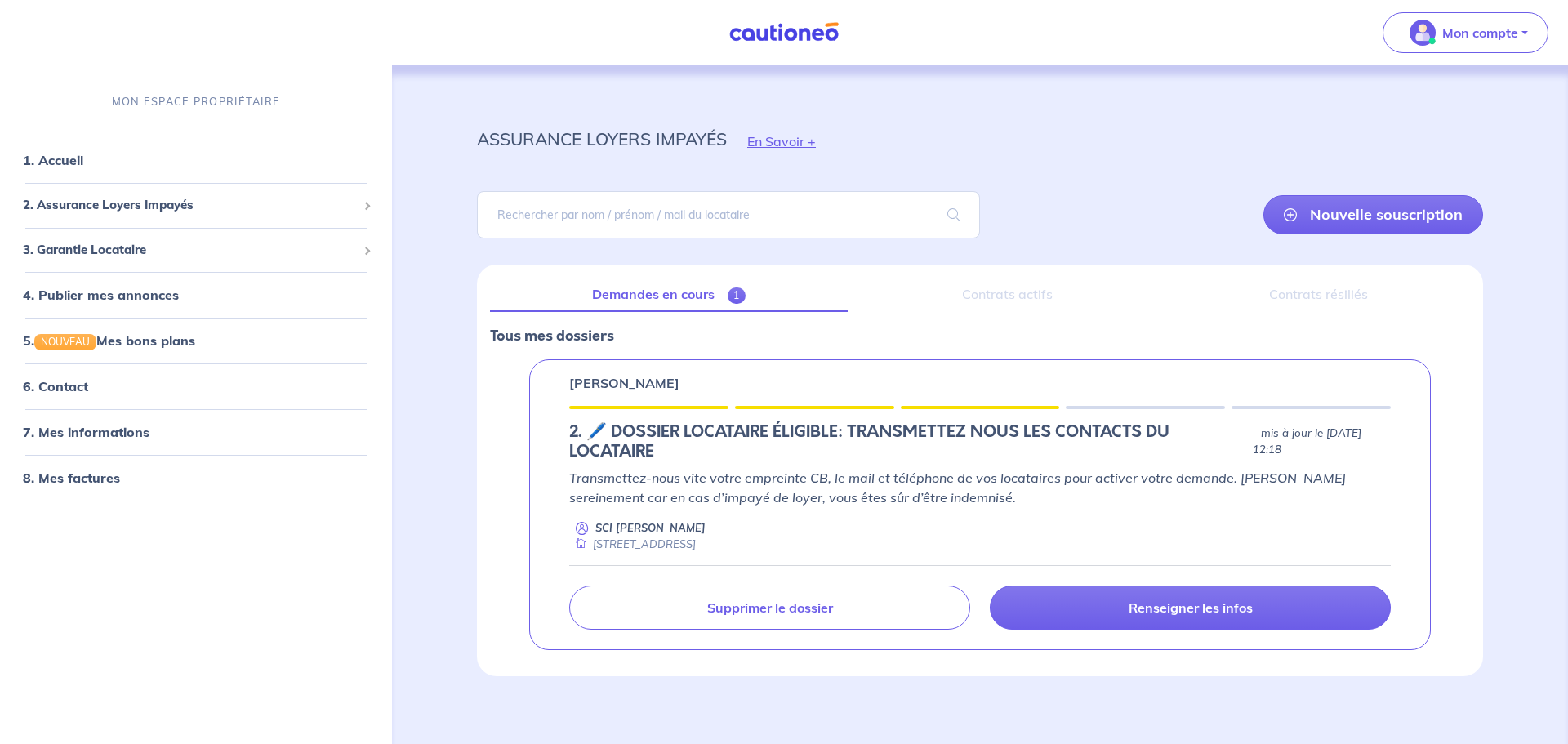
click at [736, 295] on span "1" at bounding box center [737, 296] width 19 height 16
click at [1489, 35] on p "Mon compte" at bounding box center [1480, 32] width 76 height 19
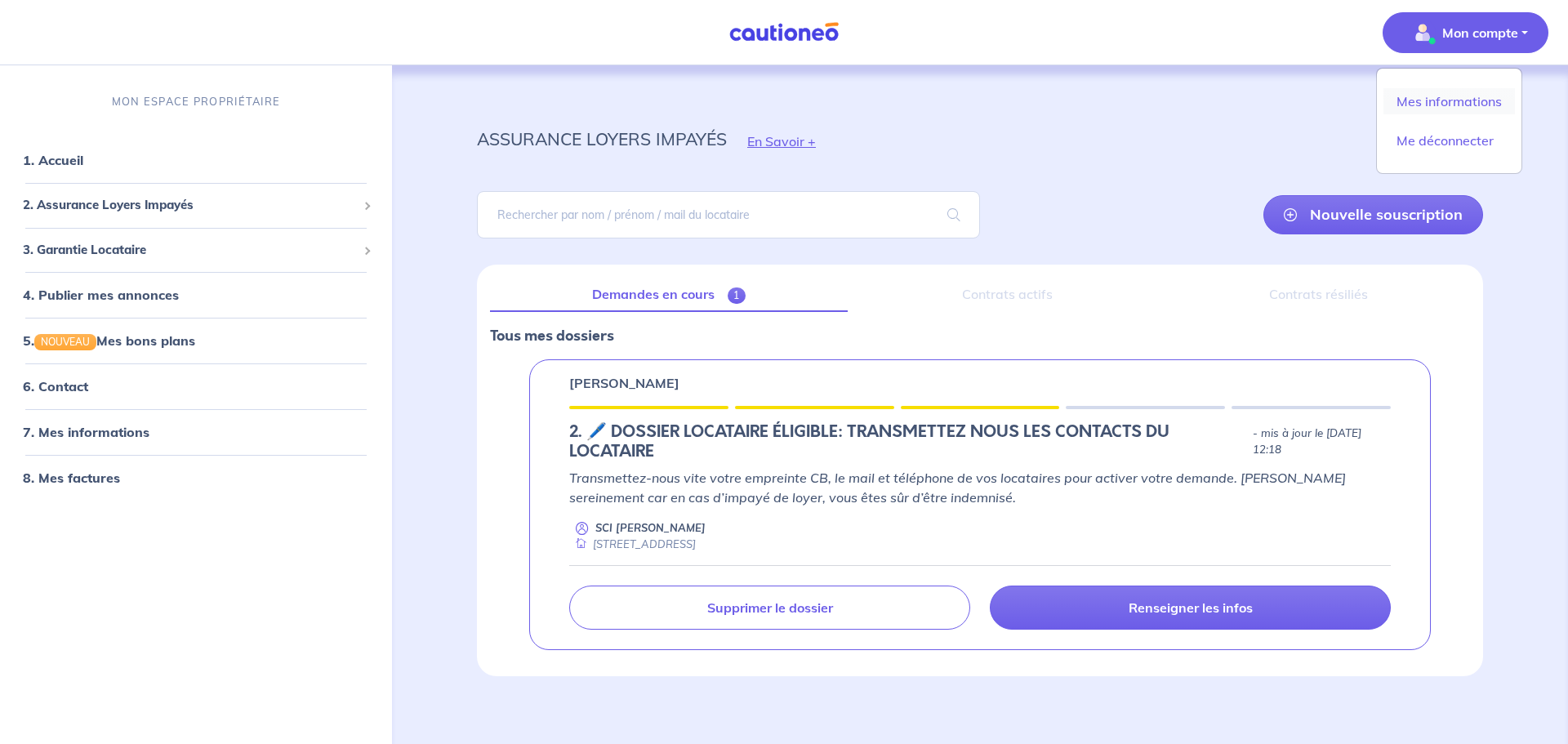
click at [1484, 99] on link "Mes informations" at bounding box center [1450, 100] width 132 height 26
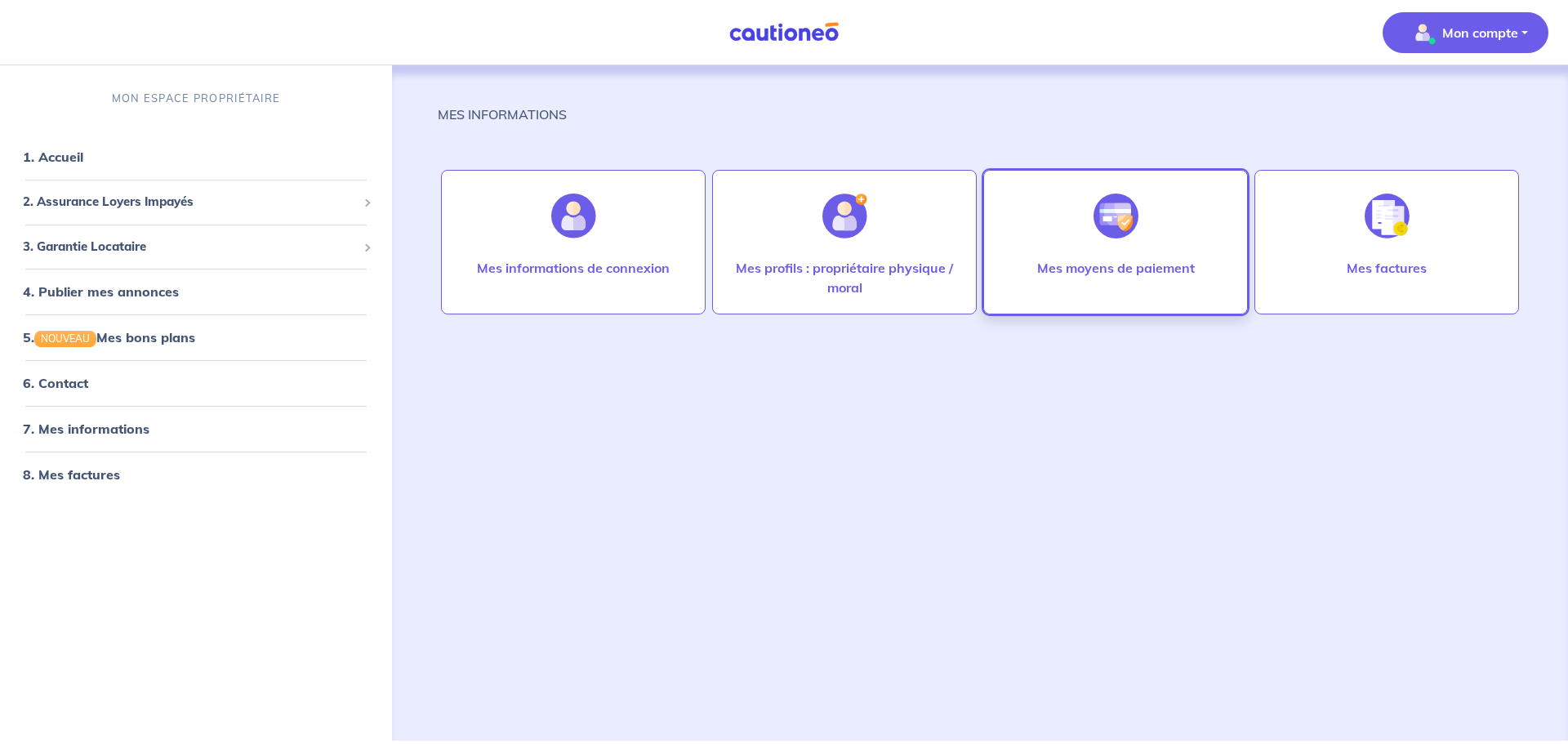
click at [1151, 241] on div "Mes moyens de paiement" at bounding box center [1115, 242] width 264 height 144
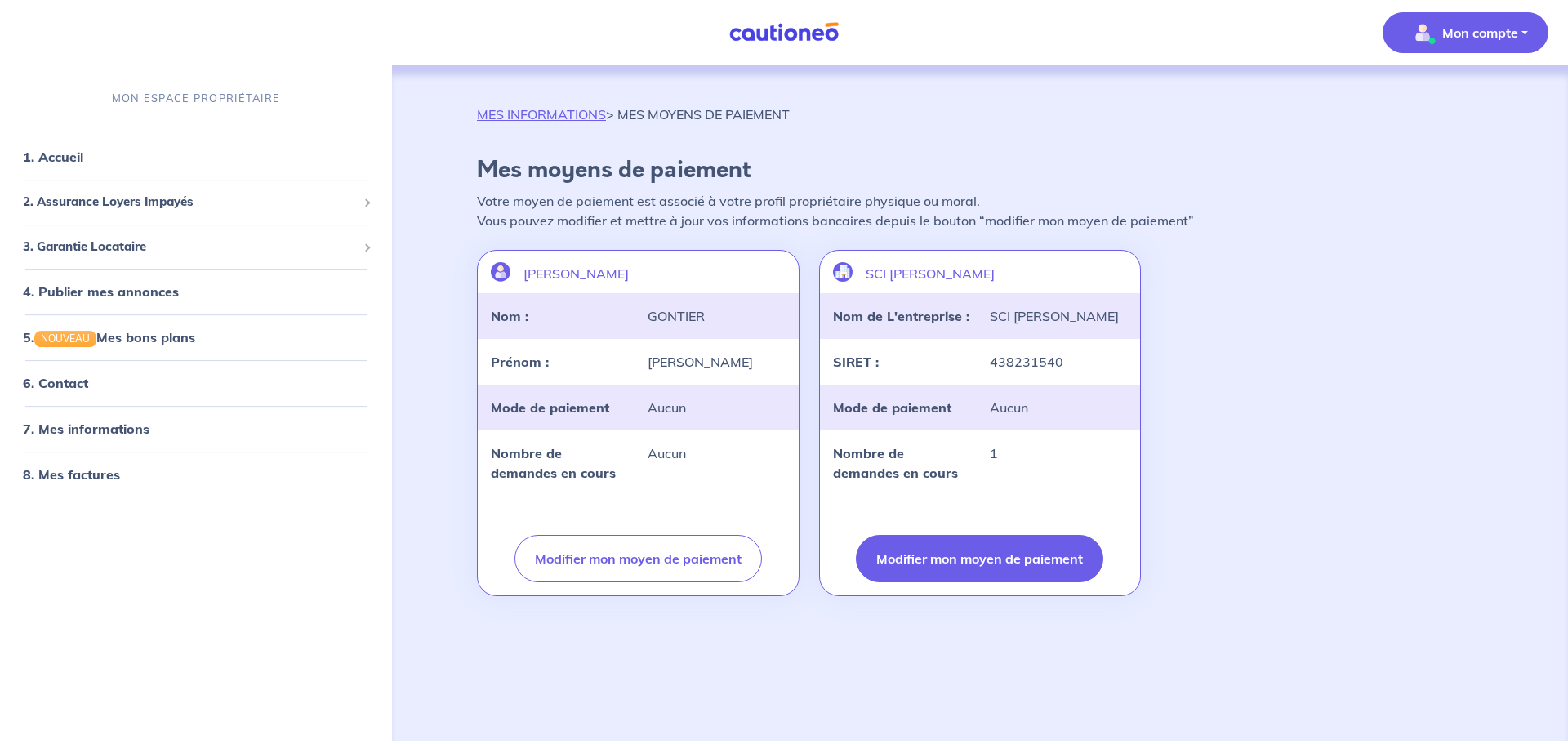
click at [1065, 548] on button "Modifier mon moyen de paiement" at bounding box center [979, 559] width 247 height 47
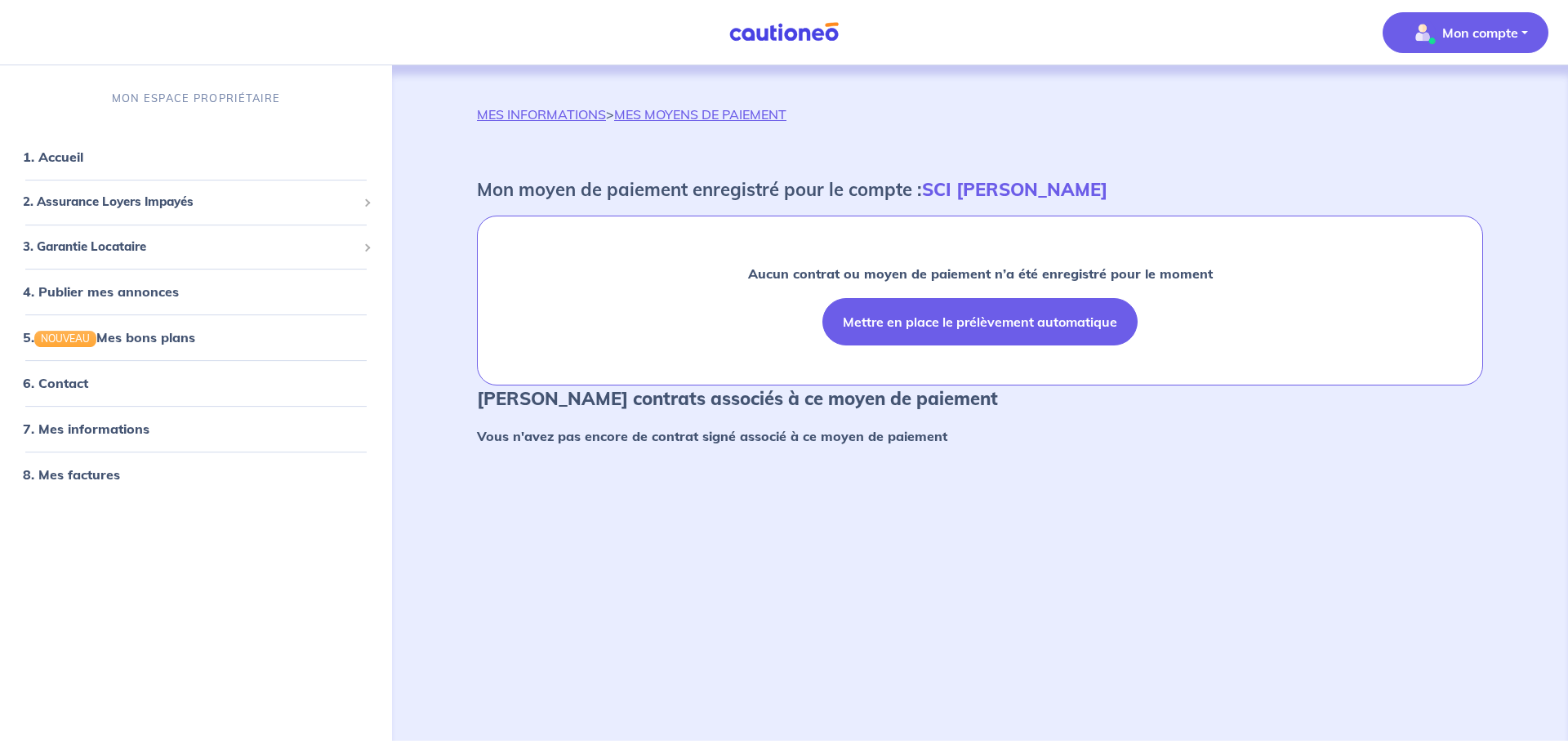
click at [1079, 332] on button "Mettre en place le prélèvement automatique" at bounding box center [979, 322] width 315 height 47
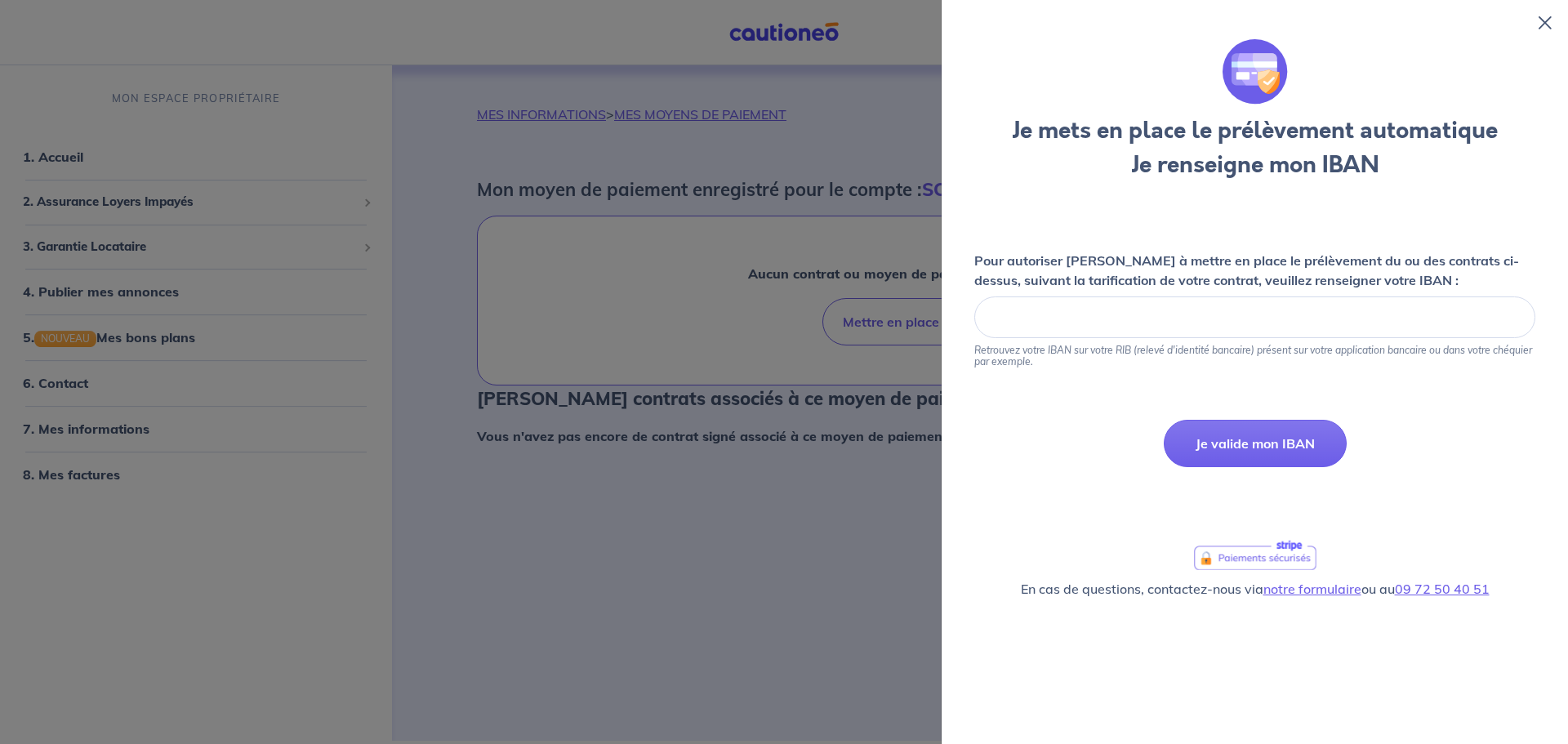
click at [1541, 18] on icon at bounding box center [1545, 22] width 13 height 13
